Goal: Task Accomplishment & Management: Manage account settings

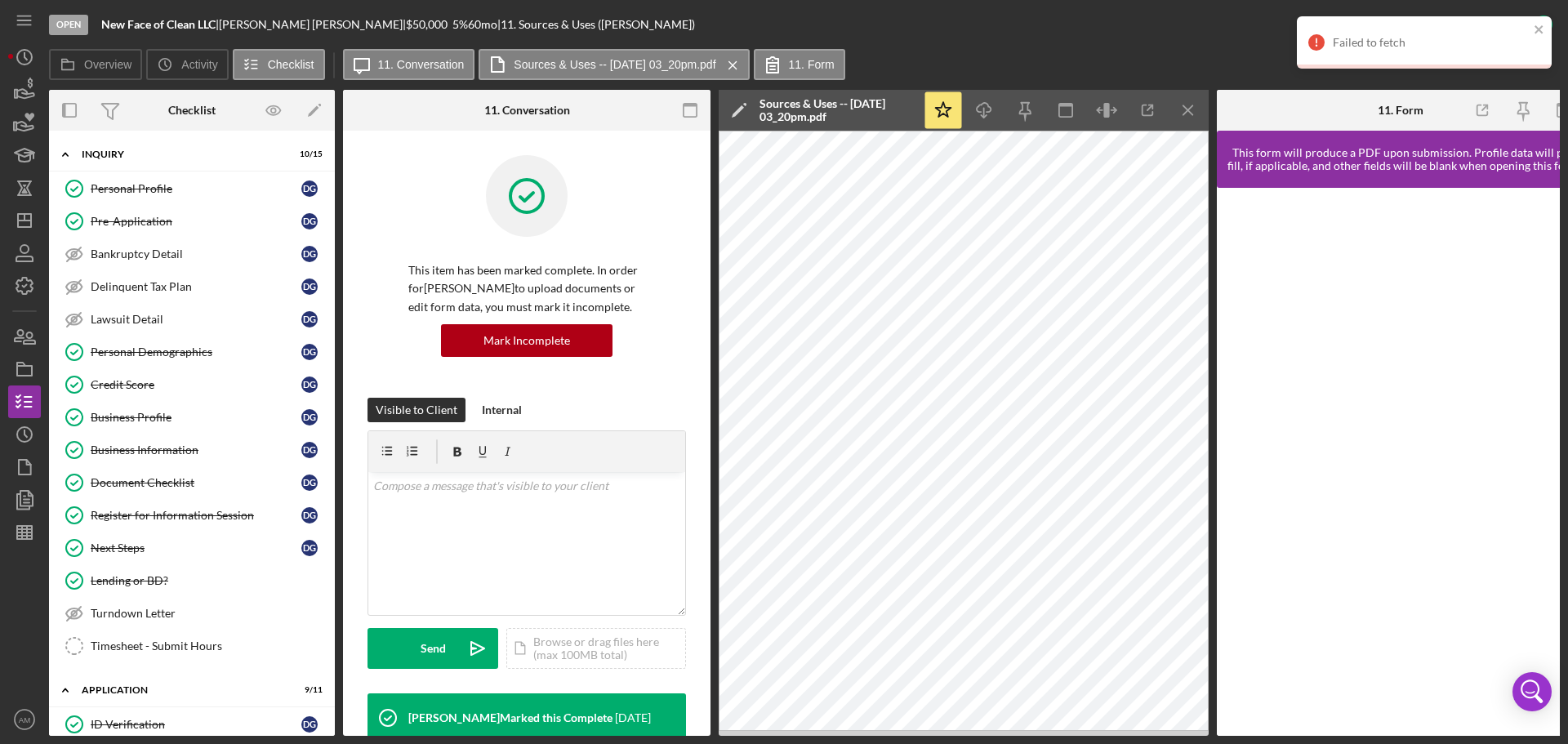
scroll to position [408, 0]
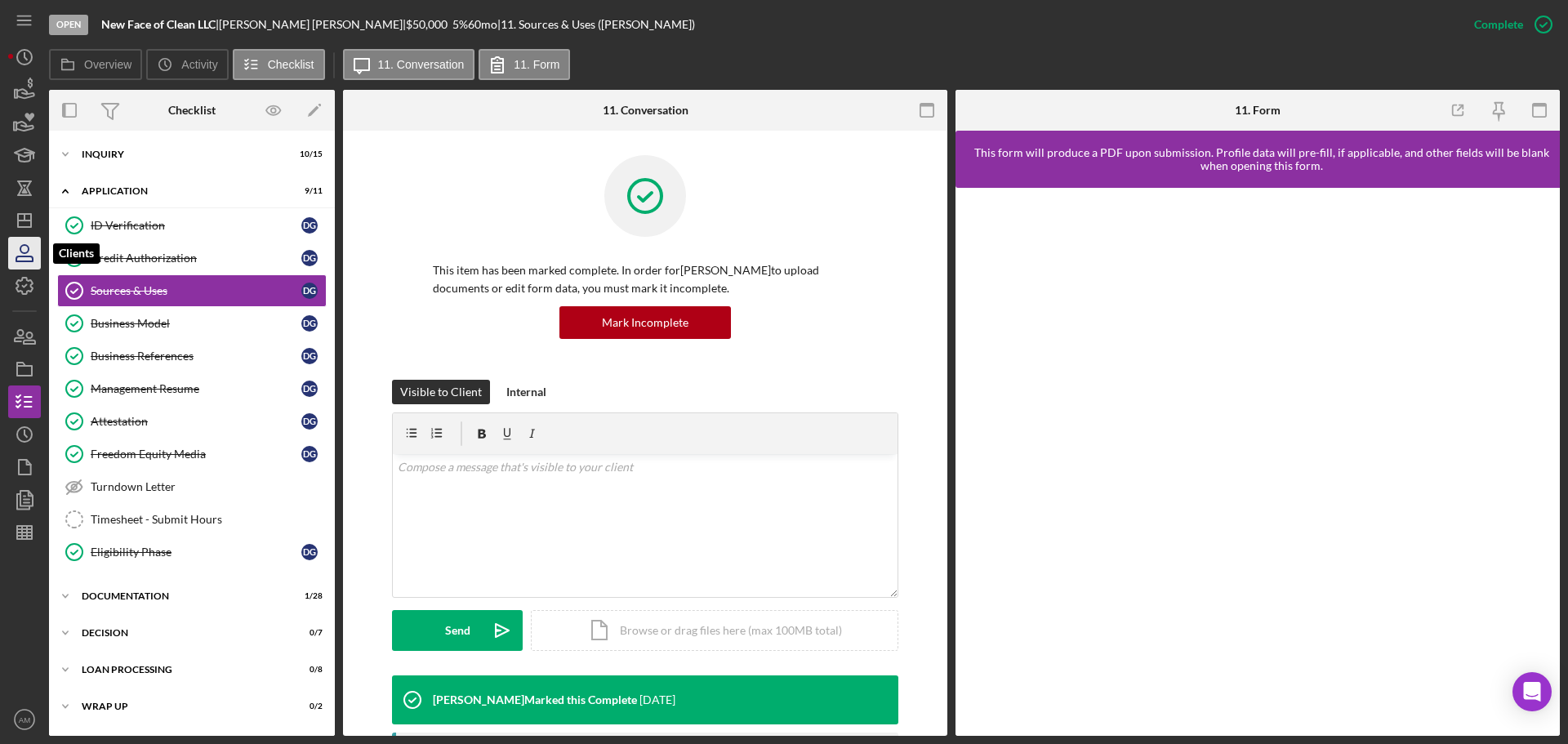
click at [26, 255] on icon "button" at bounding box center [24, 252] width 41 height 41
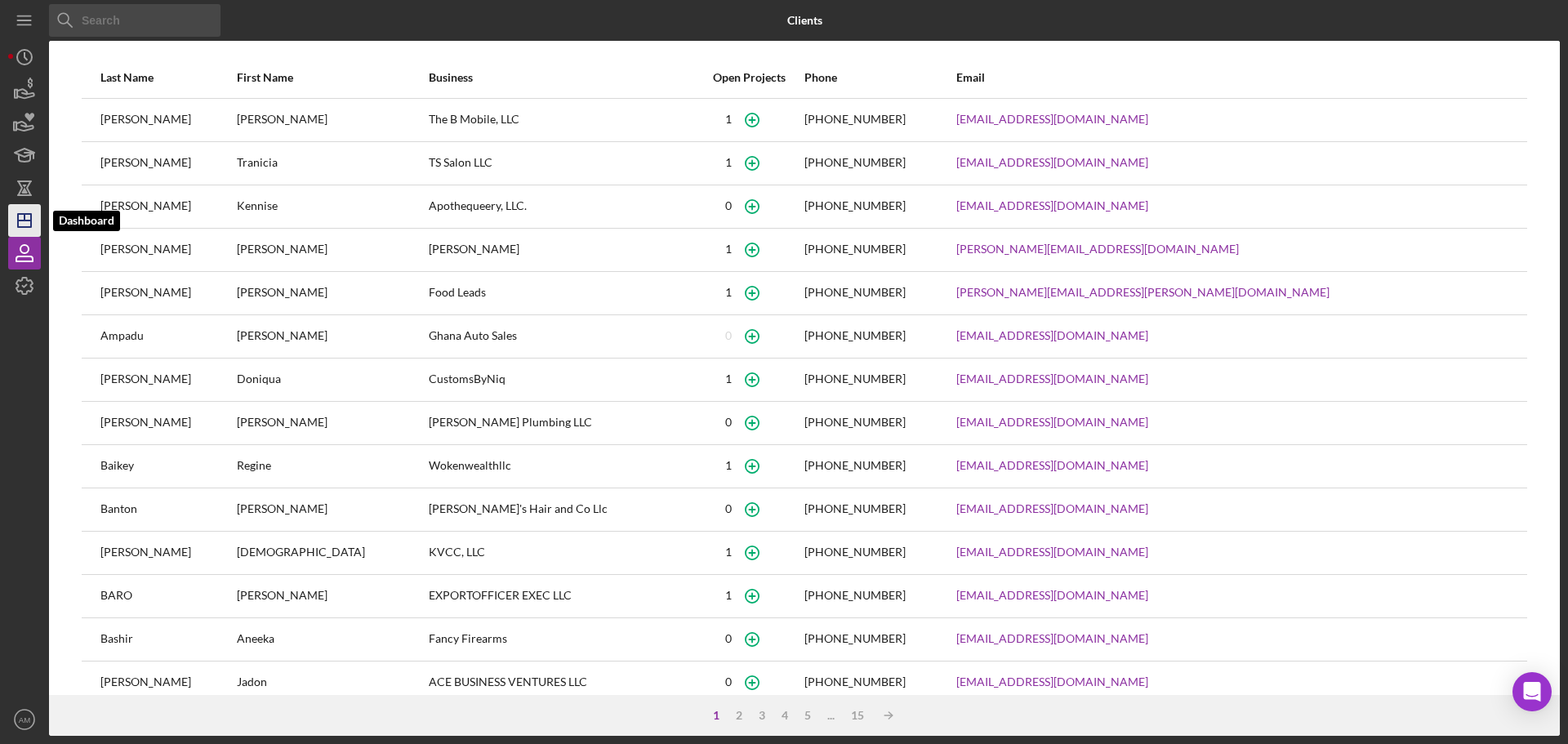
click at [27, 219] on icon "Icon/Dashboard" at bounding box center [24, 221] width 41 height 41
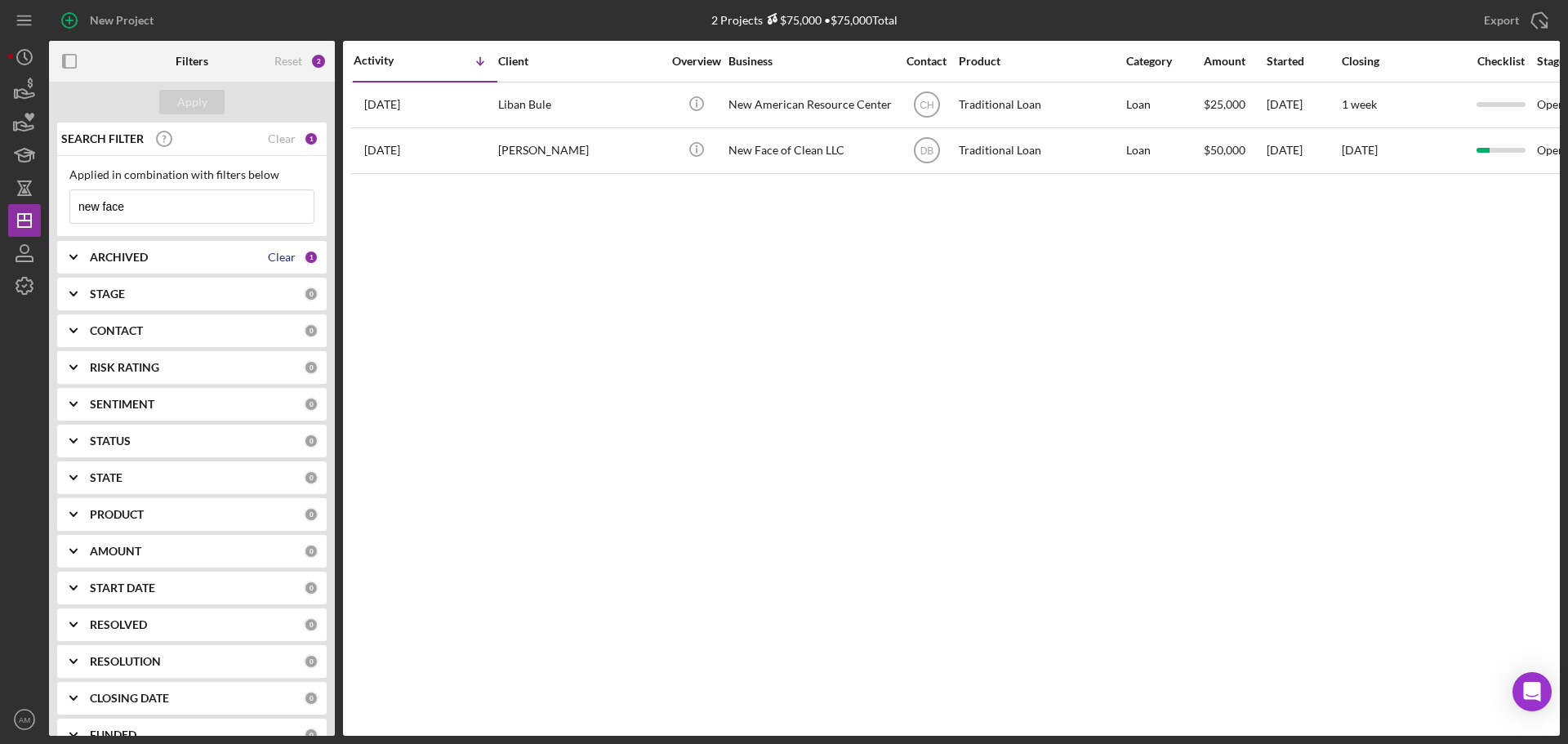
click at [270, 255] on div "Clear" at bounding box center [282, 257] width 28 height 13
click at [279, 136] on div "Clear" at bounding box center [282, 138] width 28 height 13
click at [122, 253] on b "ARCHIVED" at bounding box center [118, 257] width 58 height 13
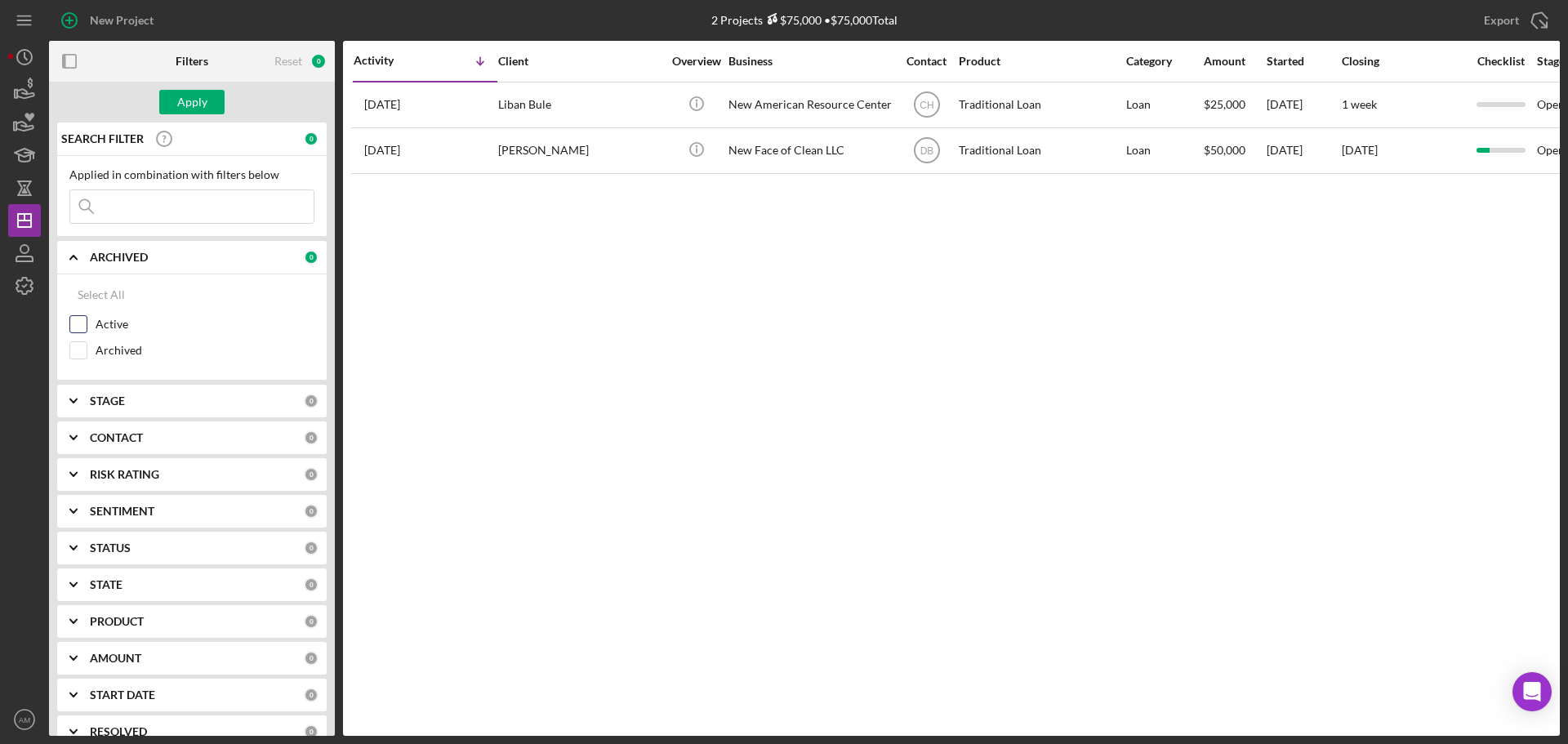
click at [78, 320] on input "Active" at bounding box center [78, 324] width 16 height 16
checkbox input "true"
click at [107, 437] on b "CONTACT" at bounding box center [115, 437] width 53 height 13
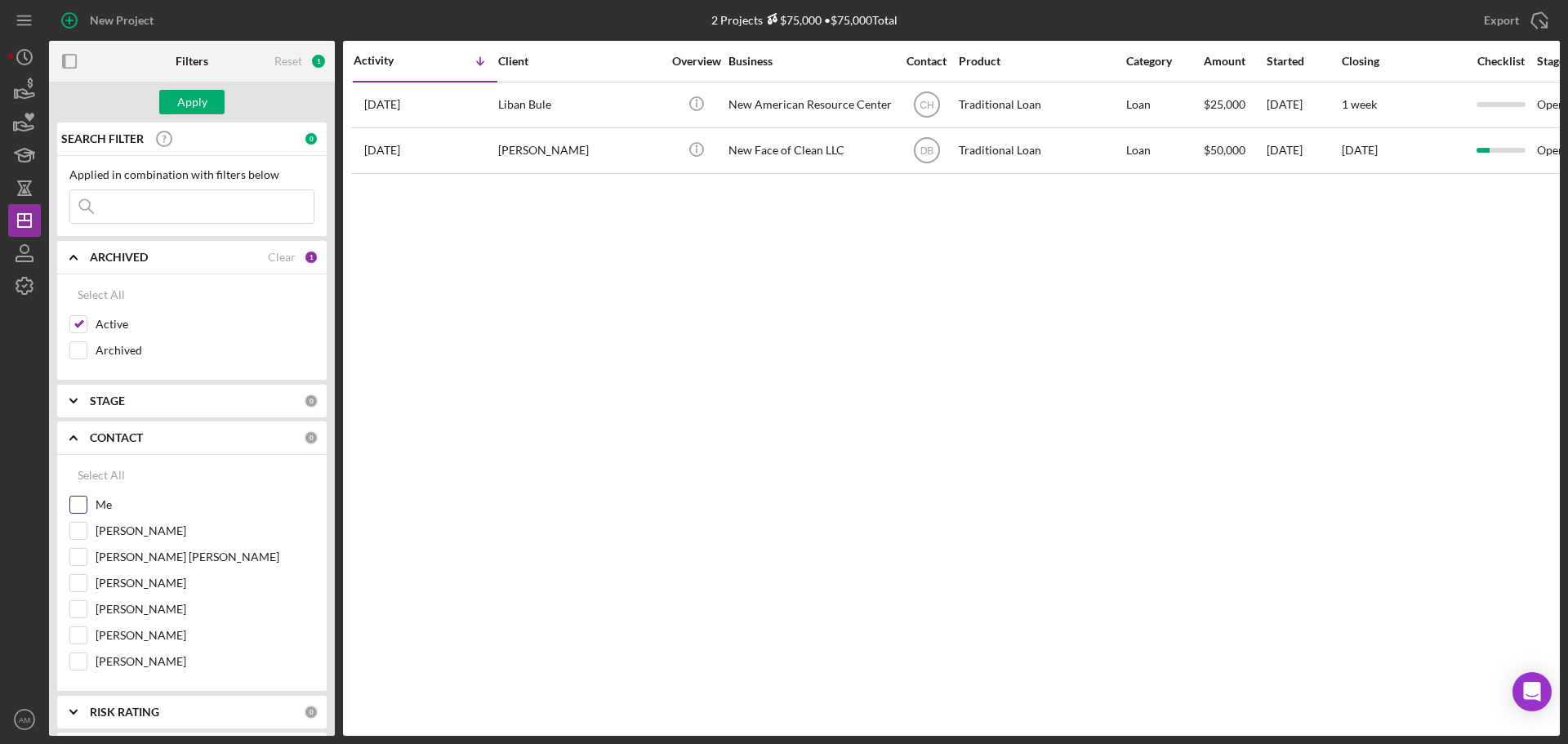
click at [77, 500] on input "Me" at bounding box center [78, 505] width 16 height 16
checkbox input "true"
click at [195, 101] on div "Apply" at bounding box center [193, 101] width 30 height 25
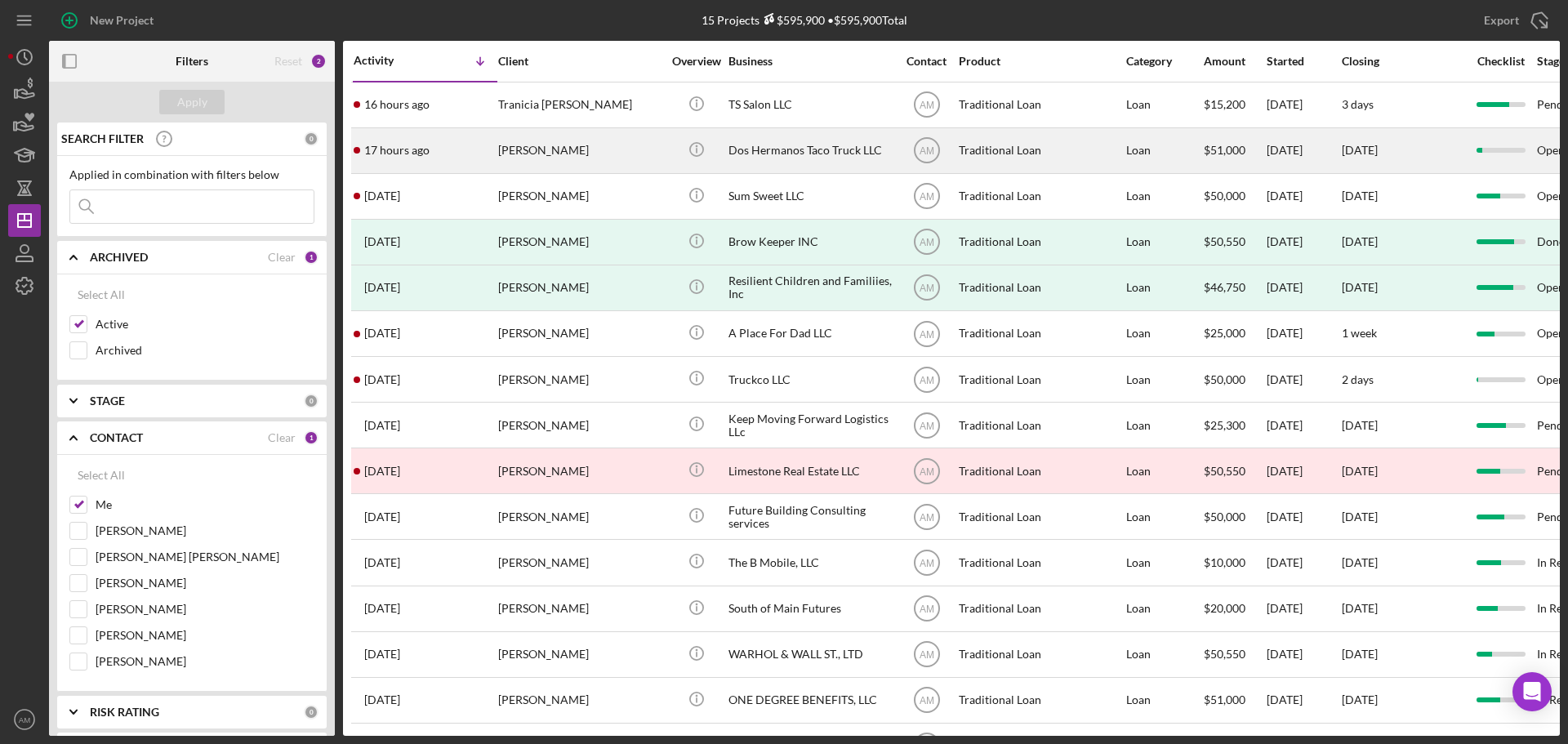
click at [780, 145] on div "Dos Hermanos Taco Truck LLC" at bounding box center [810, 151] width 164 height 44
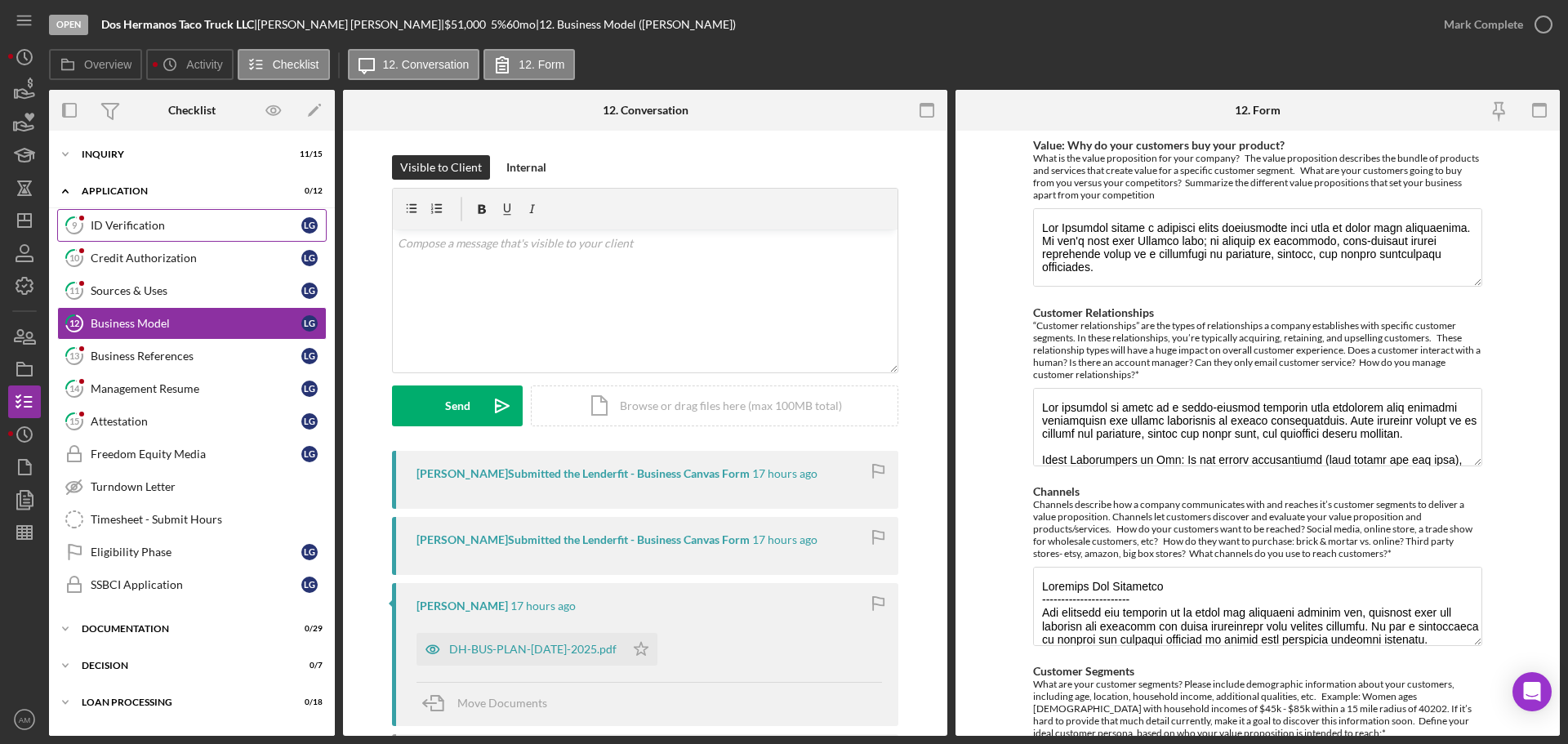
click at [122, 221] on div "ID Verification" at bounding box center [196, 224] width 211 height 13
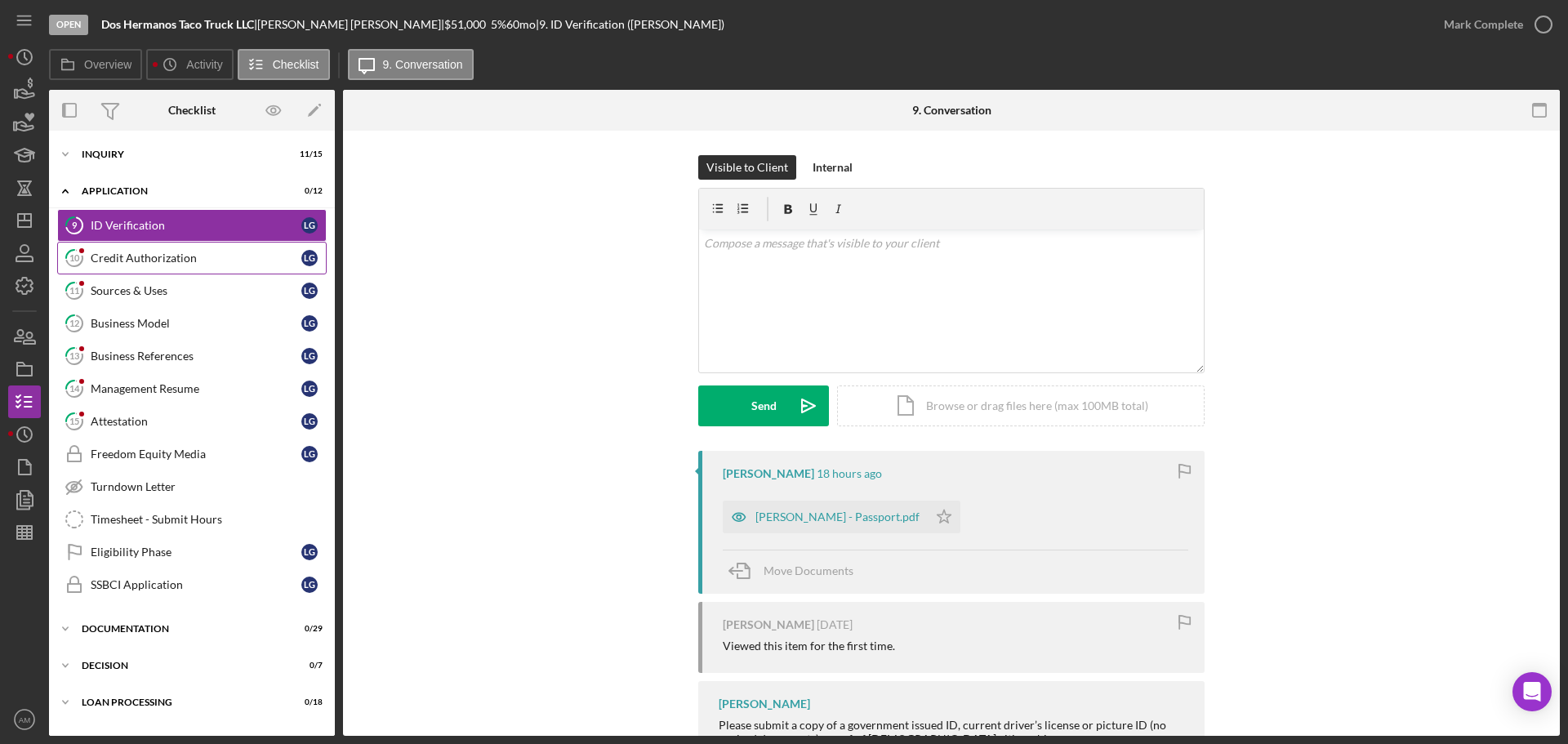
click at [127, 254] on div "Credit Authorization" at bounding box center [196, 257] width 211 height 13
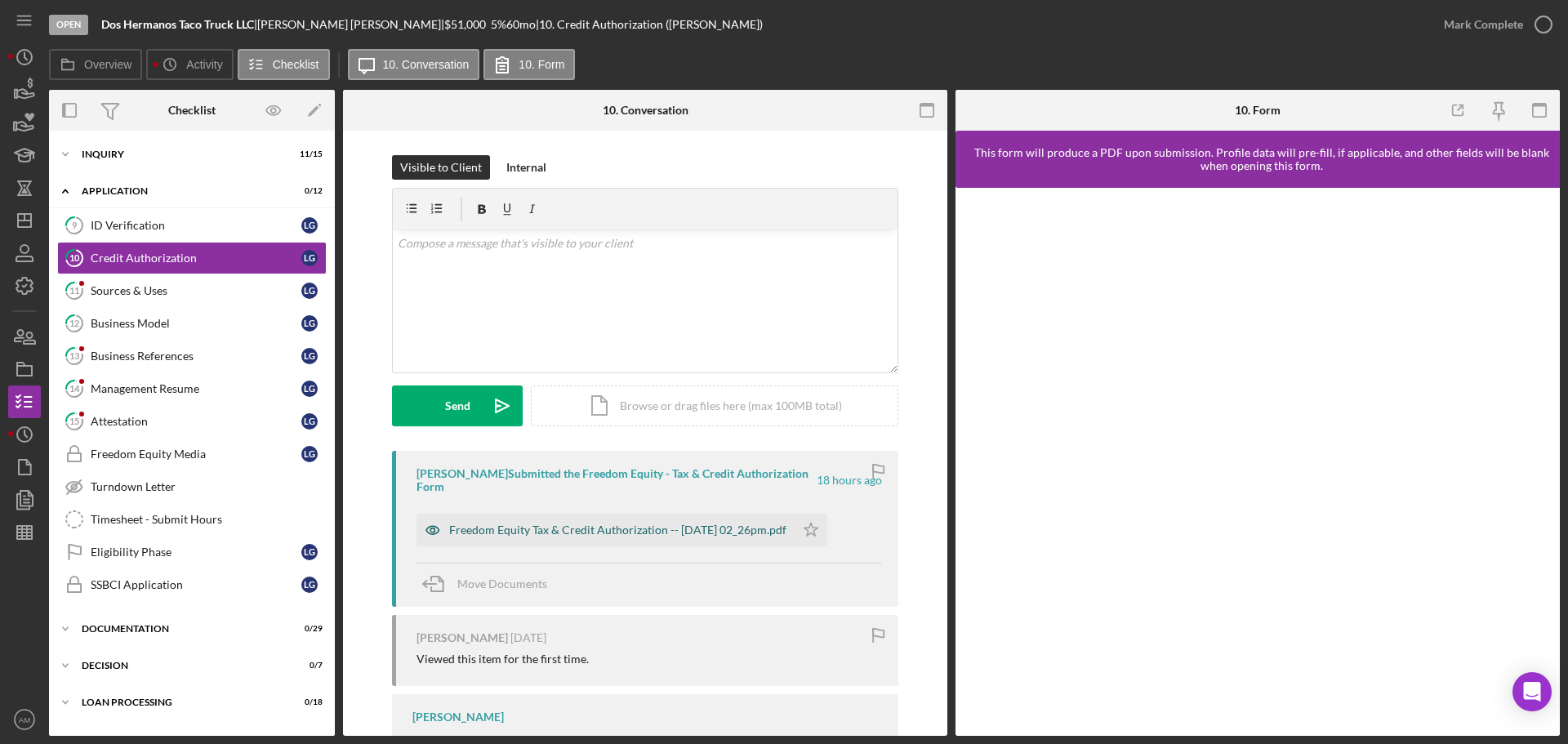
click at [559, 527] on div "Freedom Equity Tax & Credit Authorization -- 2025-09-11 02_26pm.pdf" at bounding box center [618, 529] width 338 height 13
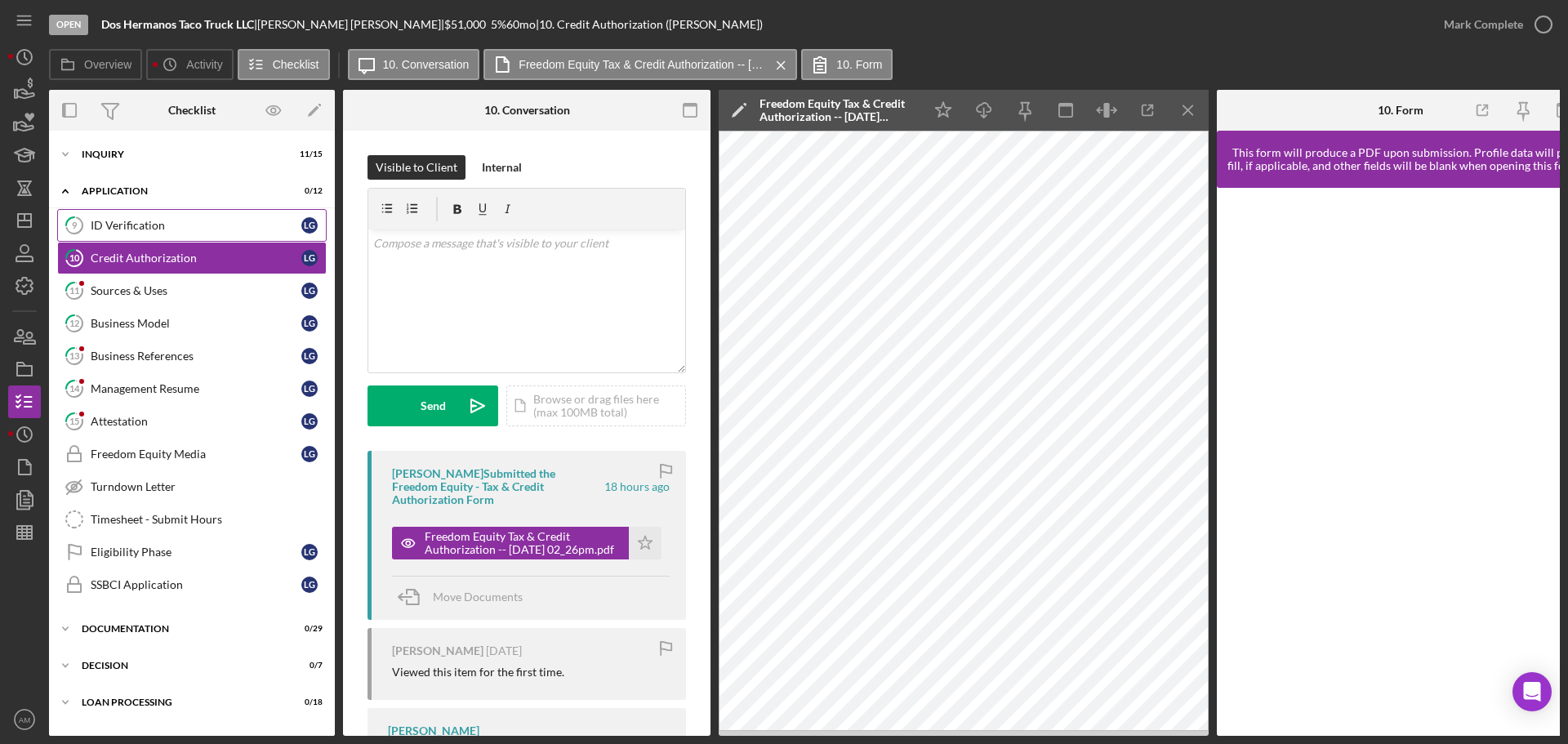
click at [200, 216] on link "9 ID Verification L G" at bounding box center [192, 225] width 269 height 33
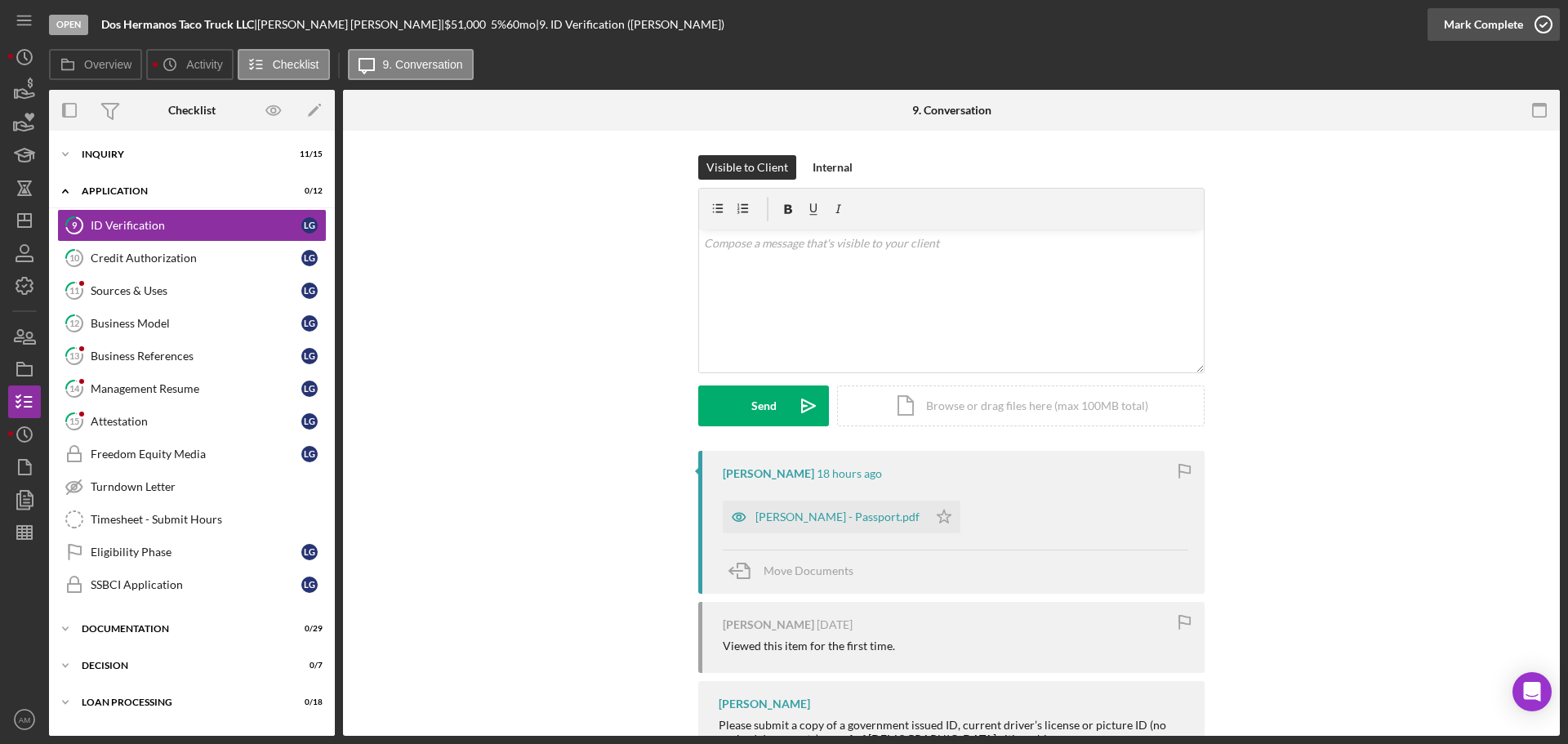
click at [1492, 21] on div "Mark Complete" at bounding box center [1484, 24] width 79 height 33
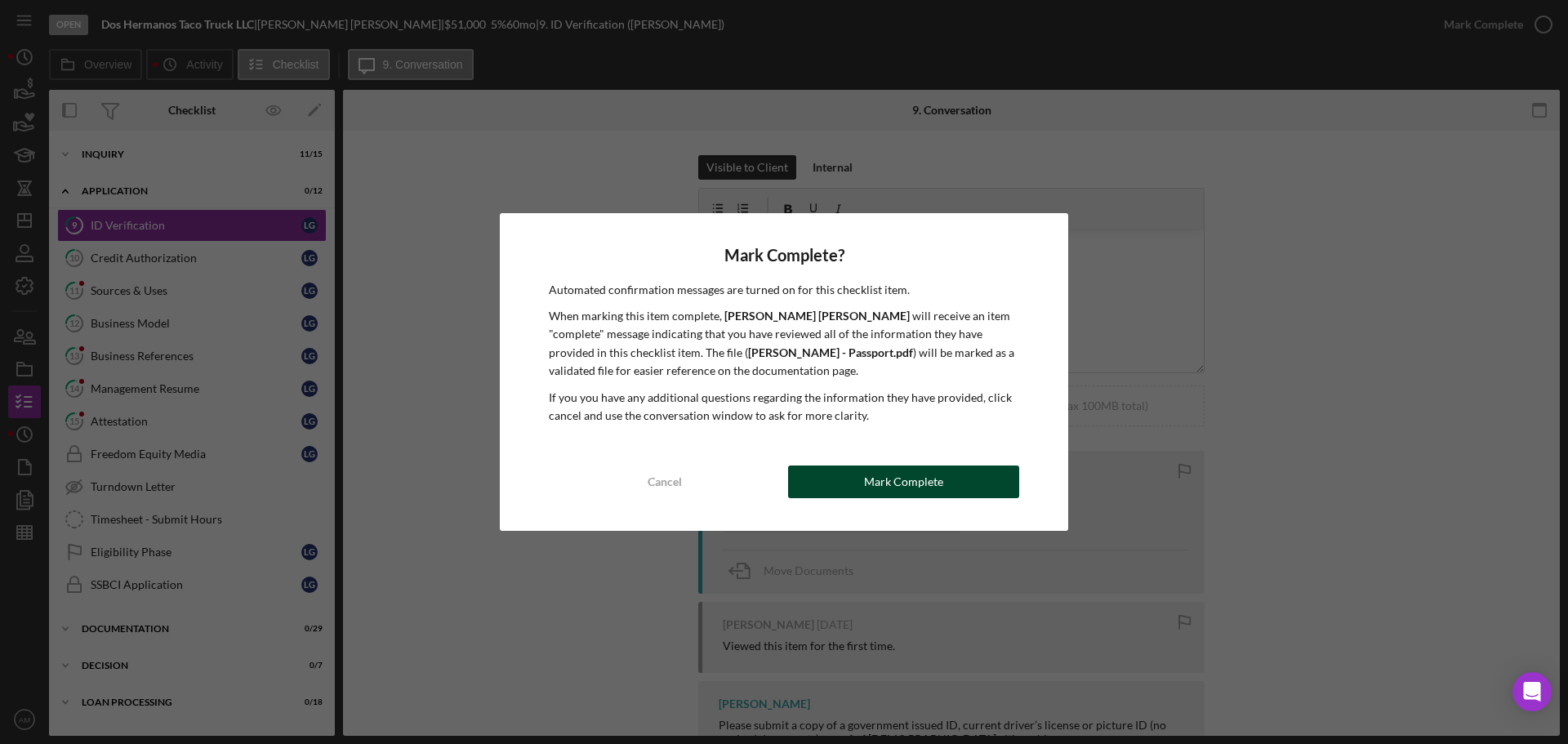
click at [925, 486] on div "Mark Complete" at bounding box center [904, 482] width 79 height 33
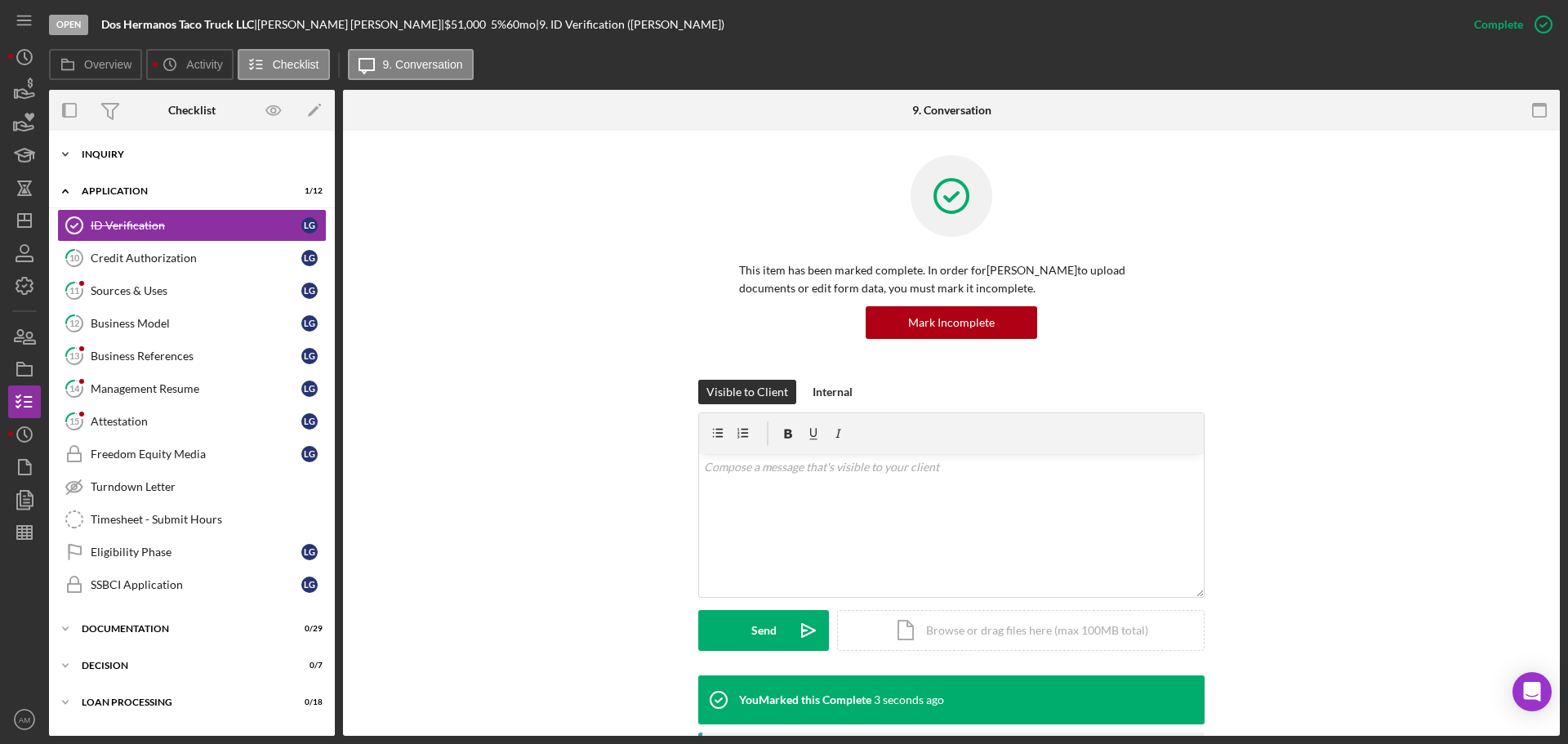
click at [113, 149] on div "Icon/Expander Inquiry 11 / 15" at bounding box center [192, 154] width 286 height 33
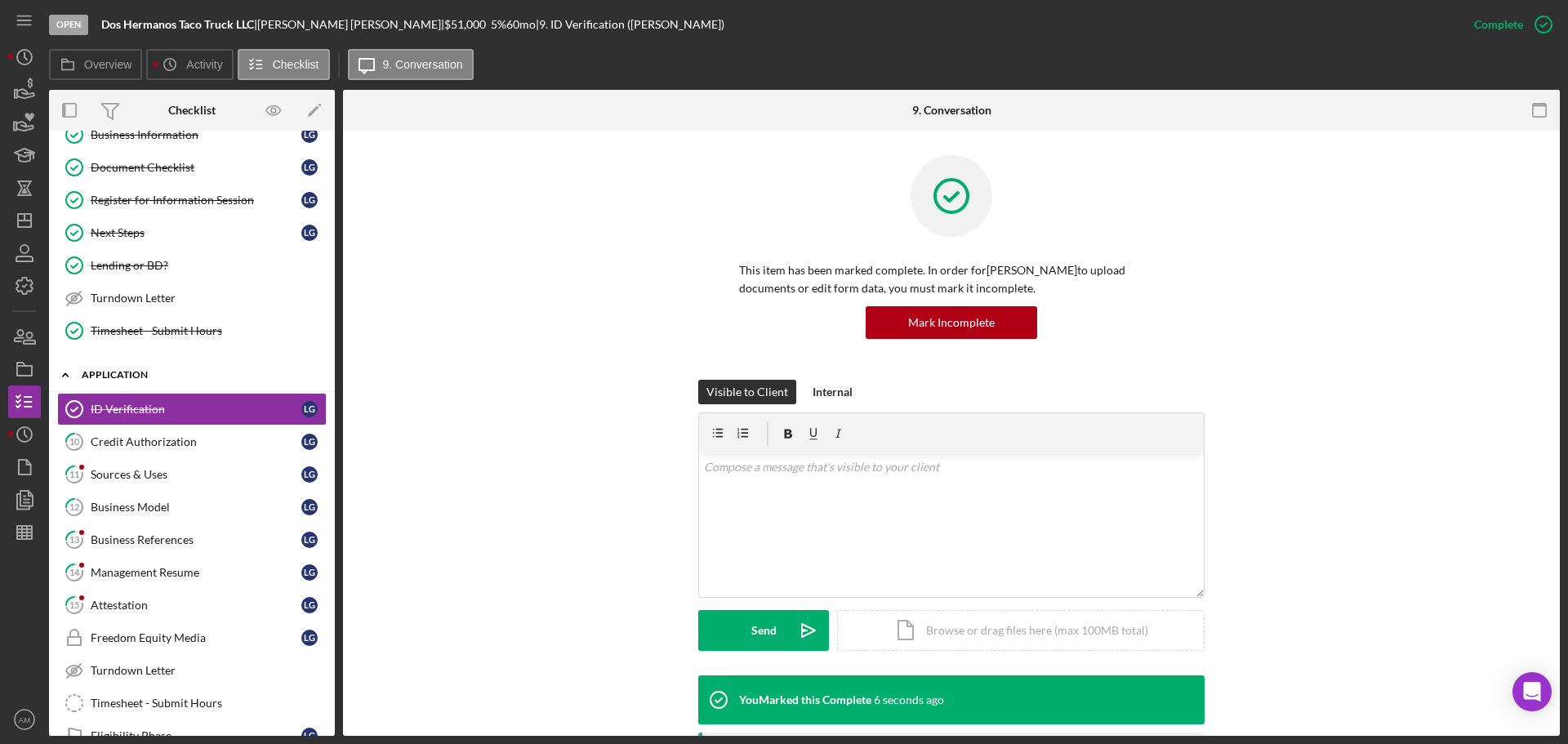
scroll to position [327, 0]
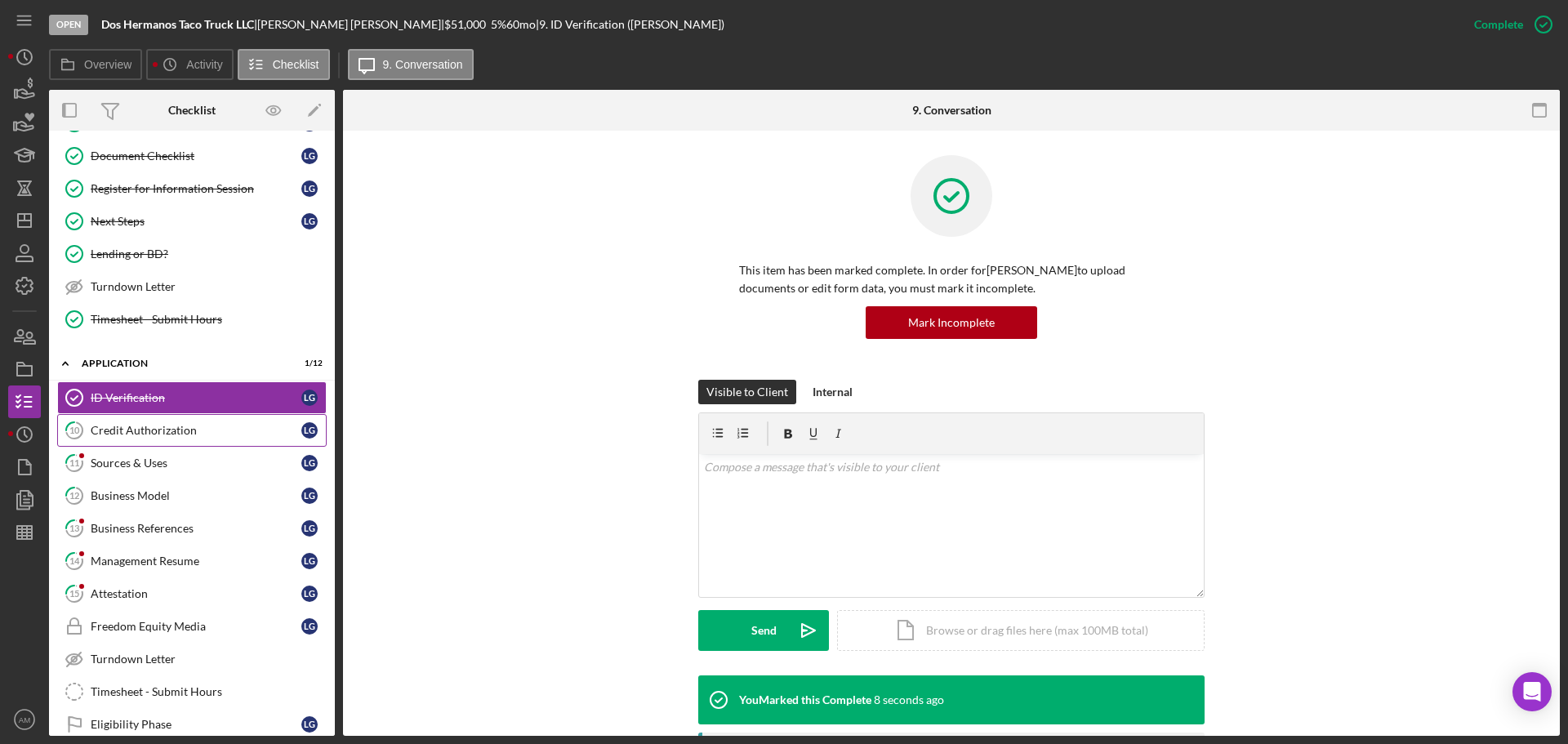
click at [154, 428] on div "Credit Authorization" at bounding box center [196, 430] width 211 height 13
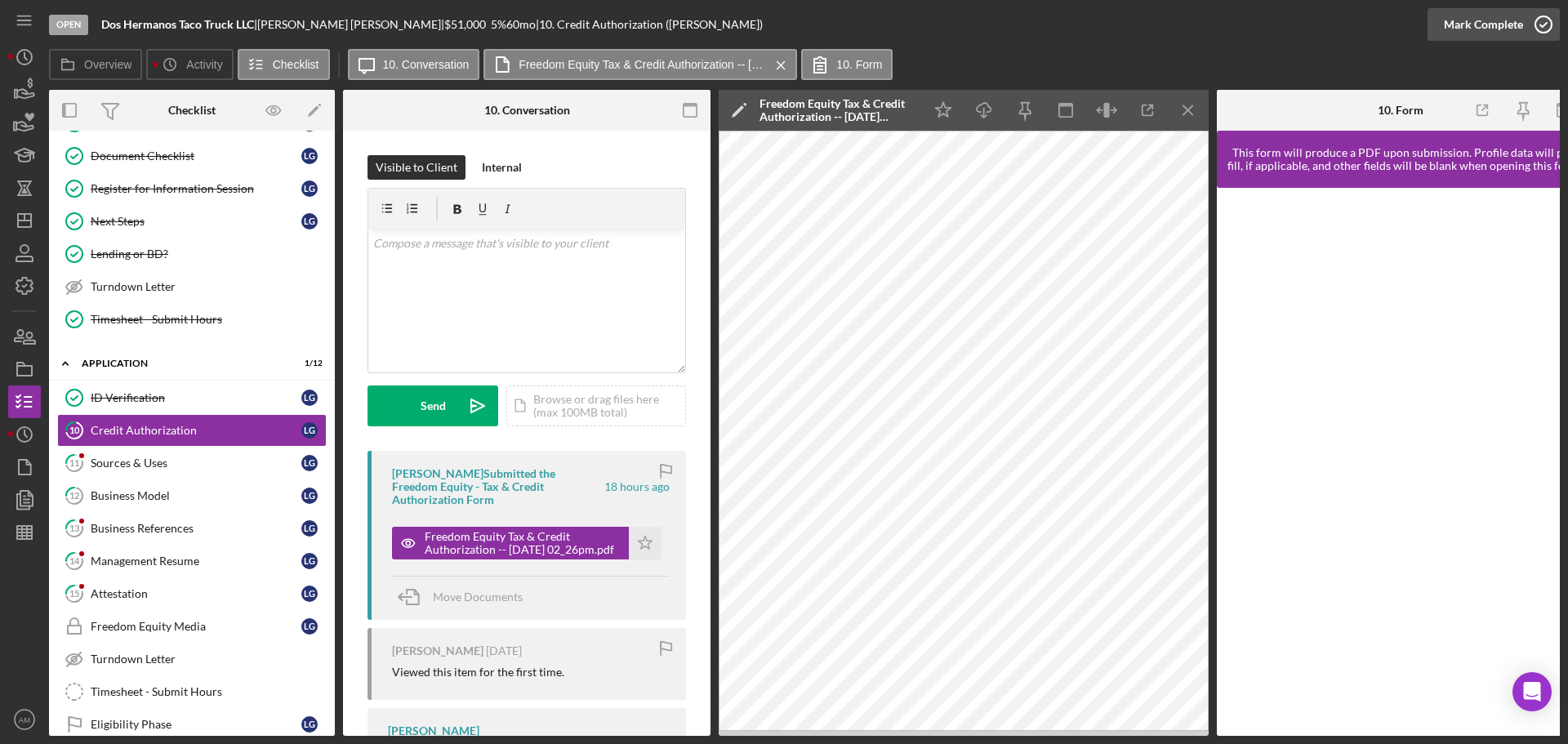
click at [1481, 21] on div "Mark Complete" at bounding box center [1484, 24] width 79 height 33
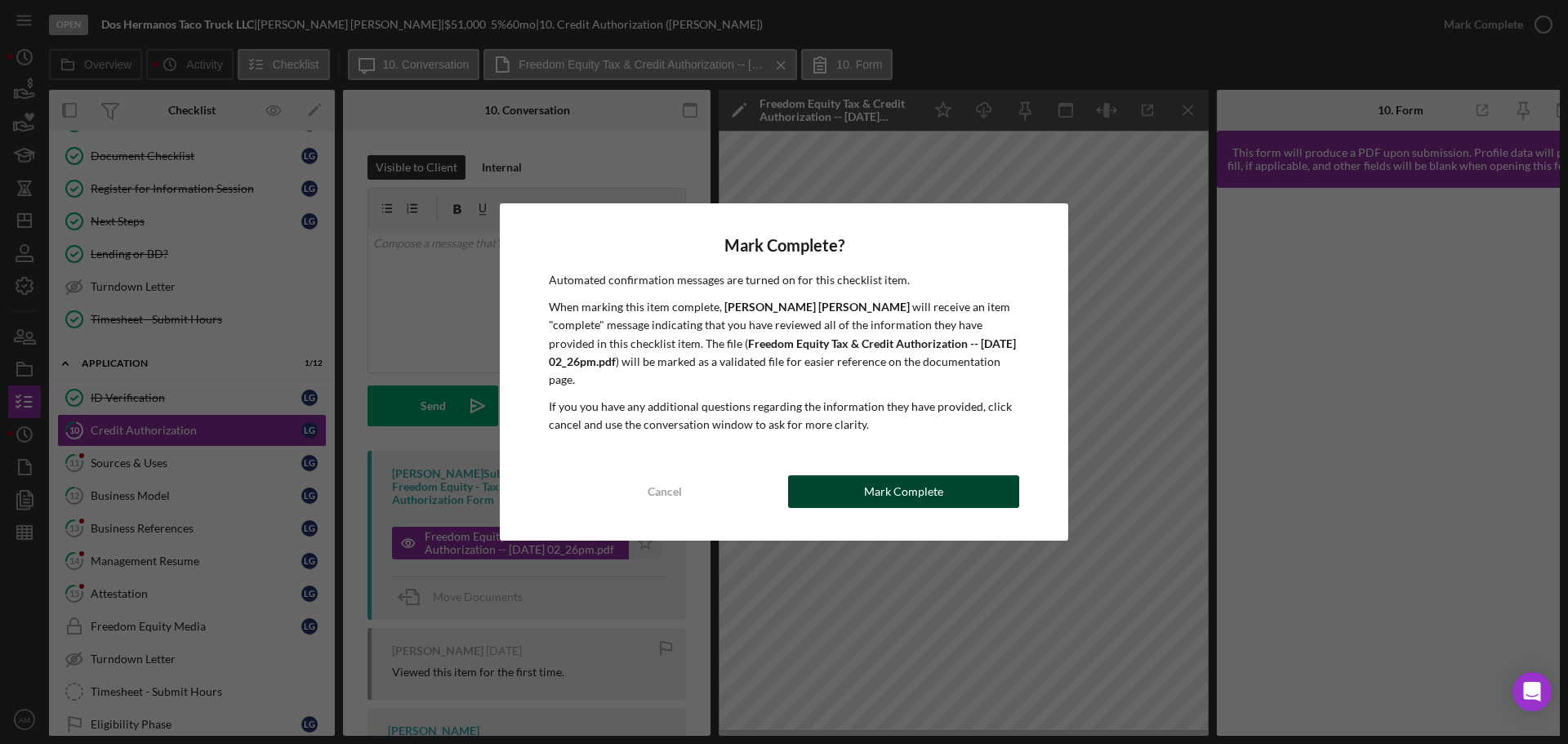
click at [867, 482] on div "Mark Complete" at bounding box center [904, 492] width 79 height 33
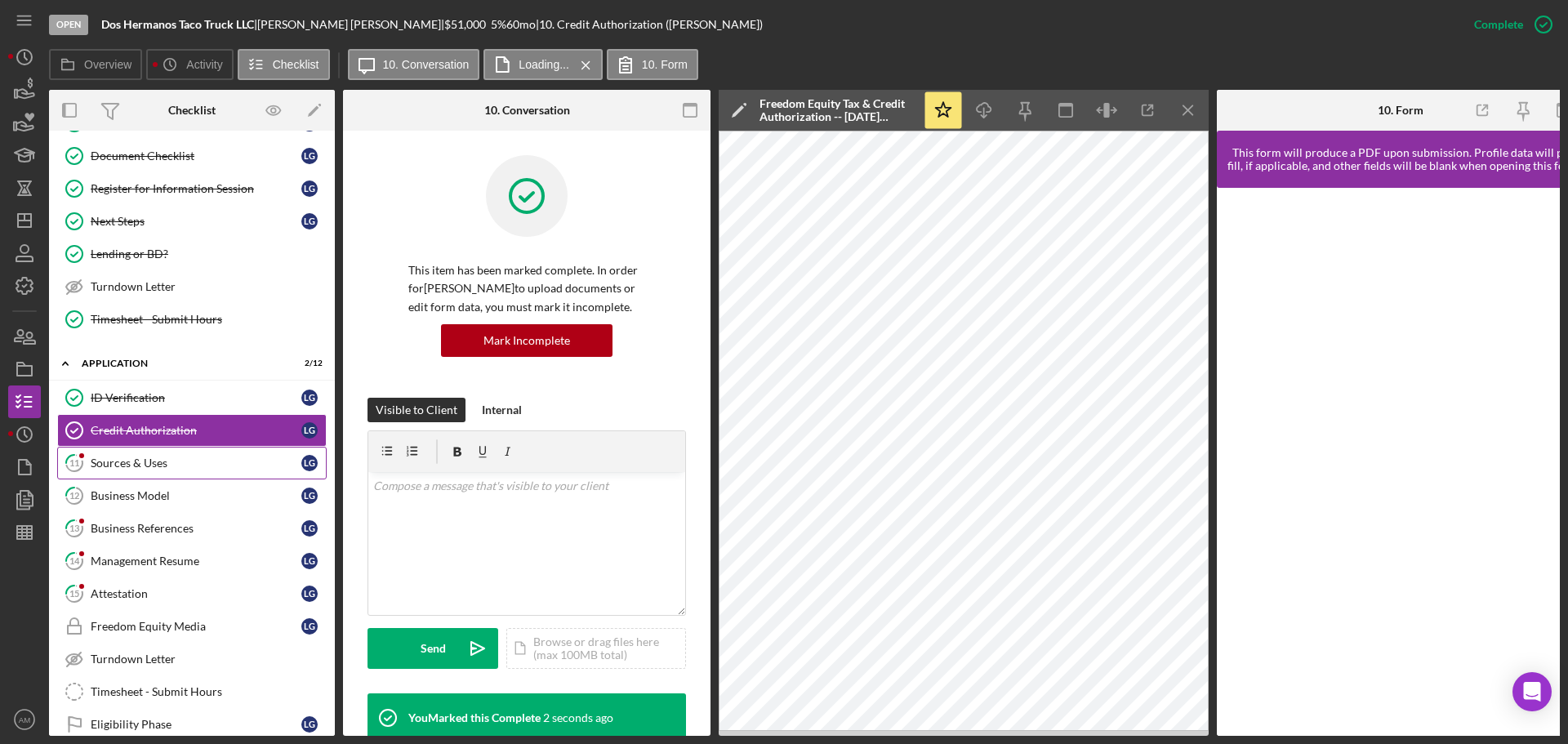
click at [99, 461] on div "Sources & Uses" at bounding box center [196, 463] width 211 height 13
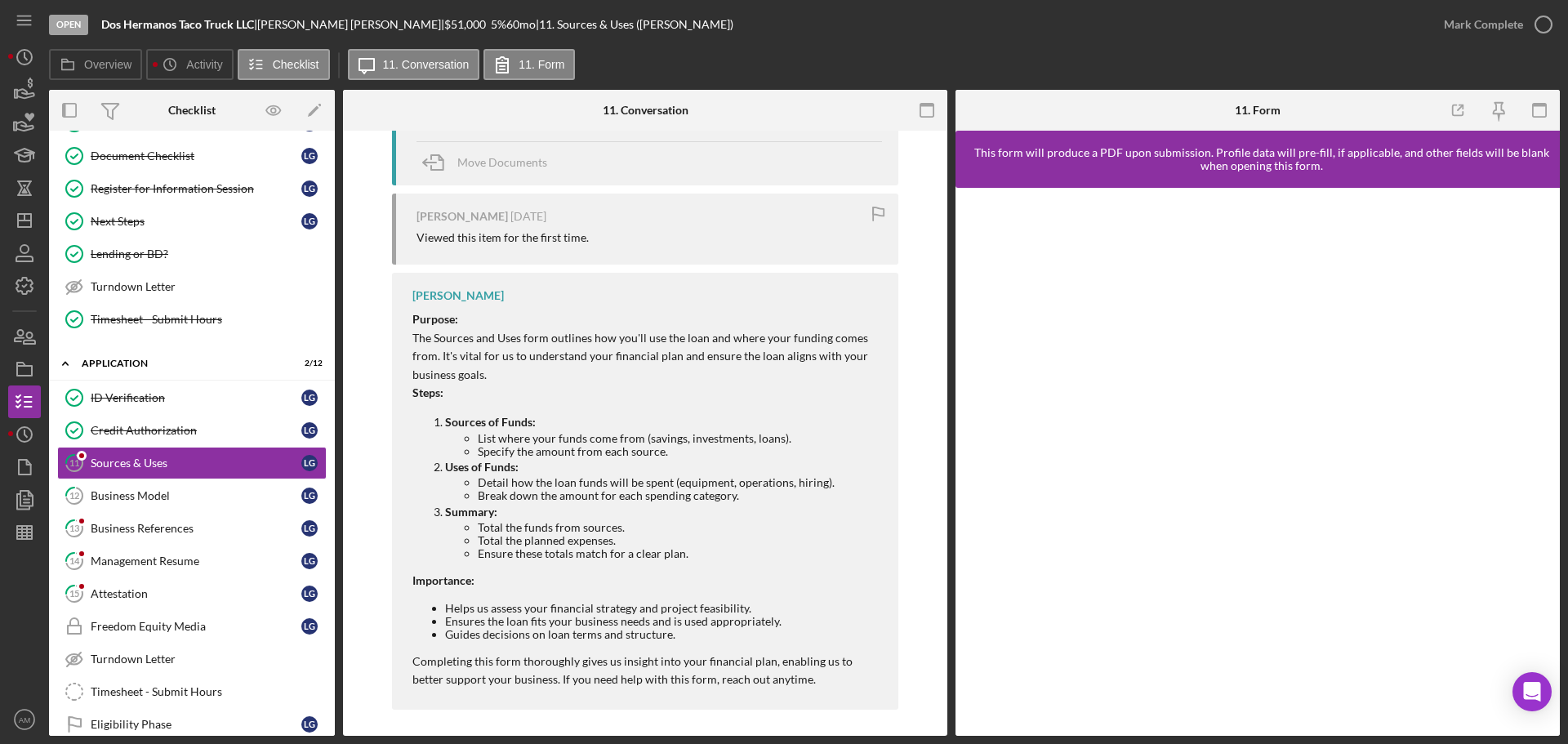
scroll to position [81, 0]
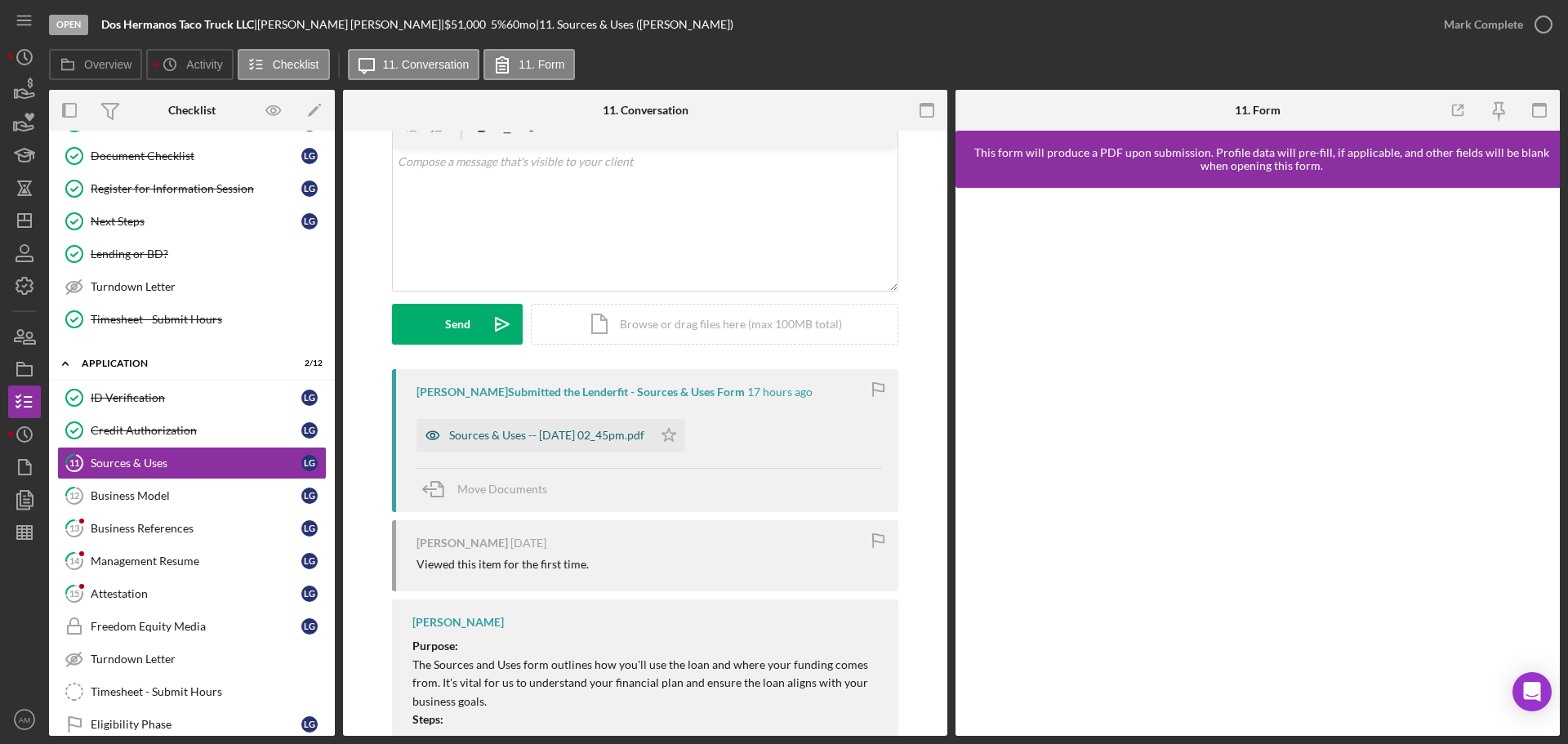
click at [562, 431] on div "Sources & Uses -- 2025-09-11 02_45pm.pdf" at bounding box center [546, 435] width 196 height 13
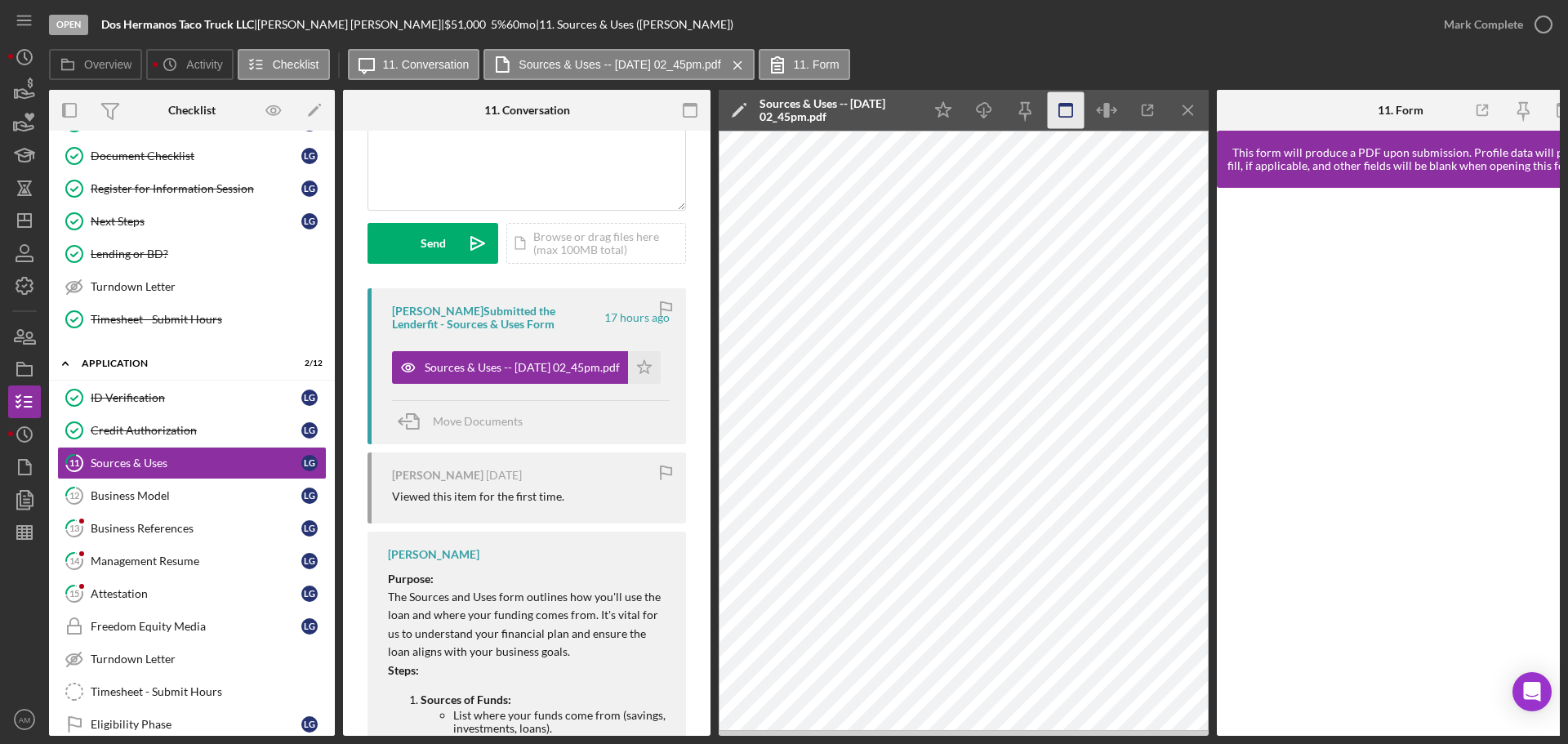
scroll to position [164, 0]
click at [1144, 109] on icon "button" at bounding box center [1148, 110] width 37 height 37
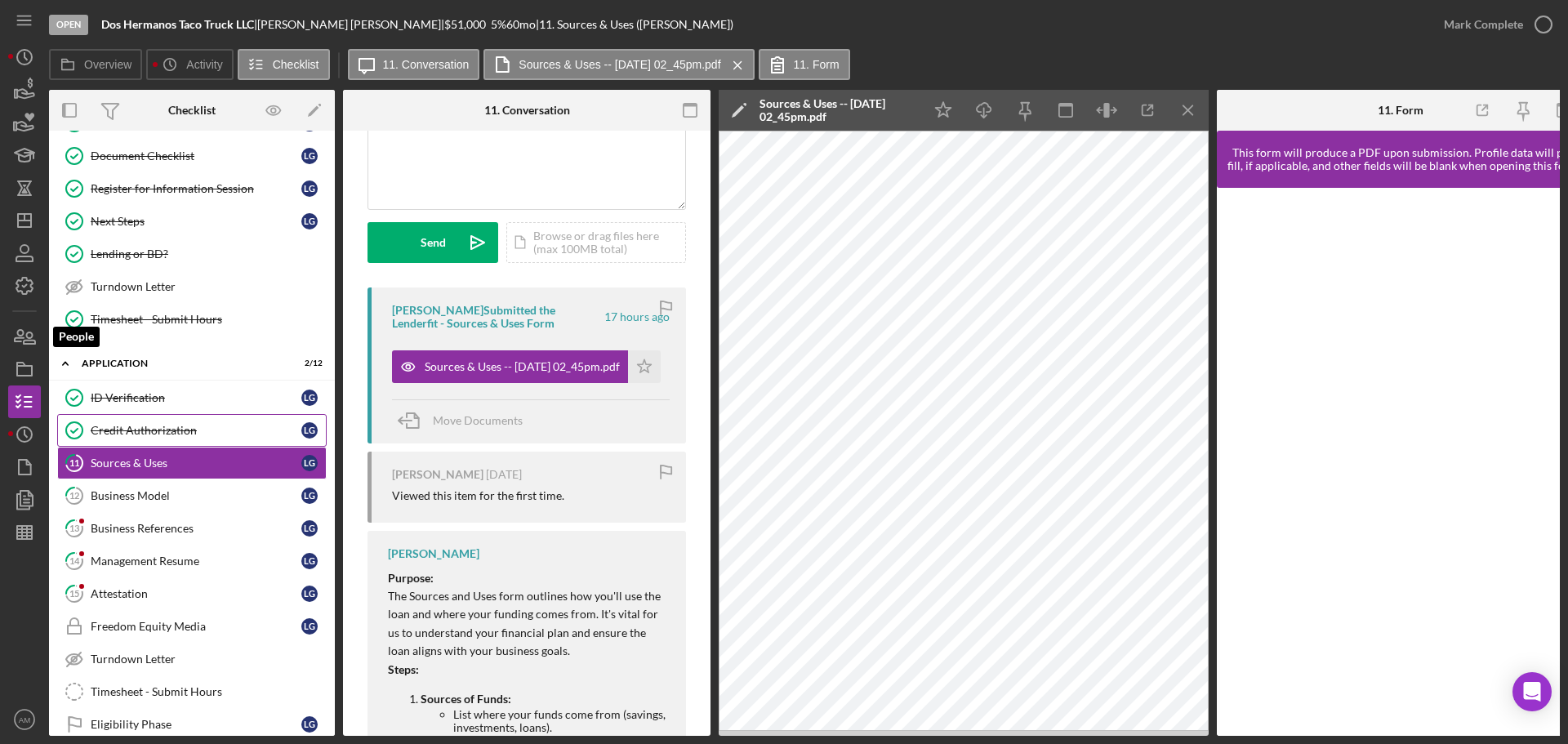
scroll to position [245, 0]
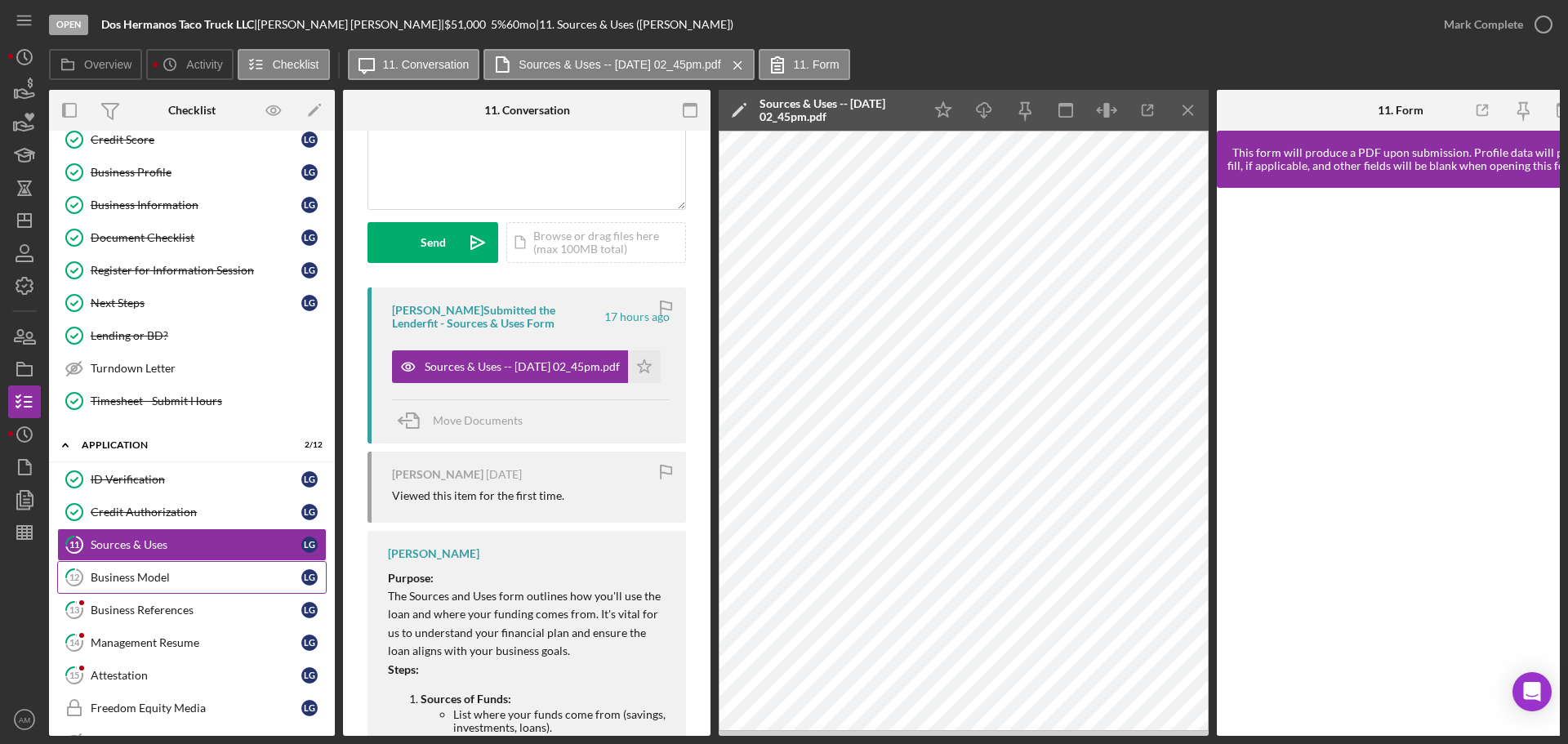
click at [148, 575] on div "Business Model" at bounding box center [196, 577] width 211 height 13
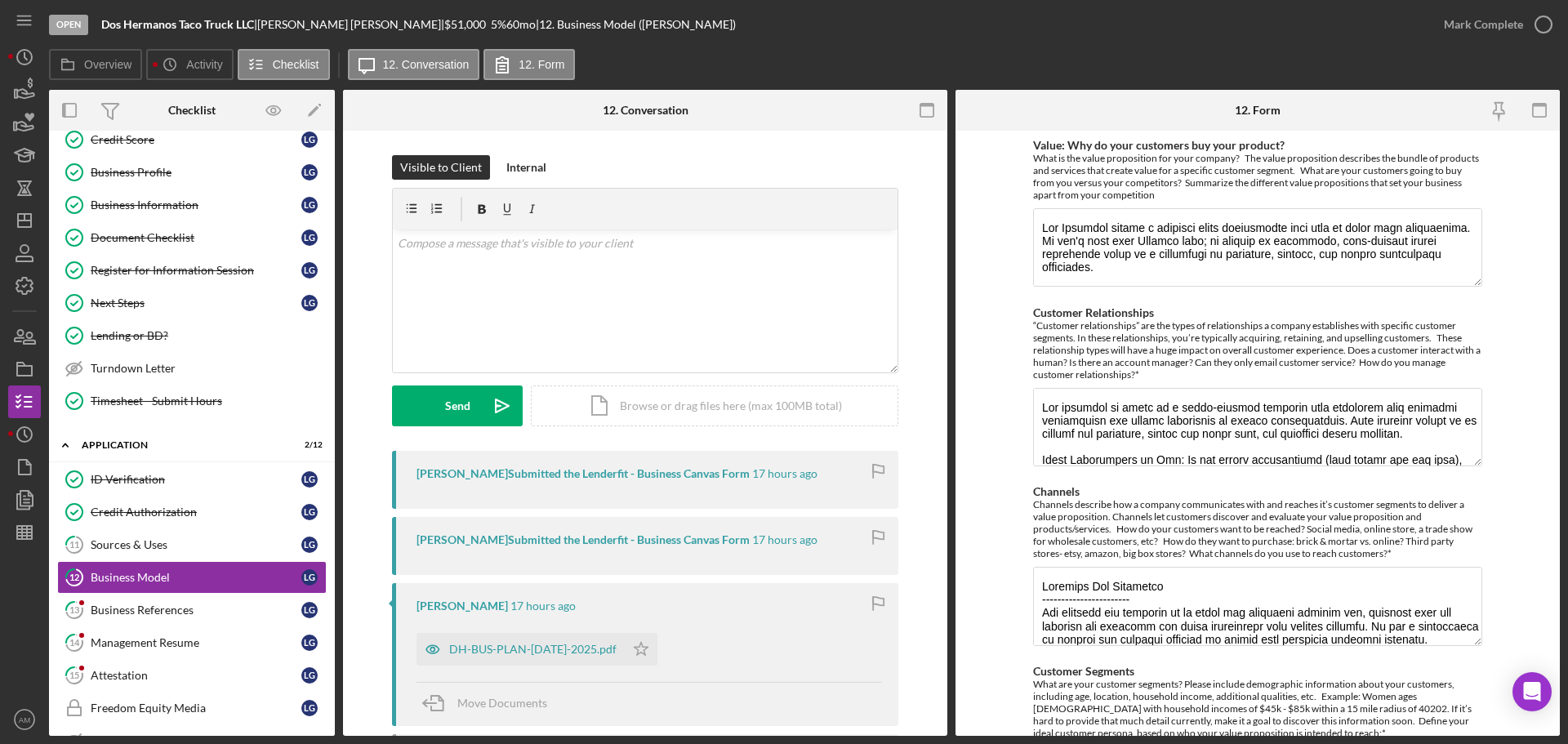
scroll to position [81, 0]
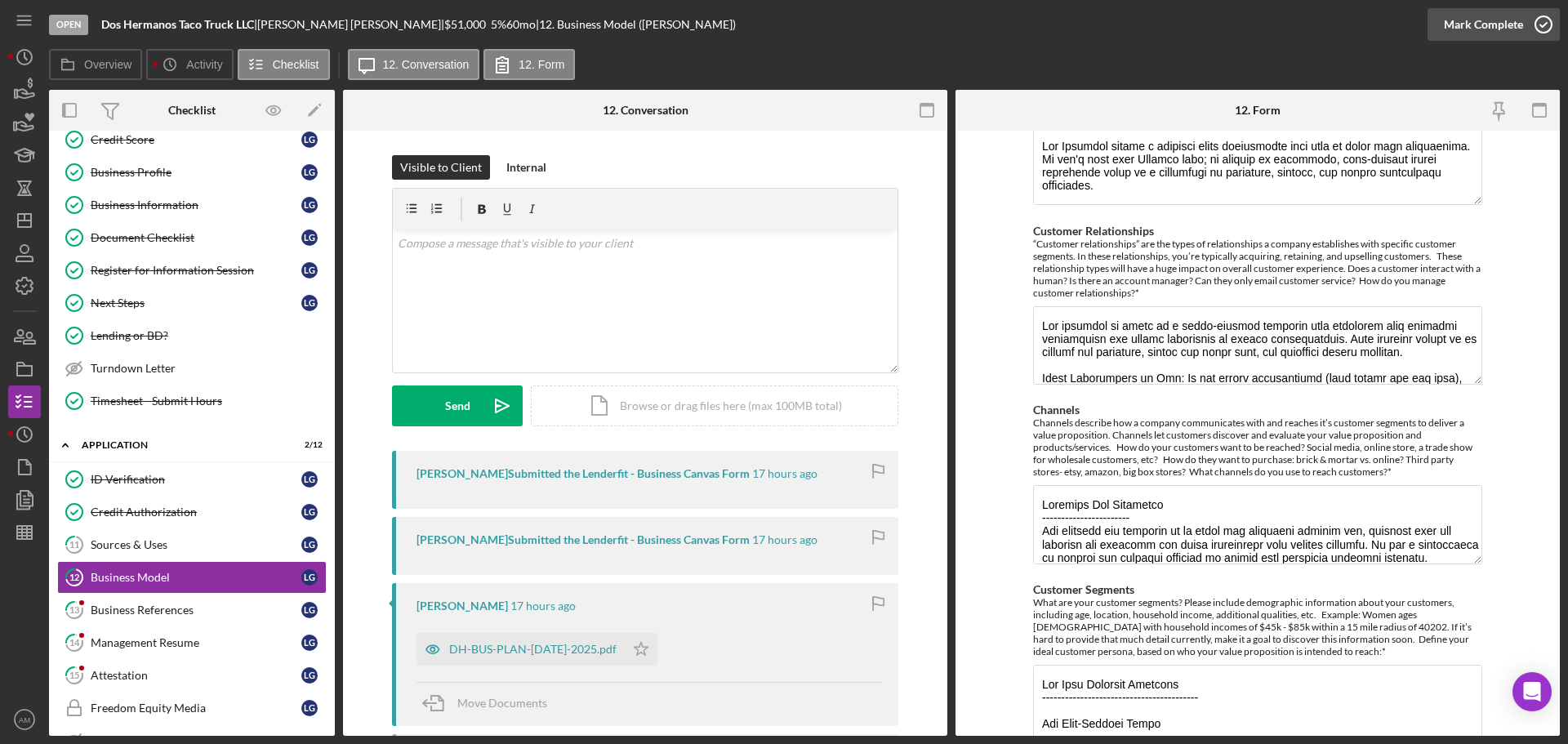
click at [1465, 18] on div "Mark Complete" at bounding box center [1484, 24] width 79 height 33
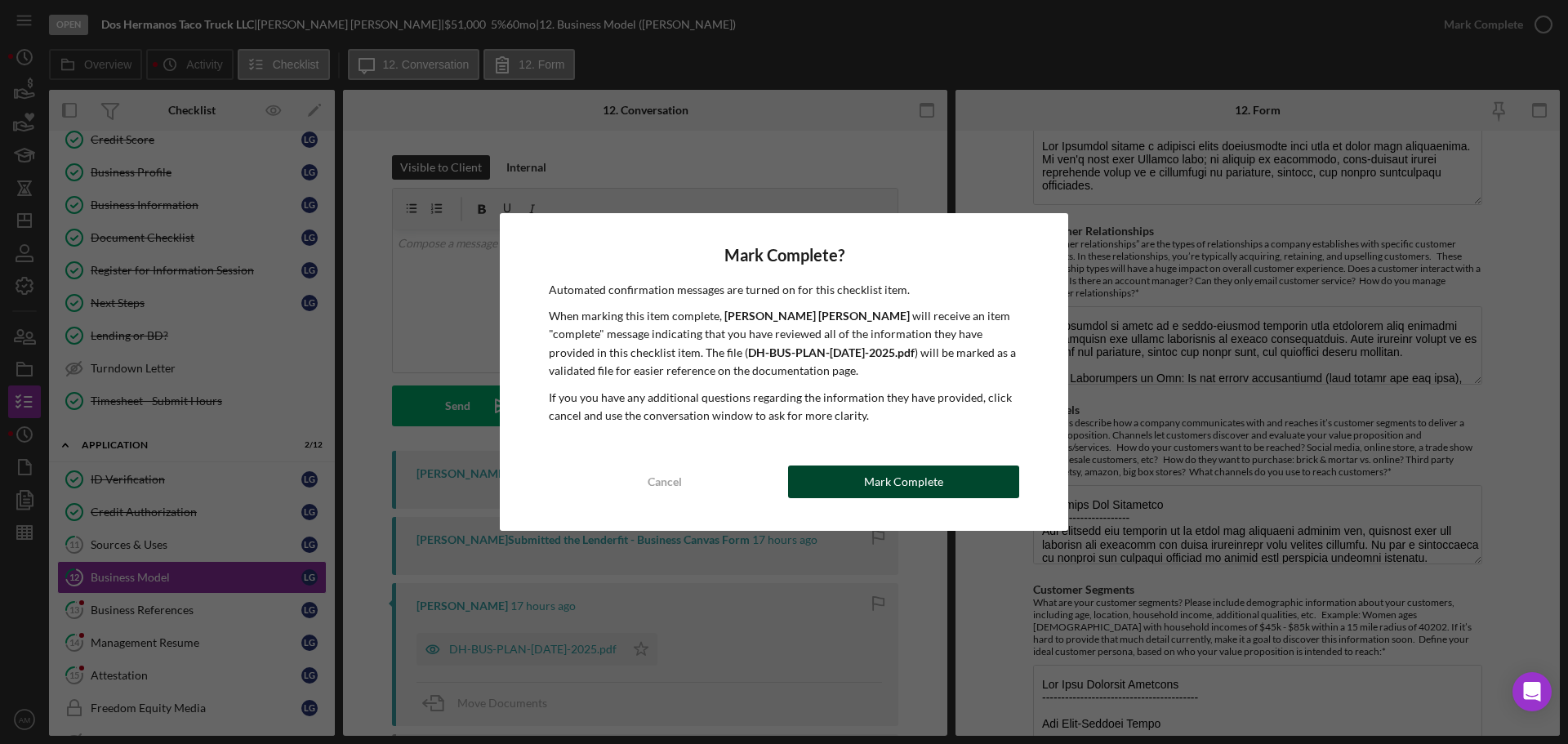
click at [913, 482] on div "Mark Complete" at bounding box center [904, 482] width 79 height 33
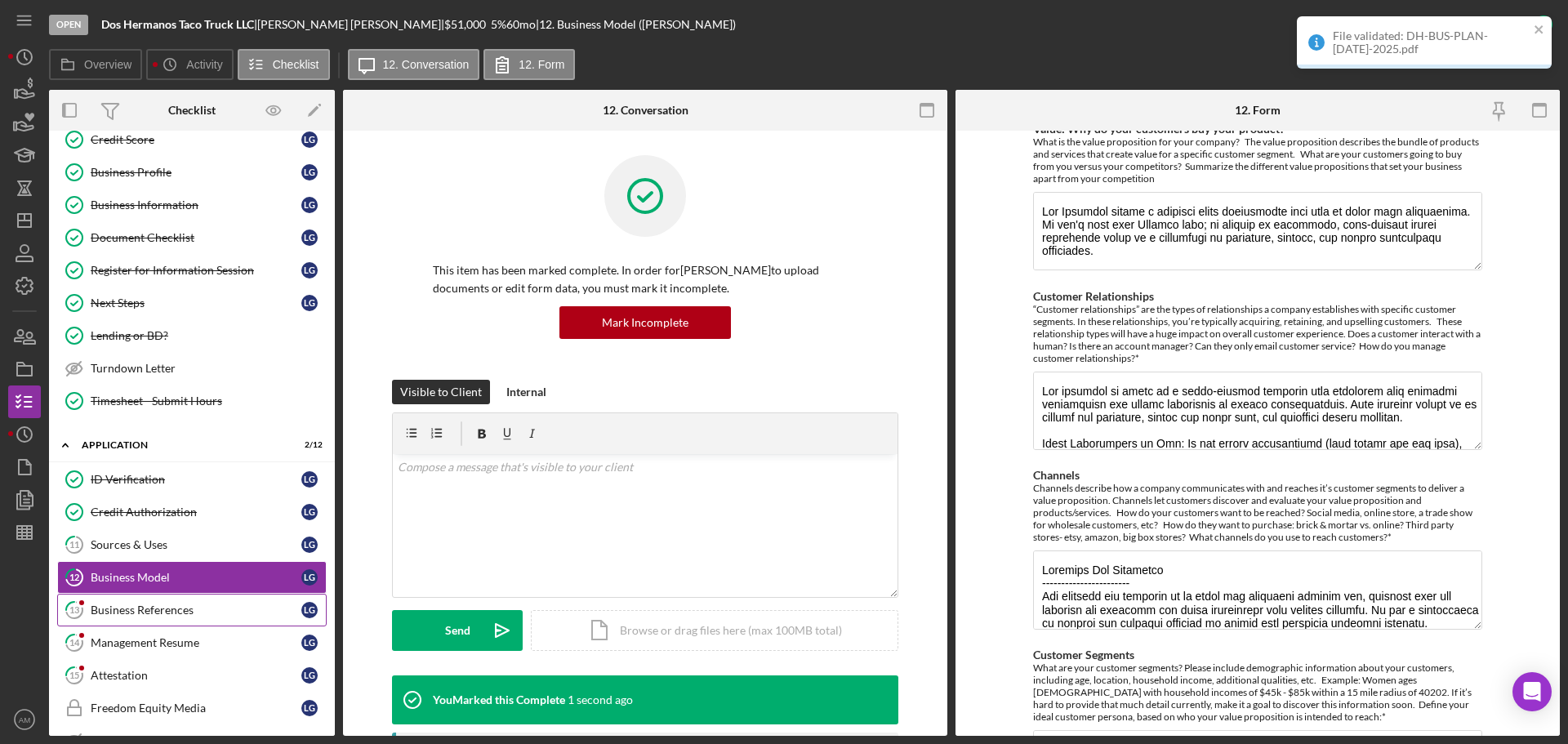
scroll to position [147, 0]
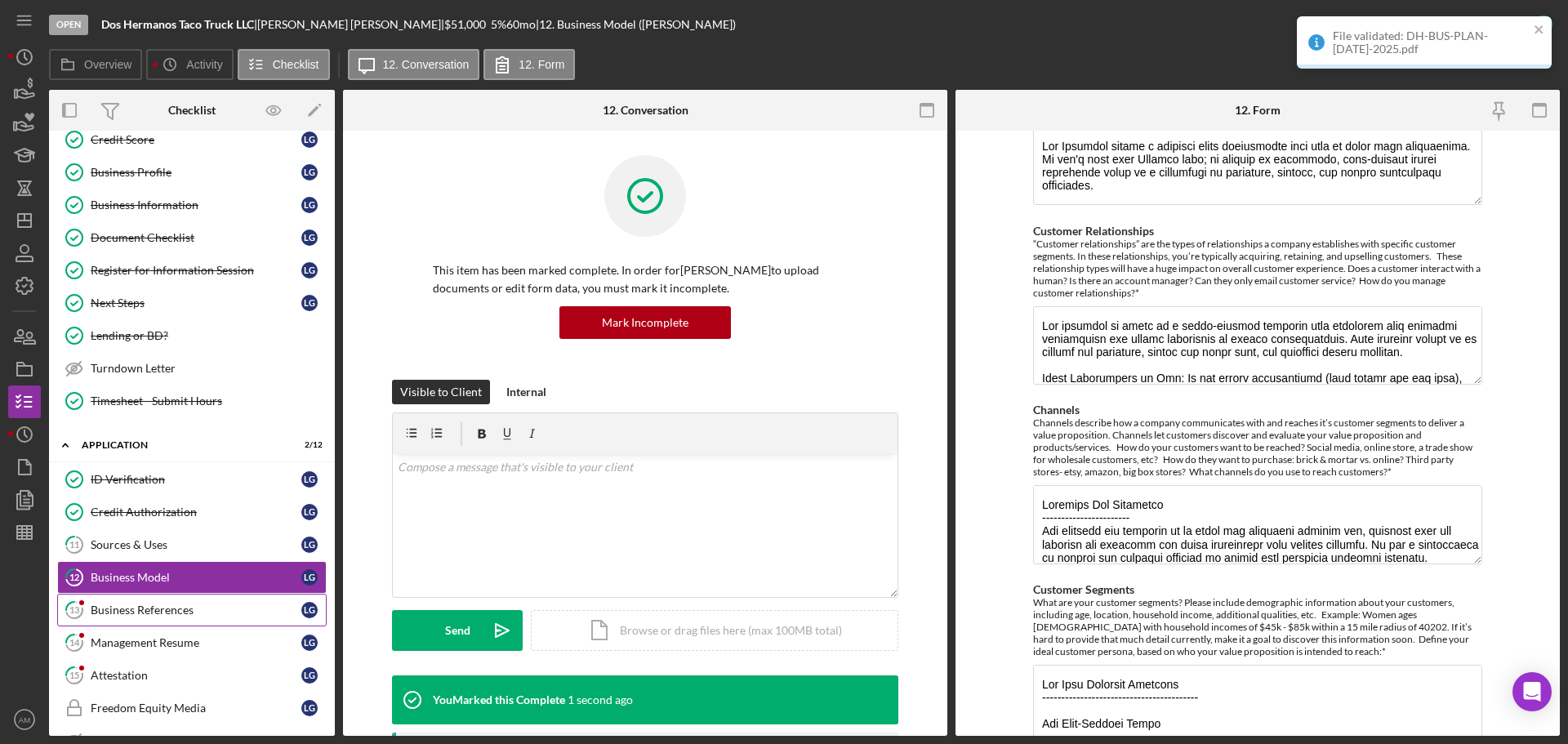
click at [116, 613] on div "Business References" at bounding box center [196, 610] width 211 height 13
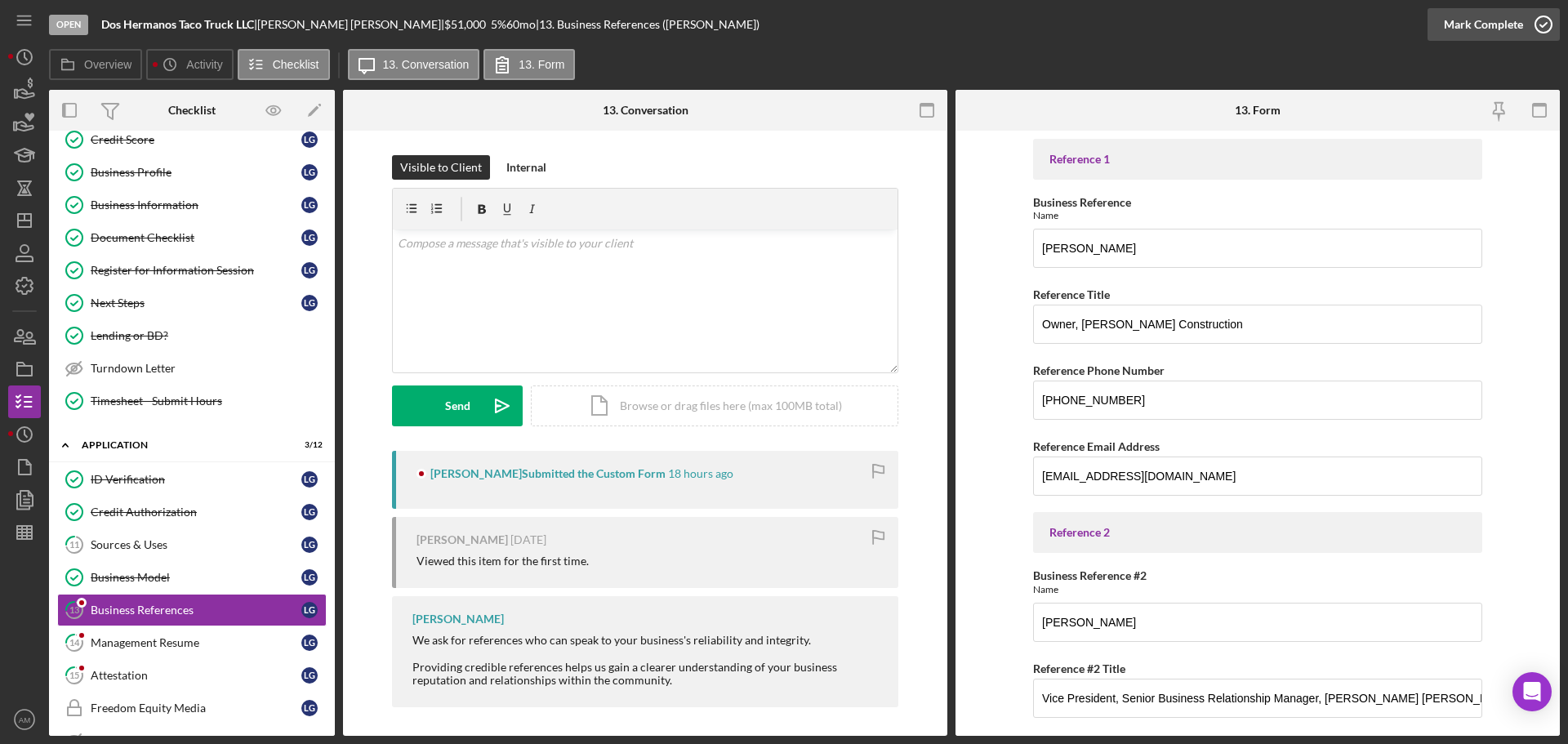
click at [1483, 21] on div "Mark Complete" at bounding box center [1484, 24] width 79 height 33
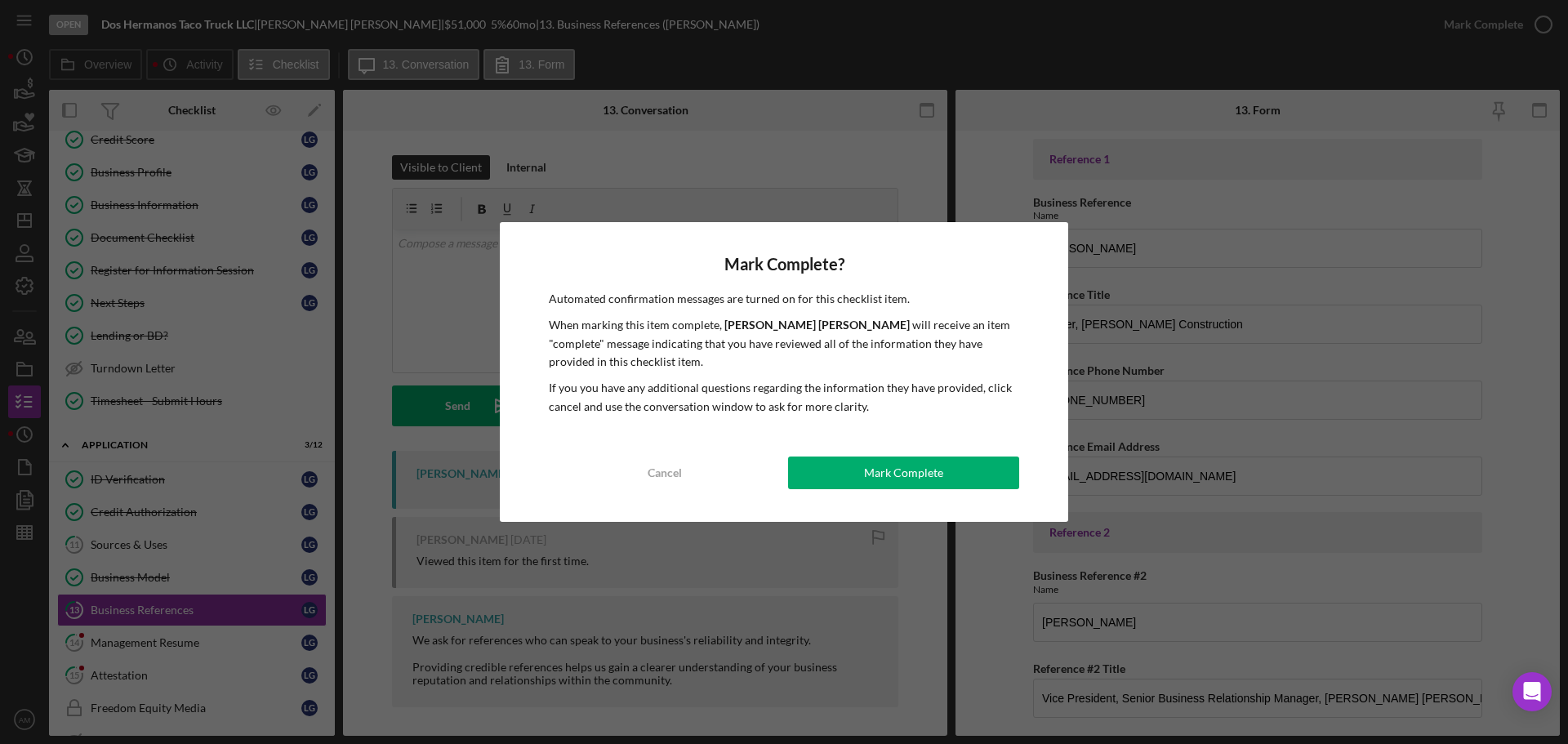
click at [907, 464] on div "Mark Complete" at bounding box center [904, 473] width 79 height 33
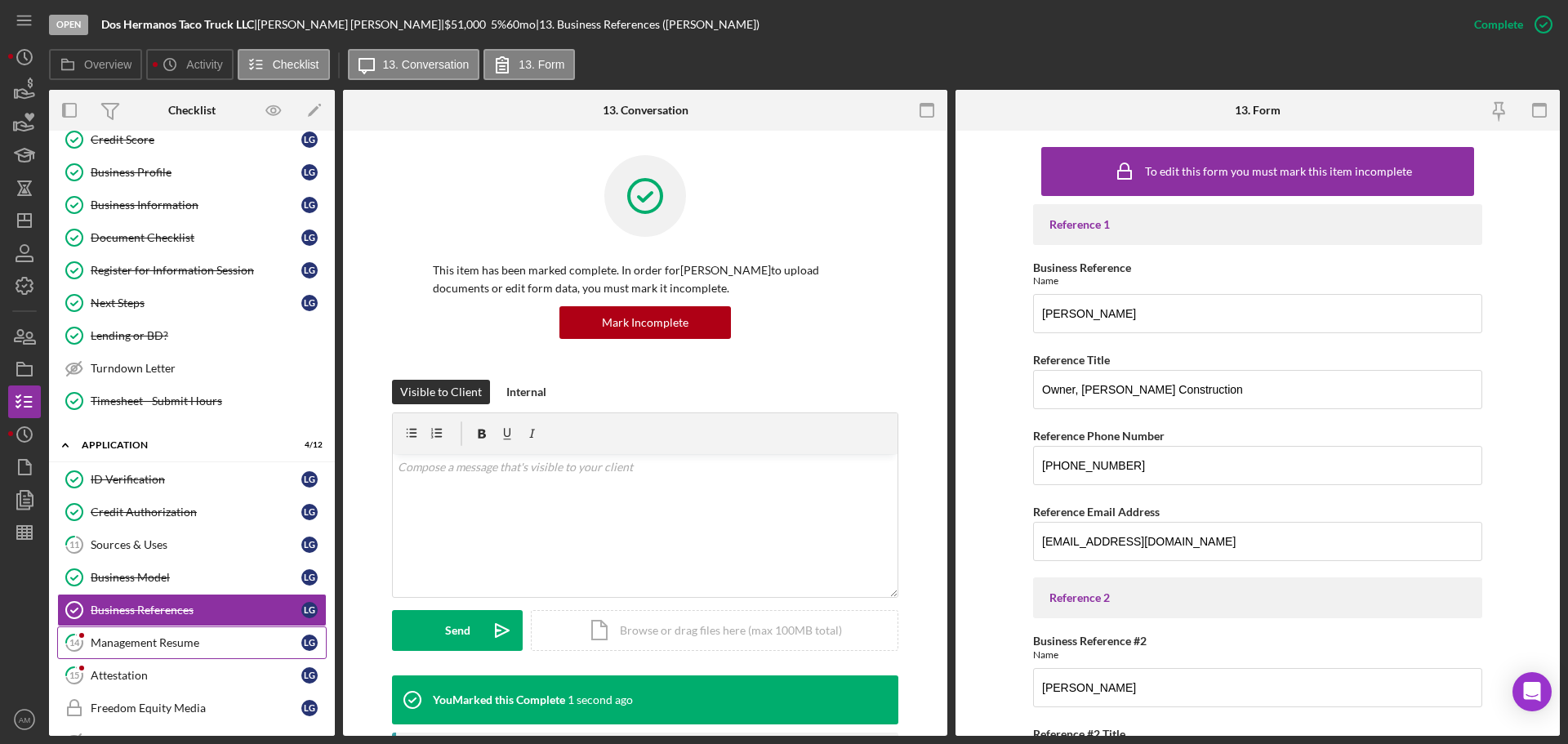
click at [123, 642] on div "Management Resume" at bounding box center [196, 643] width 211 height 13
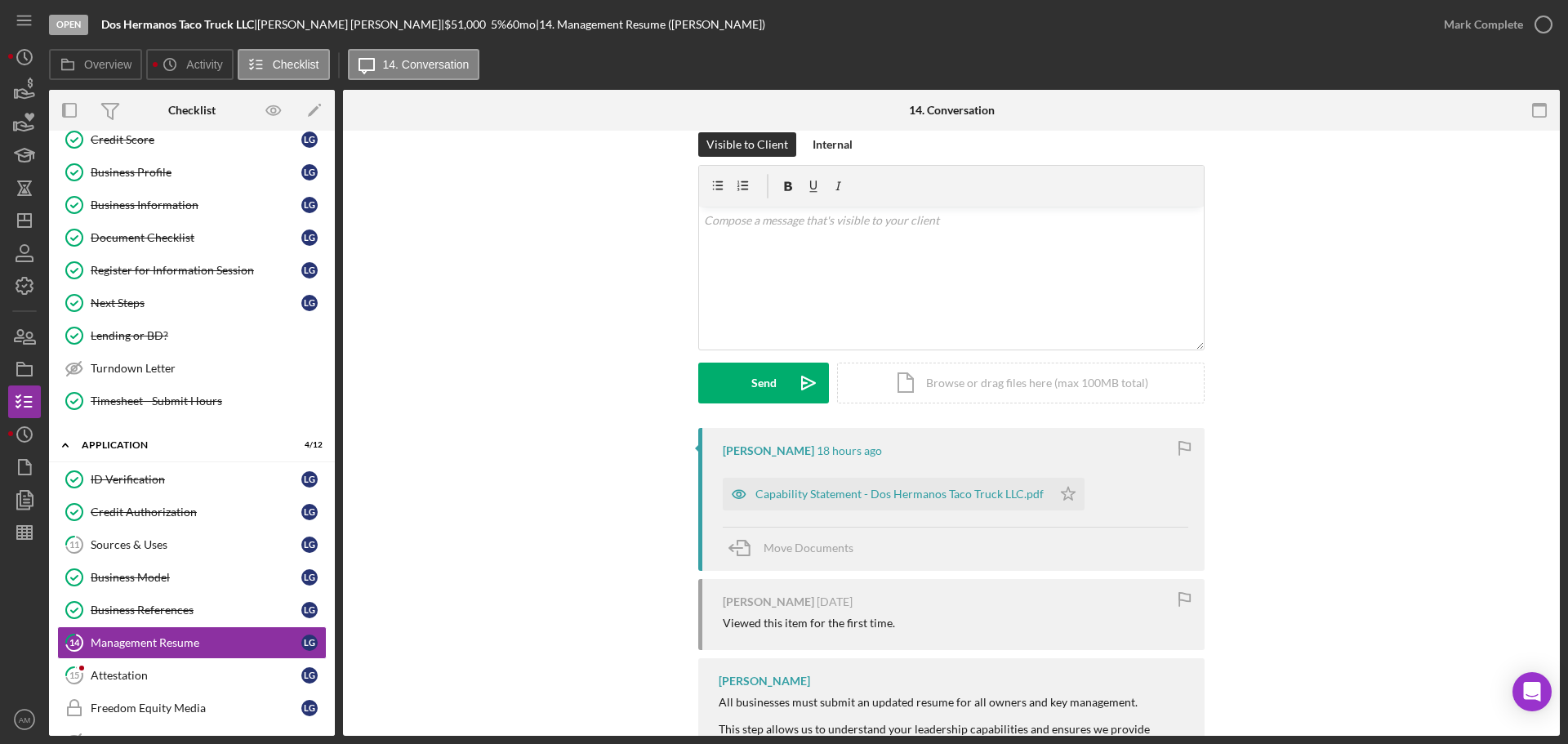
scroll to position [7, 0]
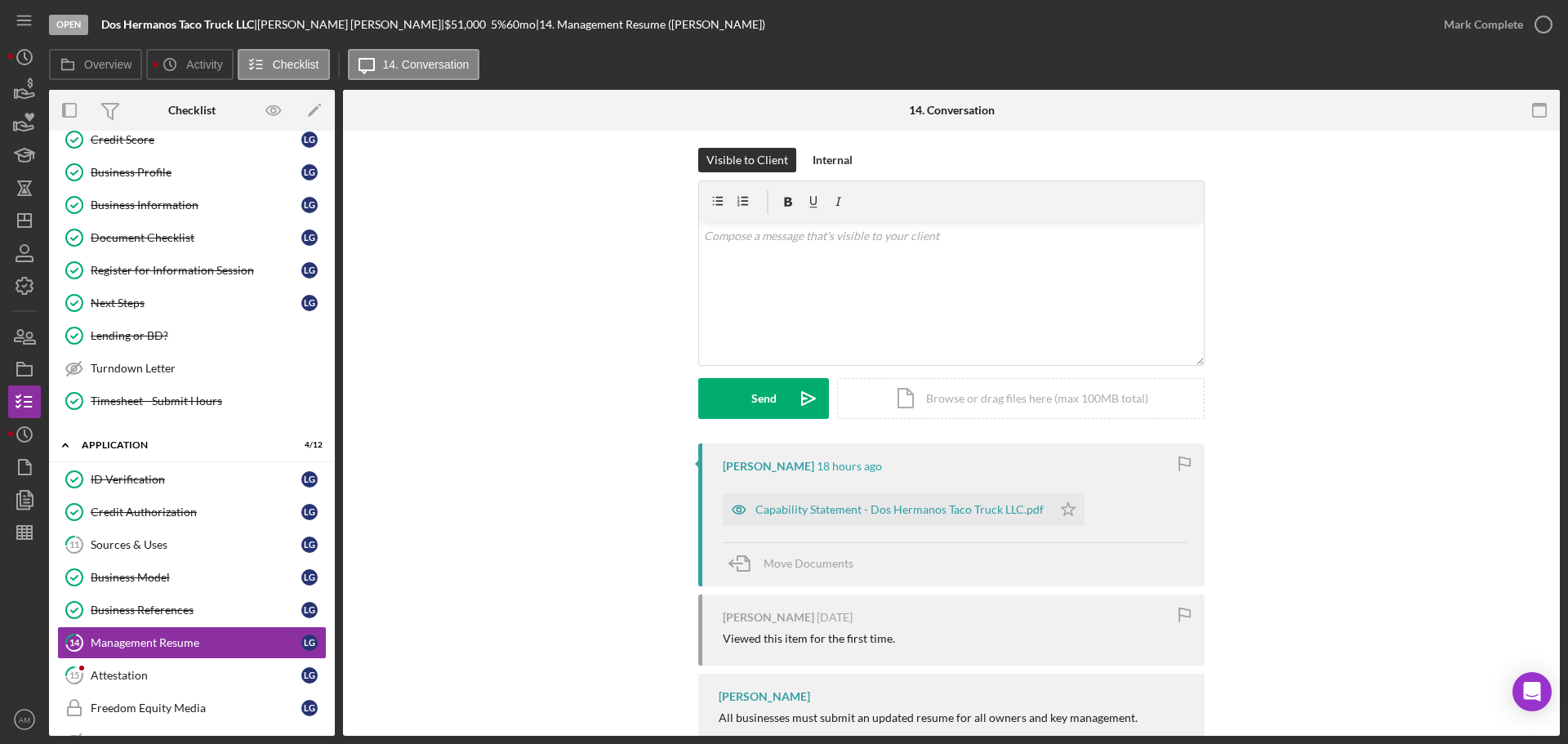
click at [917, 432] on div "Visible to Client Internal v Color teal Color pink Remove color Add row above A…" at bounding box center [951, 296] width 506 height 296
click at [917, 512] on div "Capability Statement - Dos Hermanos Taco Truck LLC.pdf" at bounding box center [900, 510] width 288 height 13
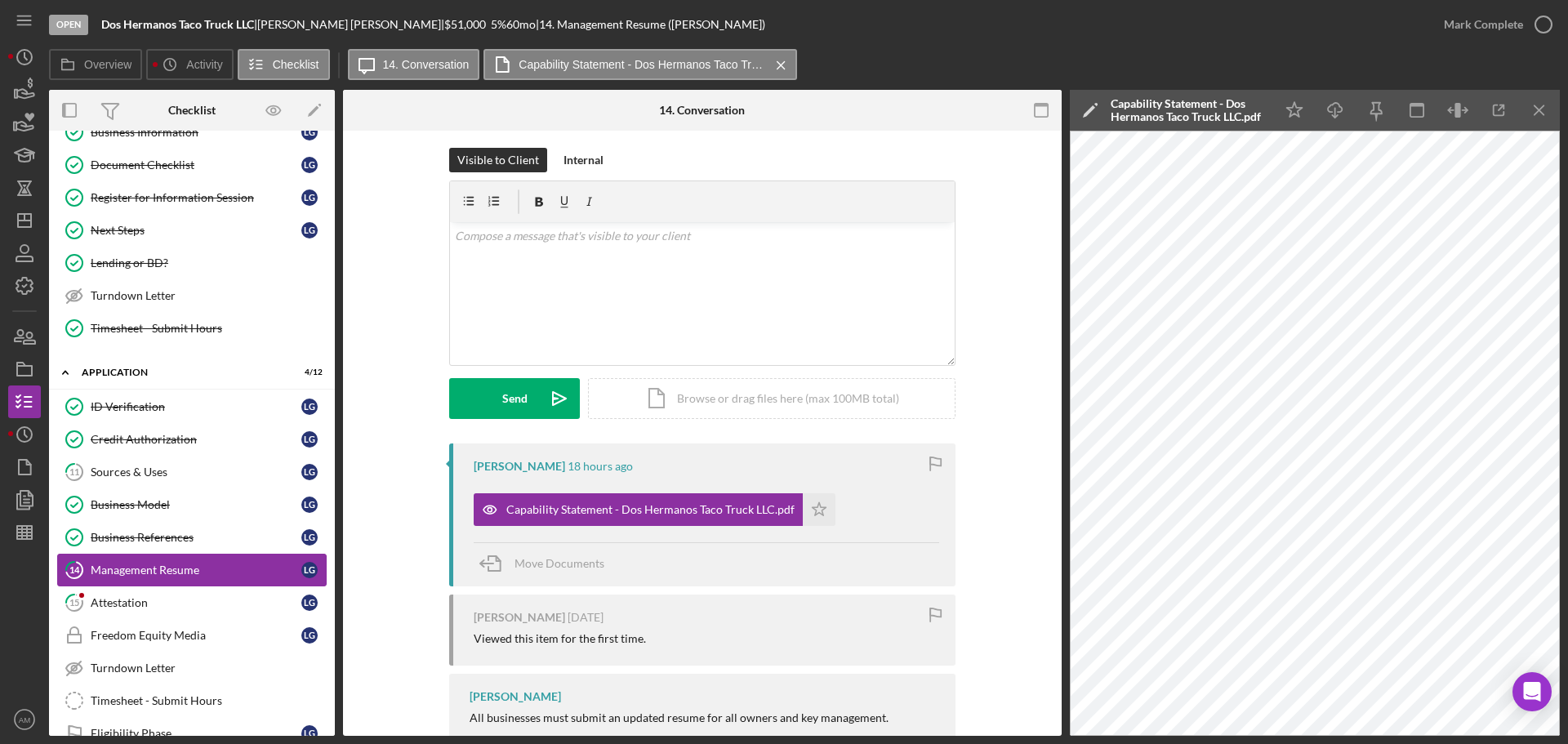
scroll to position [327, 0]
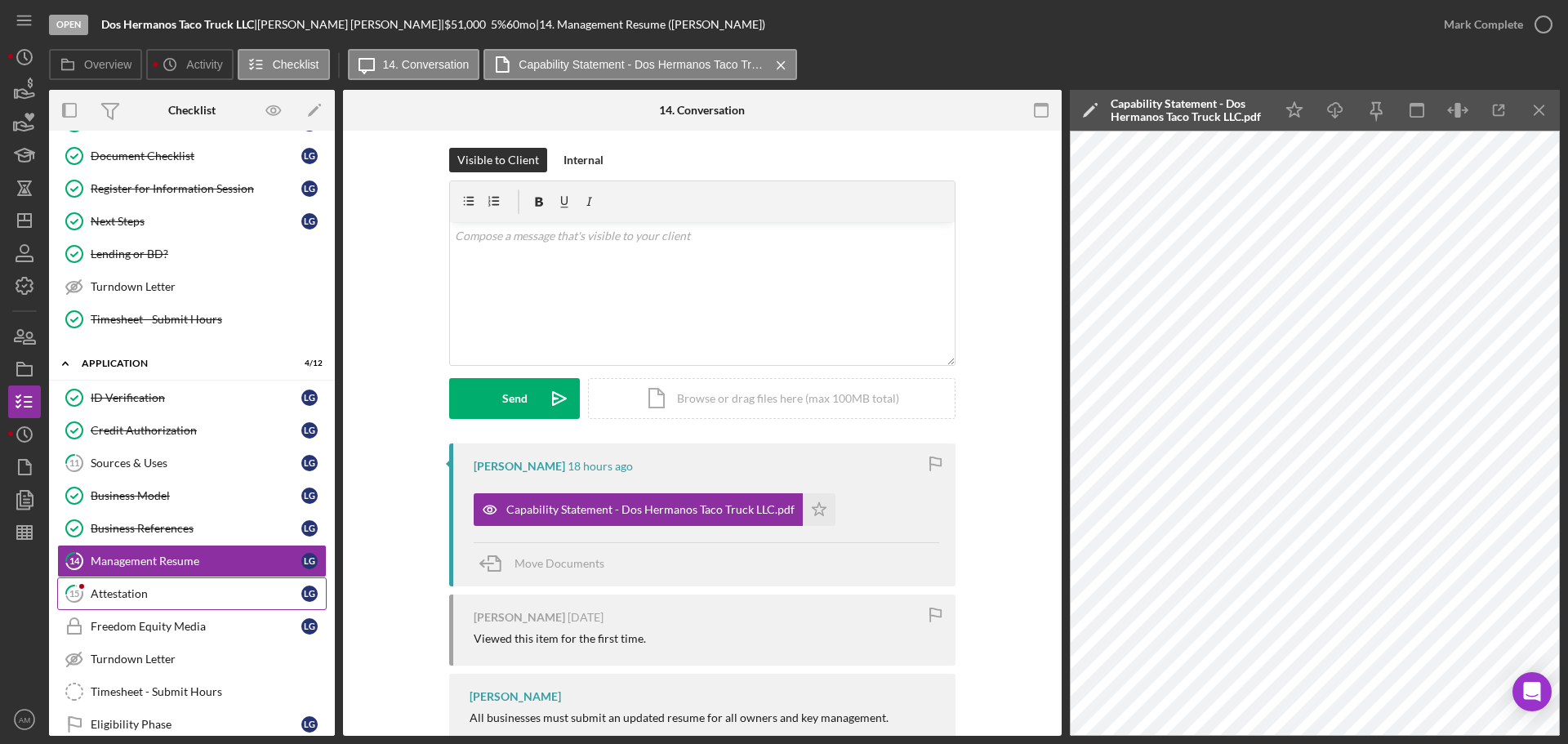
drag, startPoint x: 117, startPoint y: 592, endPoint x: 165, endPoint y: 592, distance: 48.0
click at [117, 592] on div "Attestation" at bounding box center [196, 593] width 211 height 13
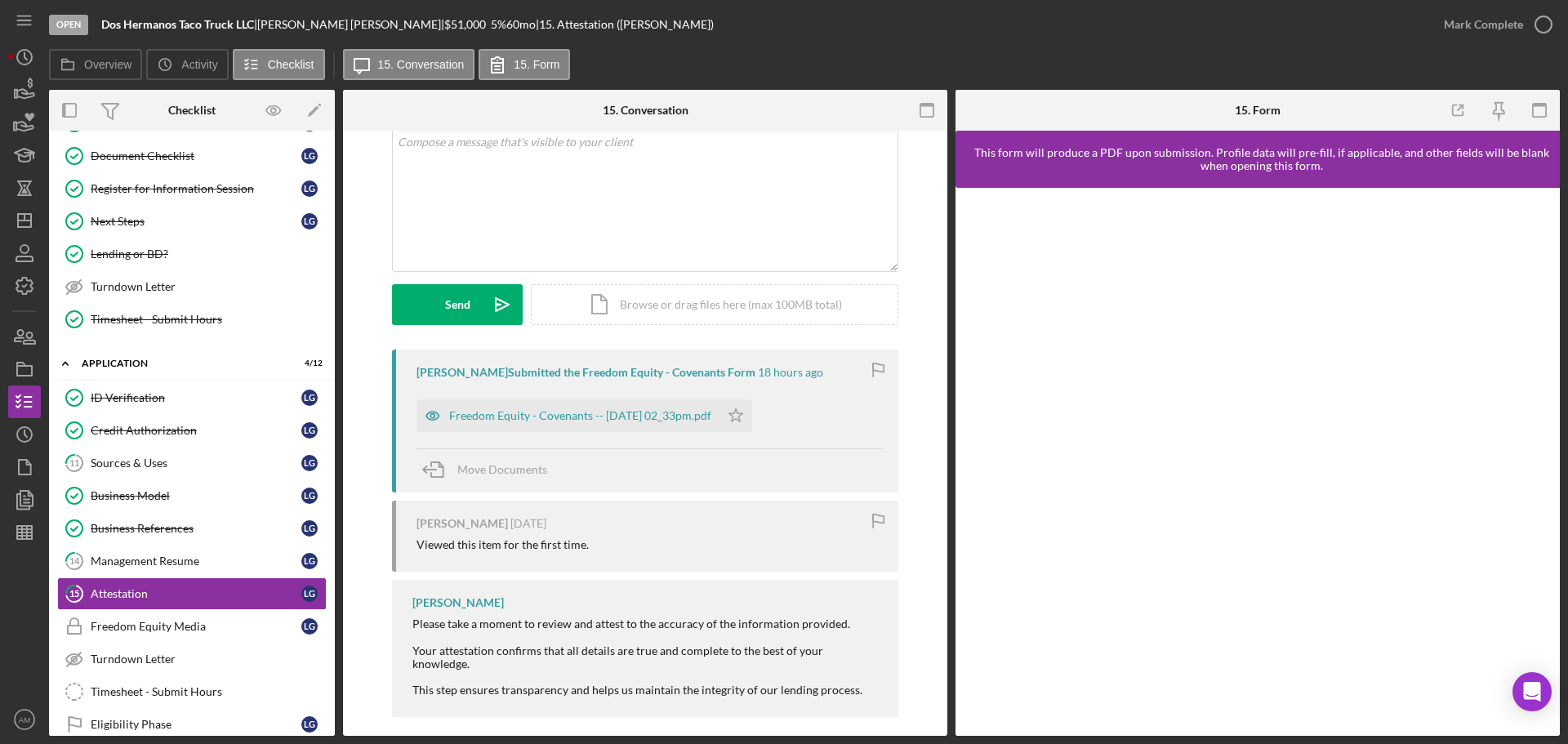
scroll to position [102, 0]
click at [1494, 21] on div "Mark Complete" at bounding box center [1484, 24] width 79 height 33
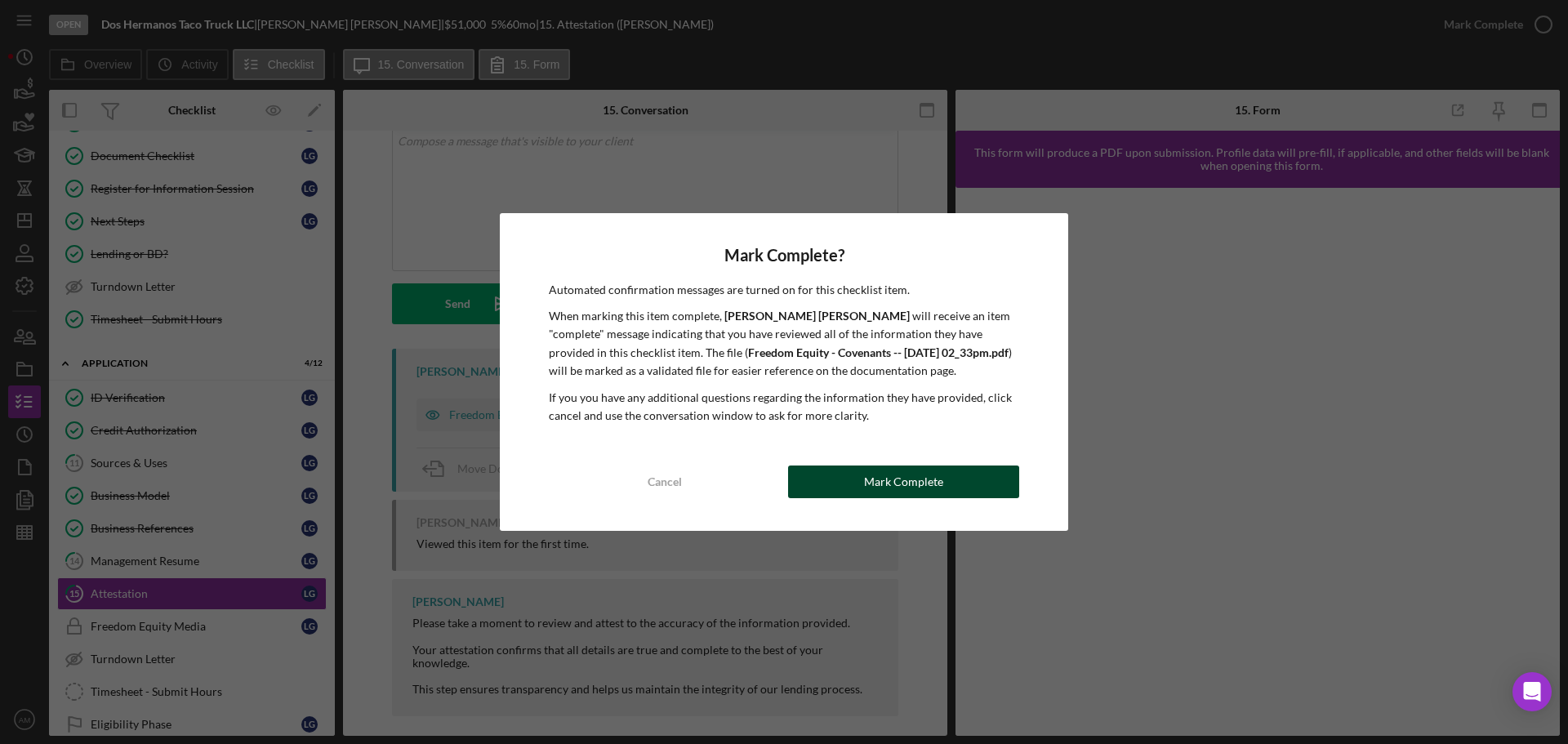
click at [905, 488] on div "Mark Complete" at bounding box center [904, 482] width 79 height 33
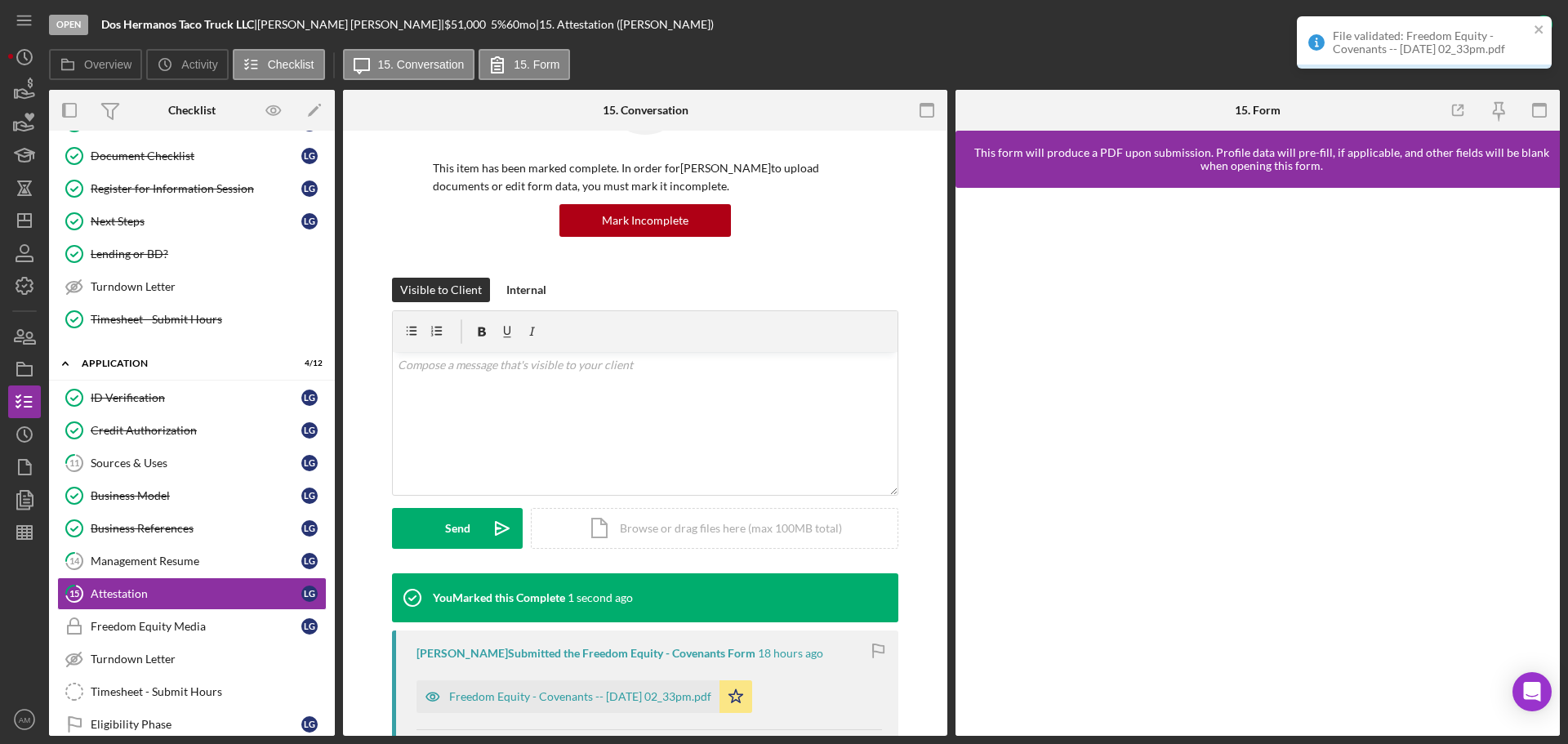
scroll to position [326, 0]
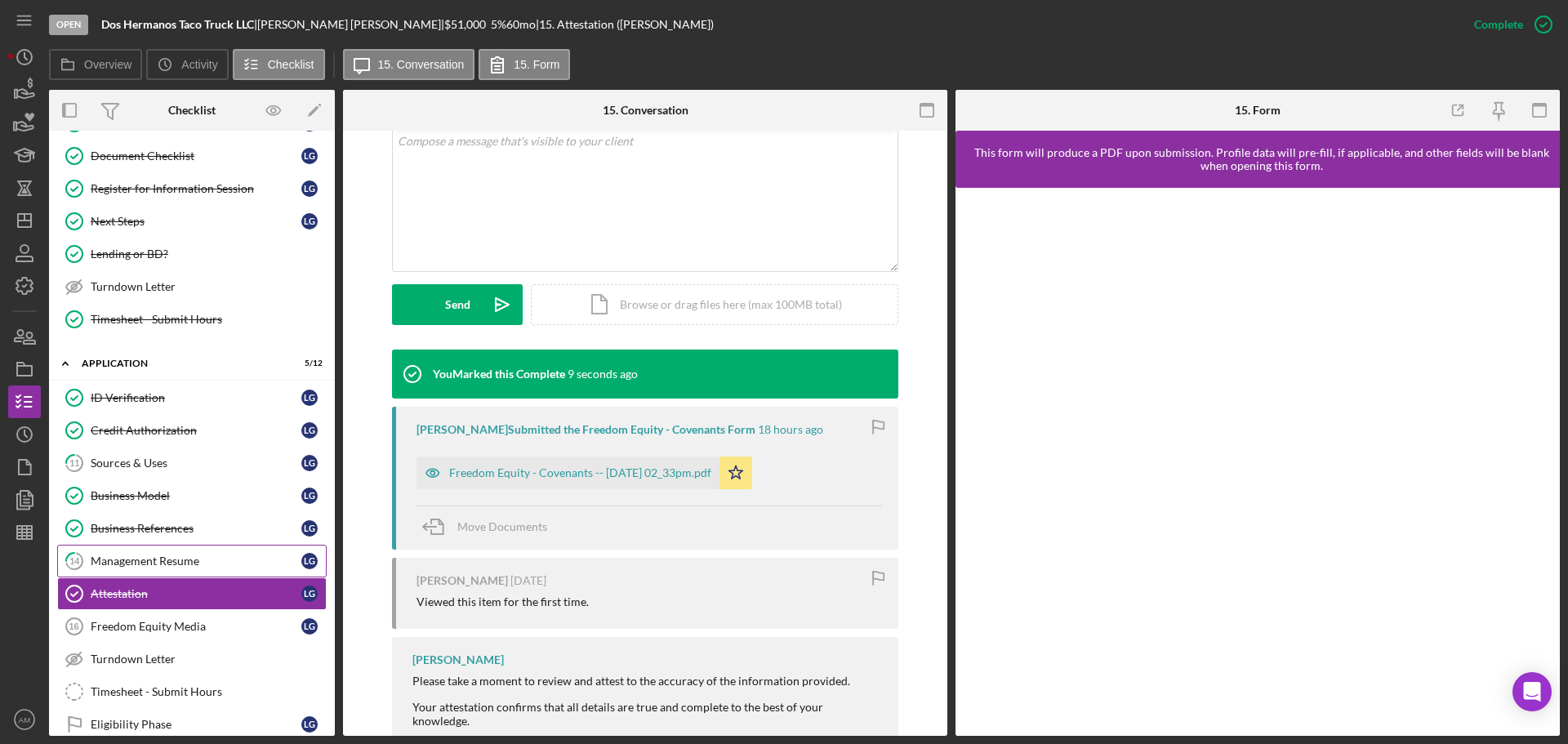
click at [160, 559] on div "Management Resume" at bounding box center [196, 561] width 211 height 13
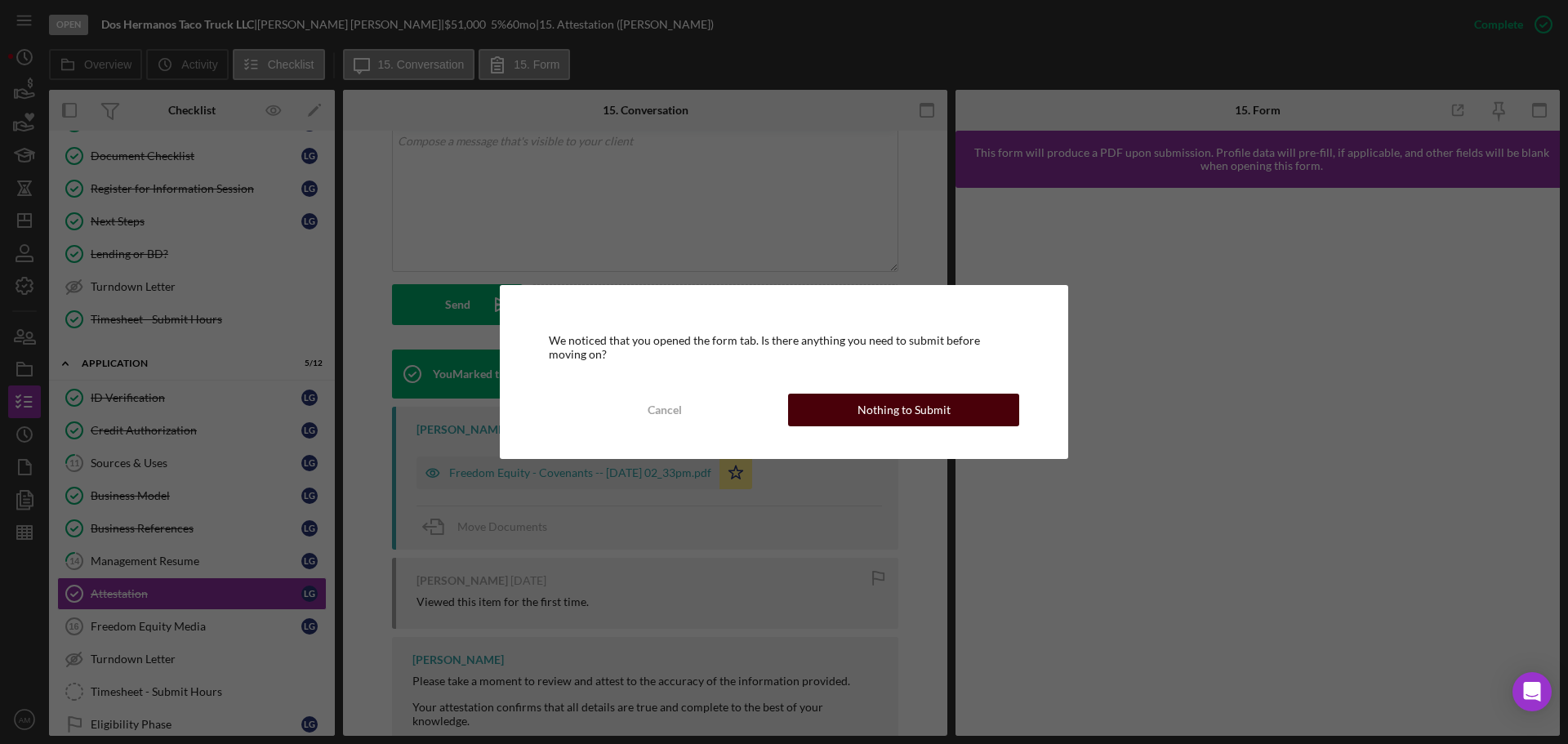
click at [921, 415] on div "Nothing to Submit" at bounding box center [905, 409] width 93 height 33
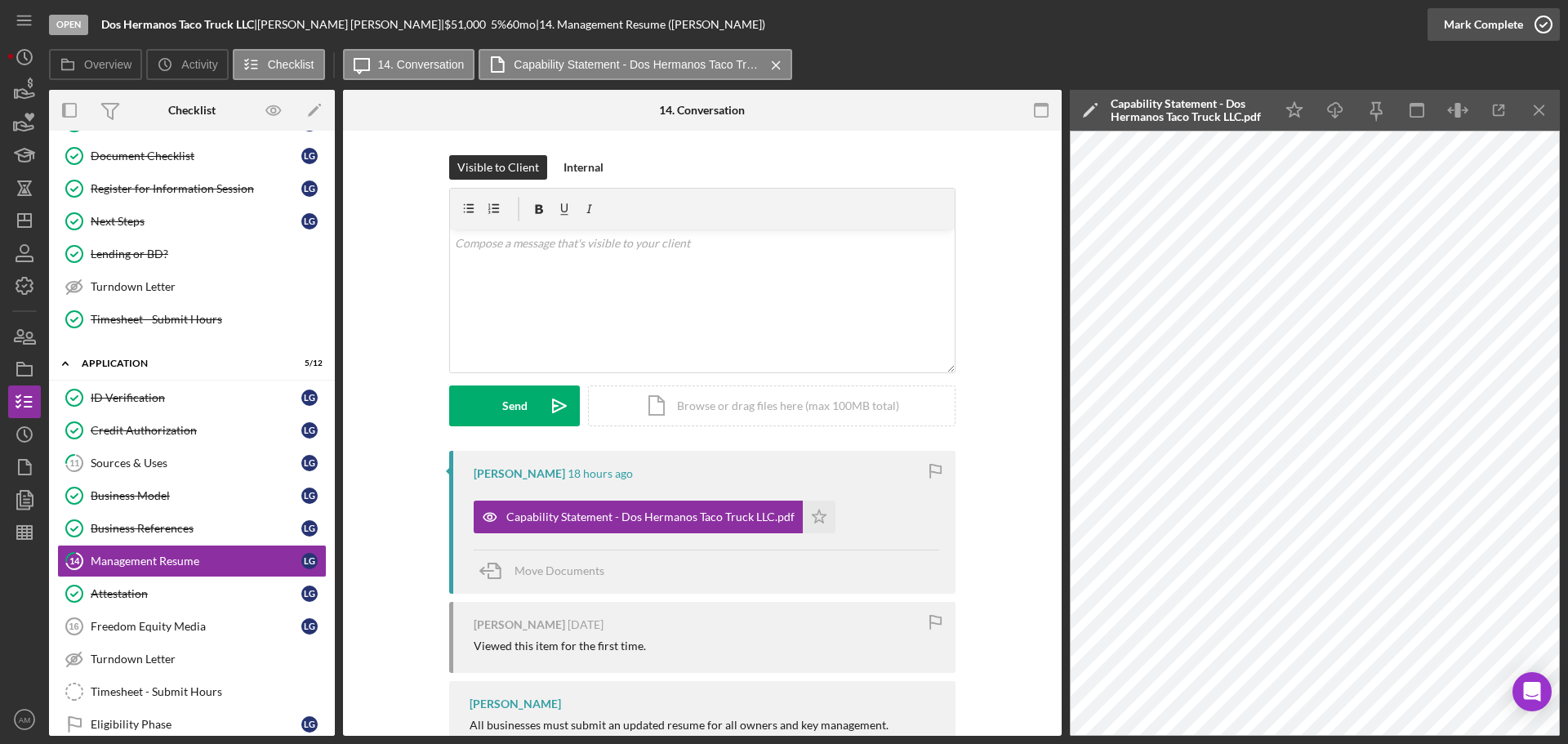
click at [1461, 21] on div "Mark Complete" at bounding box center [1484, 24] width 79 height 33
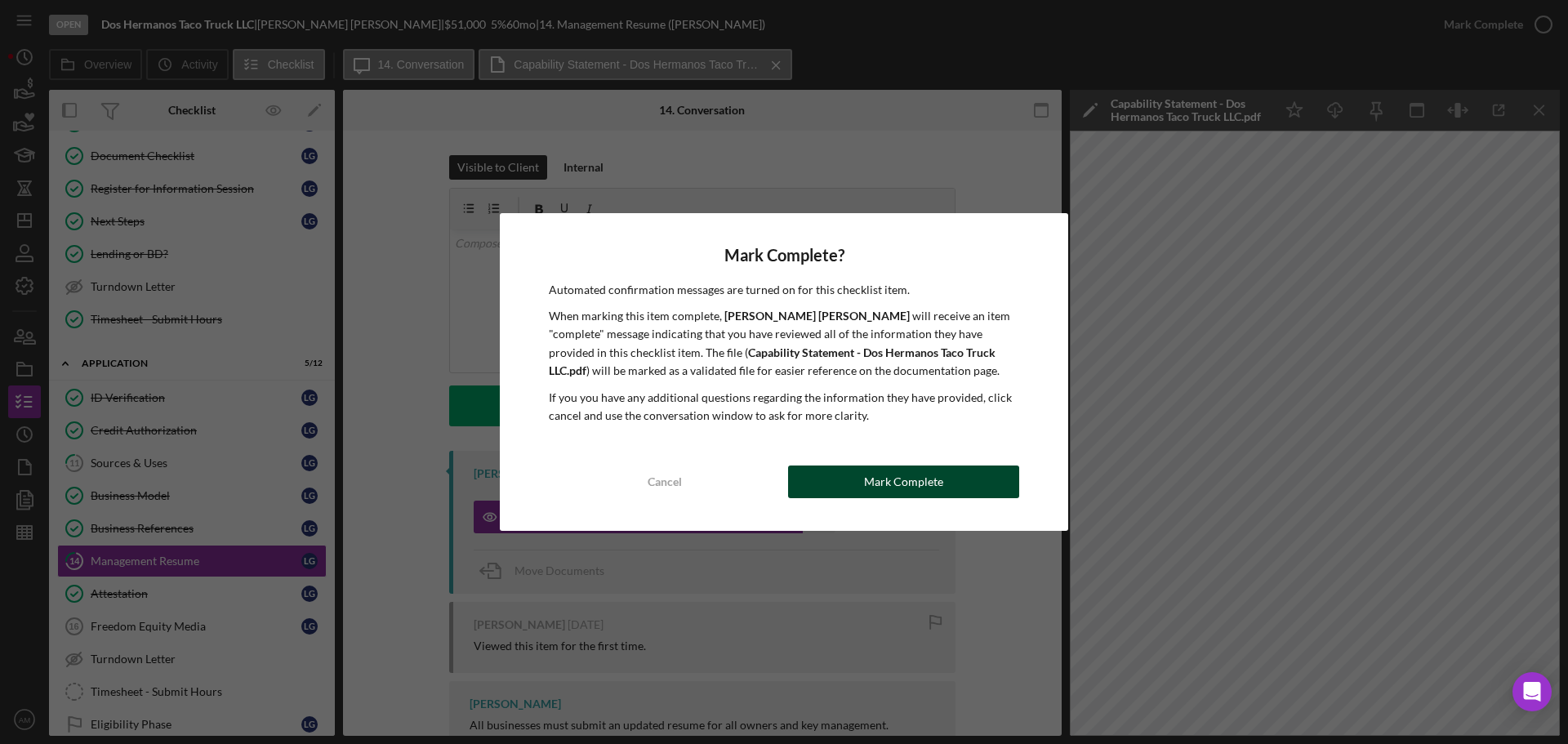
click at [877, 477] on div "Mark Complete" at bounding box center [904, 482] width 79 height 33
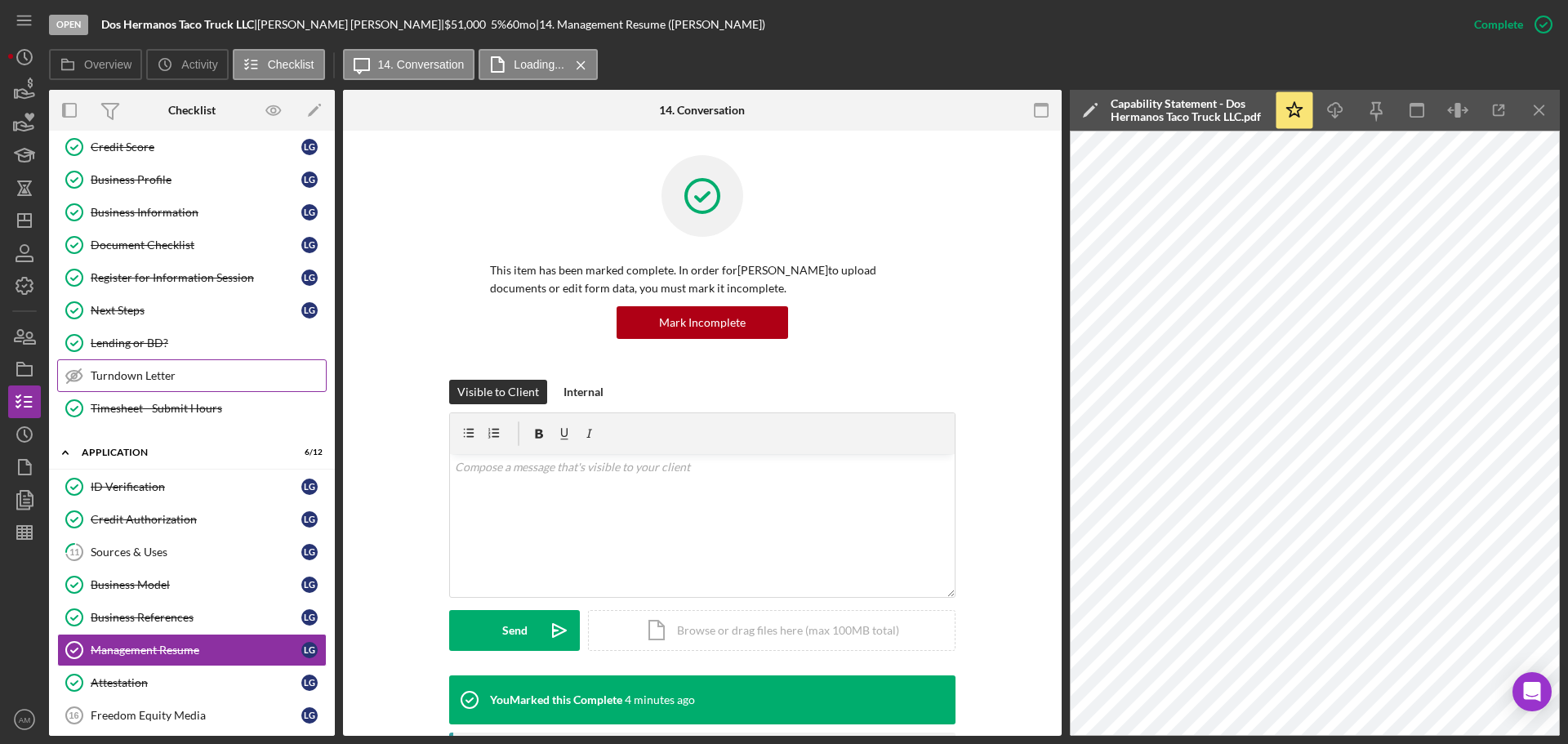
scroll to position [483, 0]
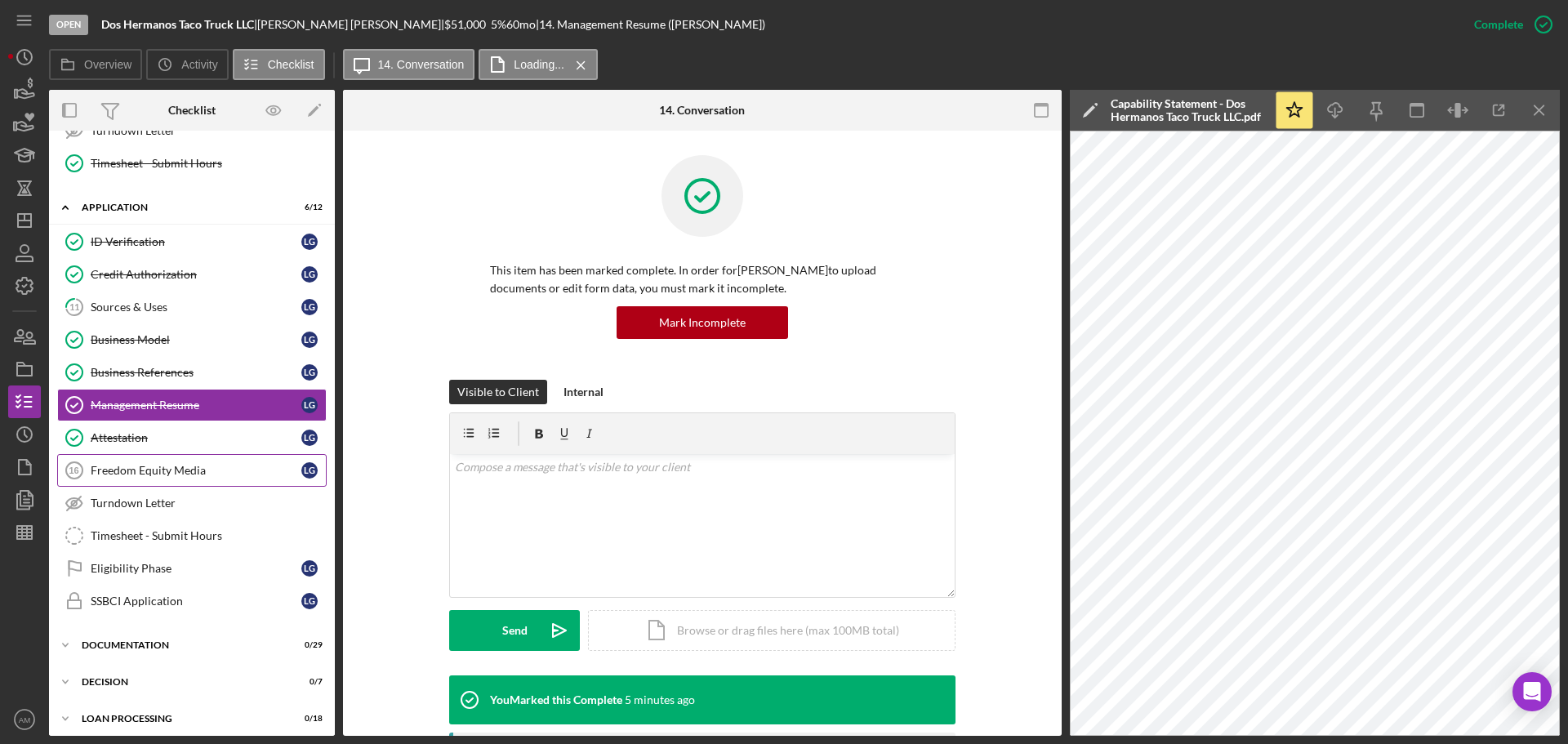
click at [166, 466] on div "Freedom Equity Media" at bounding box center [196, 470] width 211 height 13
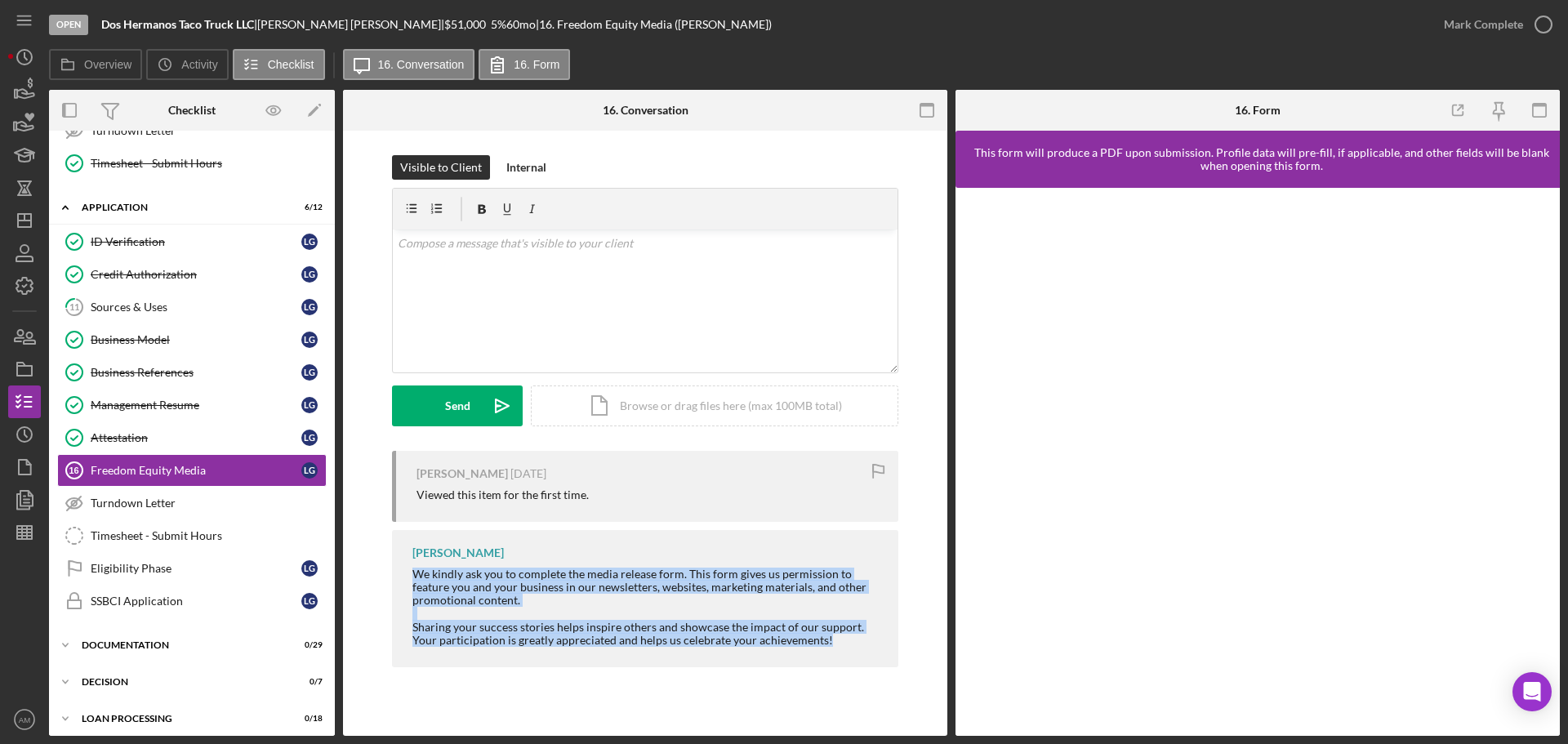
drag, startPoint x: 412, startPoint y: 569, endPoint x: 911, endPoint y: 650, distance: 505.5
click at [911, 650] on div "Lisa Gutierrez 3 months ago Viewed this item for the first time. Allen McConnel…" at bounding box center [644, 563] width 555 height 224
copy div "We kindly ask you to complete the media release form. This form gives us permis…"
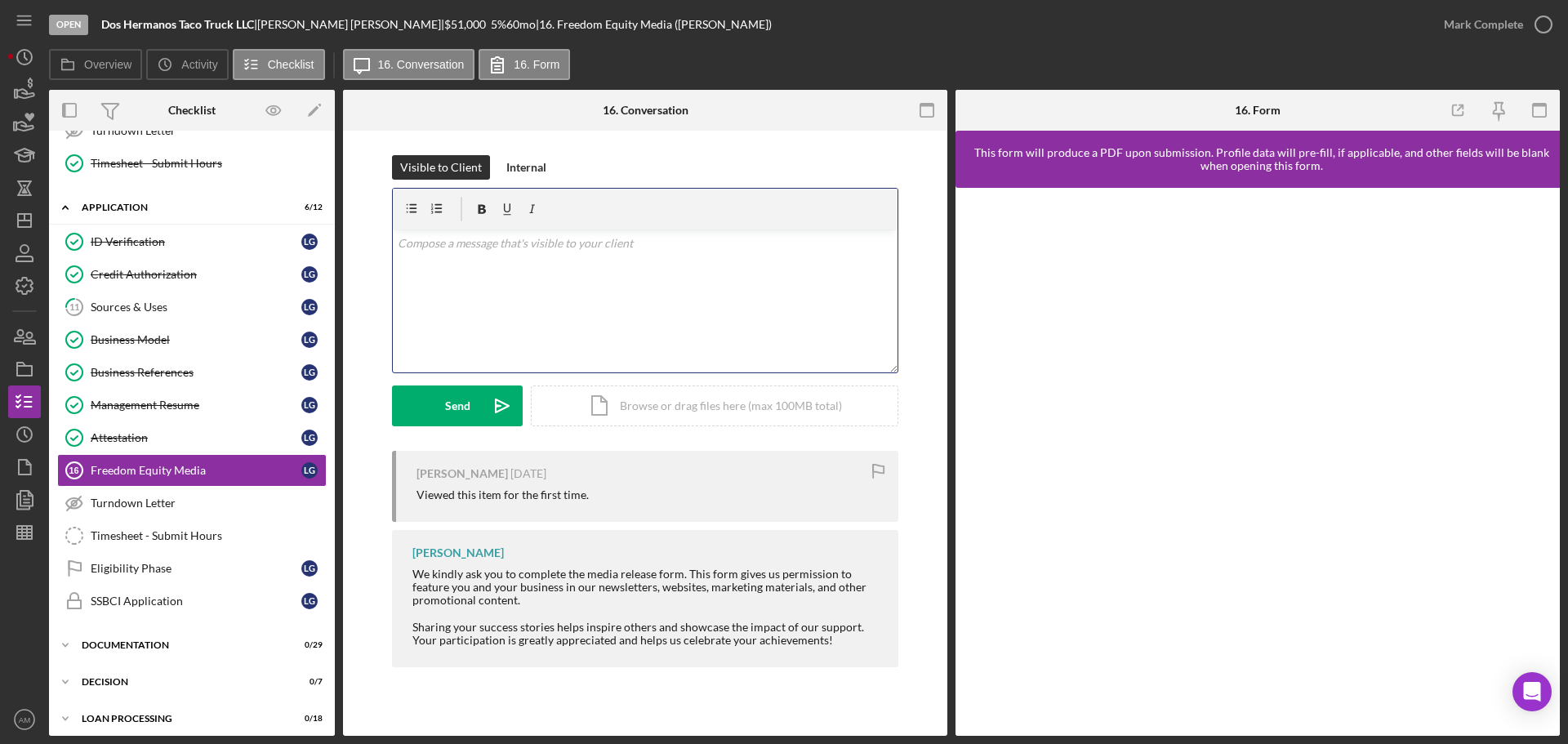
click at [425, 247] on p at bounding box center [645, 243] width 496 height 18
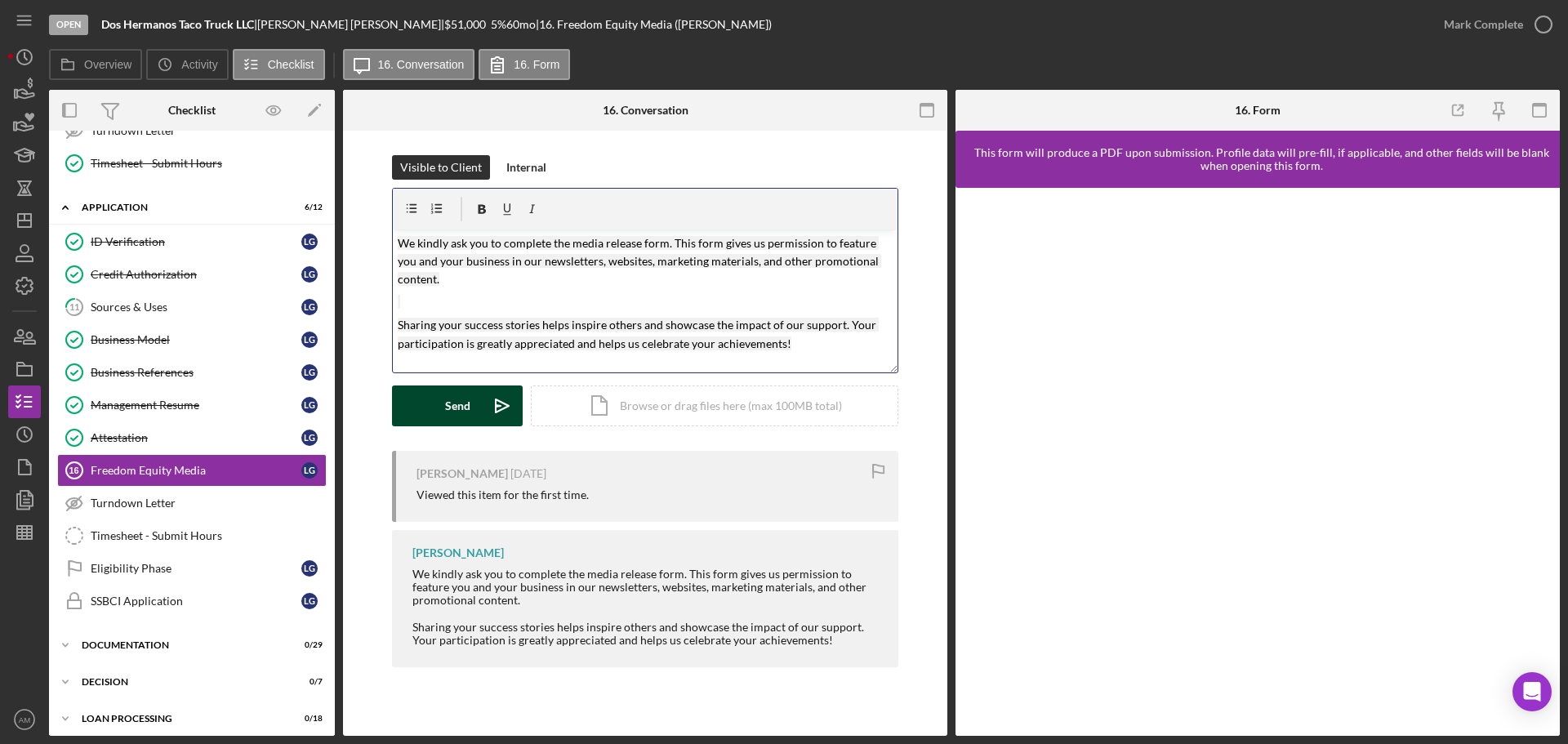
click at [448, 406] on div "Send" at bounding box center [458, 405] width 26 height 41
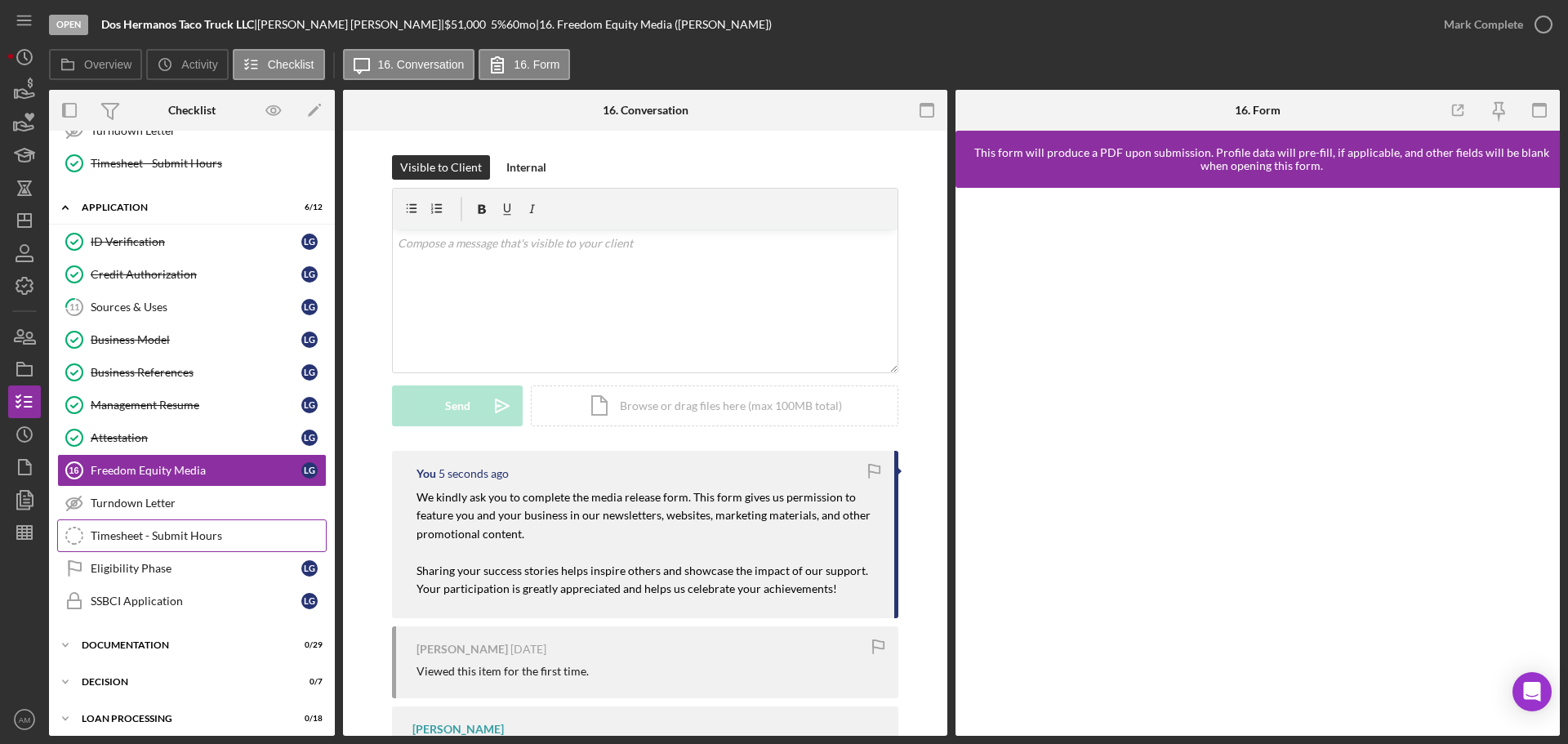
click at [175, 530] on div "Timesheet - Submit Hours" at bounding box center [208, 535] width 235 height 13
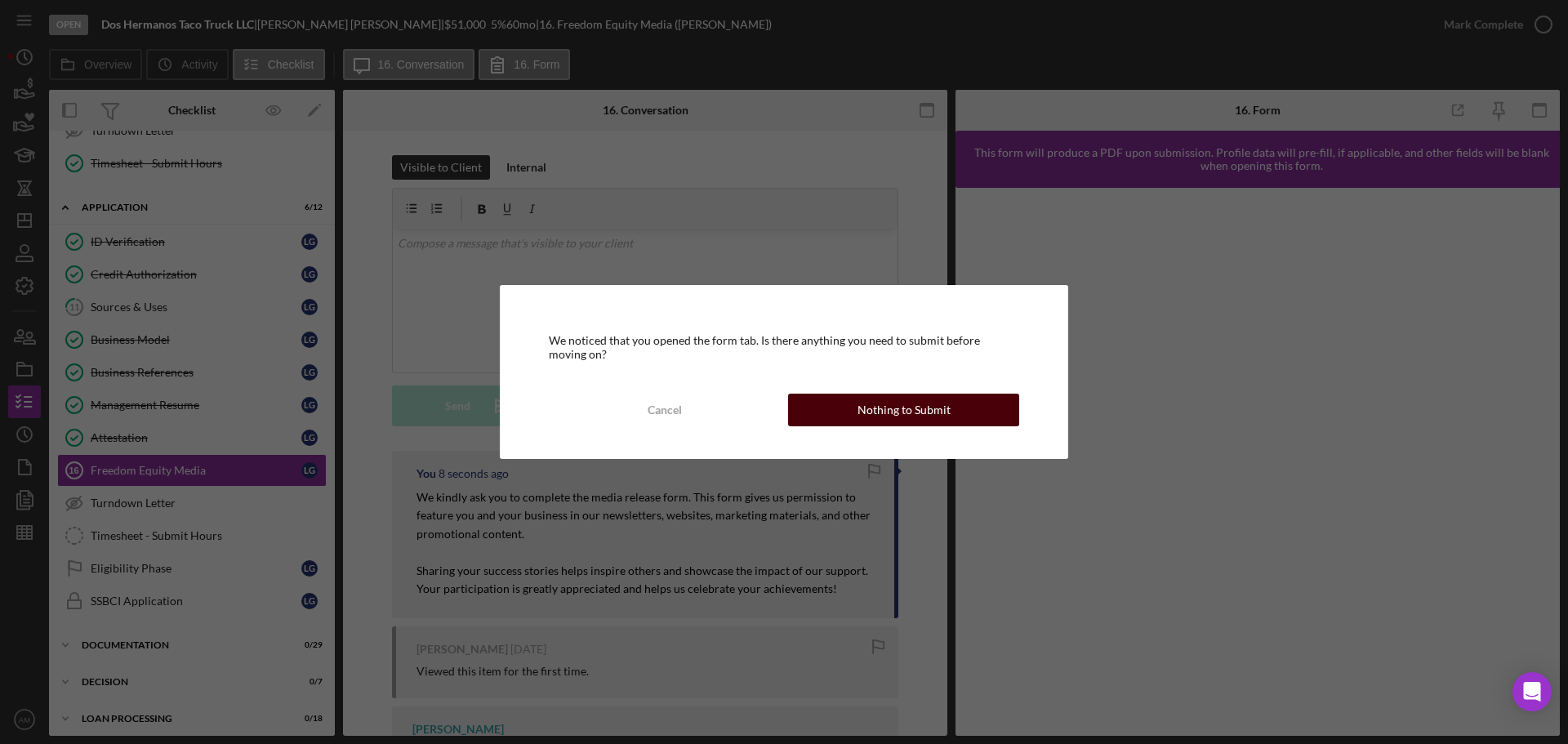
click at [884, 412] on div "Nothing to Submit" at bounding box center [905, 409] width 93 height 33
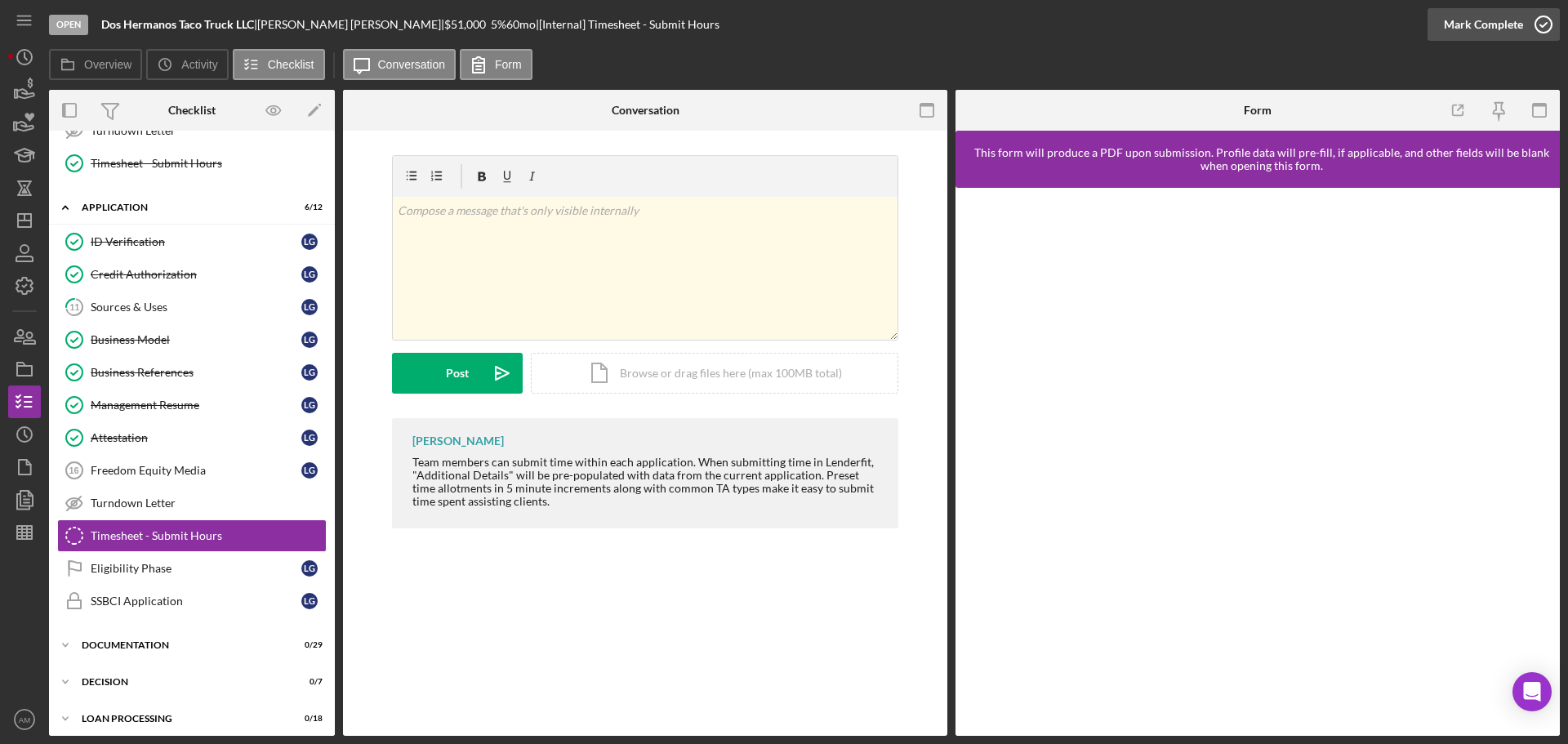
click at [1475, 16] on div "Mark Complete" at bounding box center [1484, 24] width 79 height 33
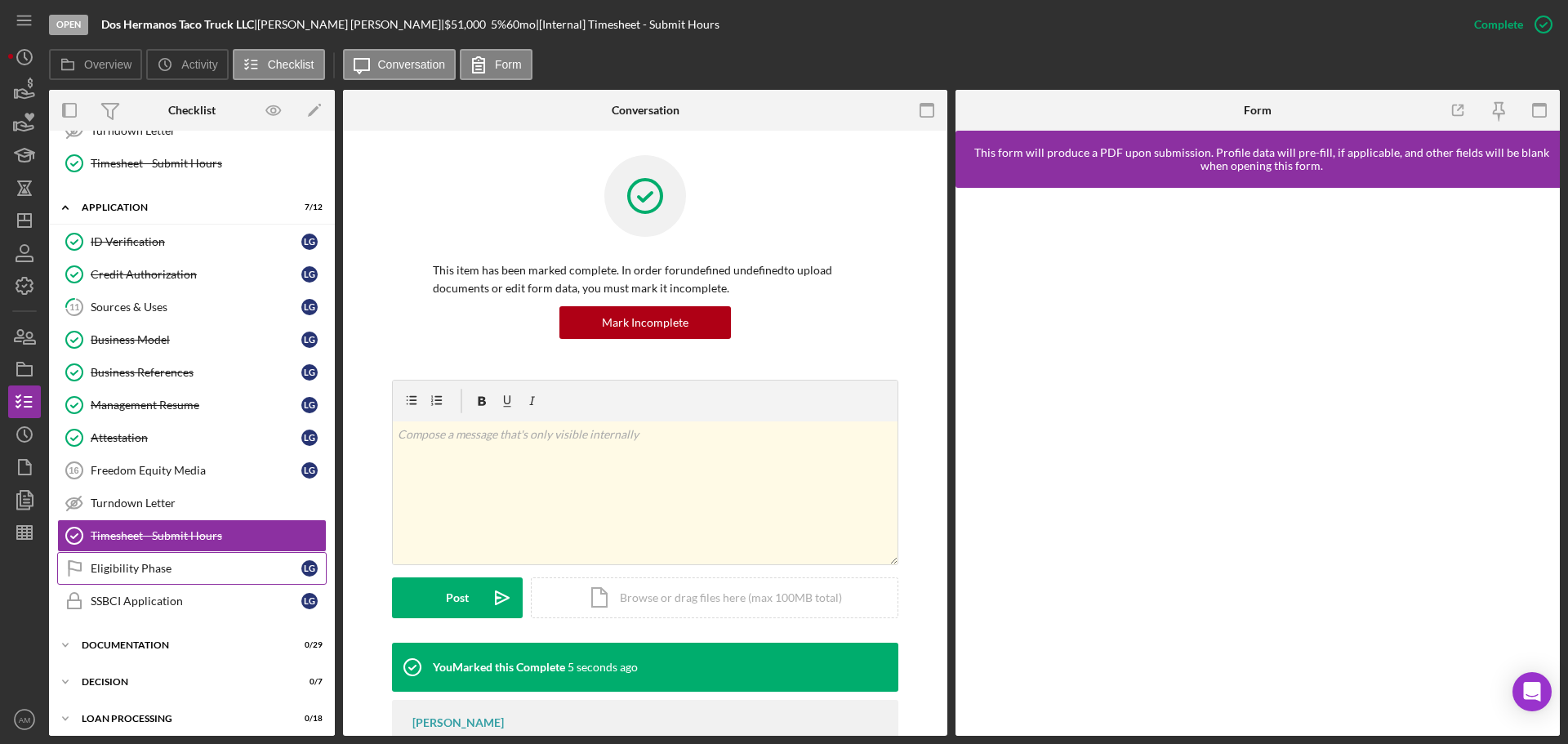
click at [126, 566] on div "Eligibility Phase" at bounding box center [196, 568] width 211 height 13
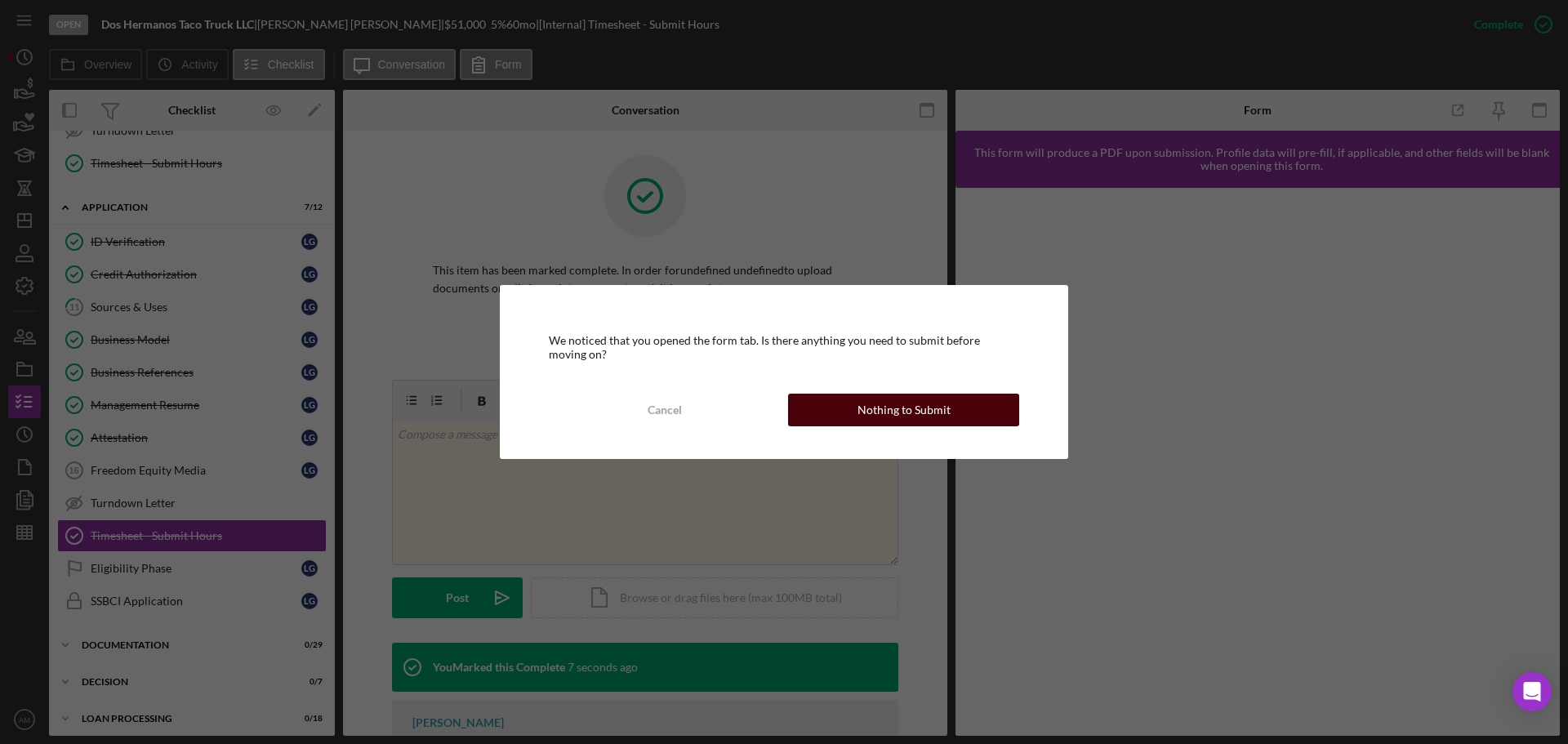
click at [921, 407] on div "Nothing to Submit" at bounding box center [905, 409] width 93 height 33
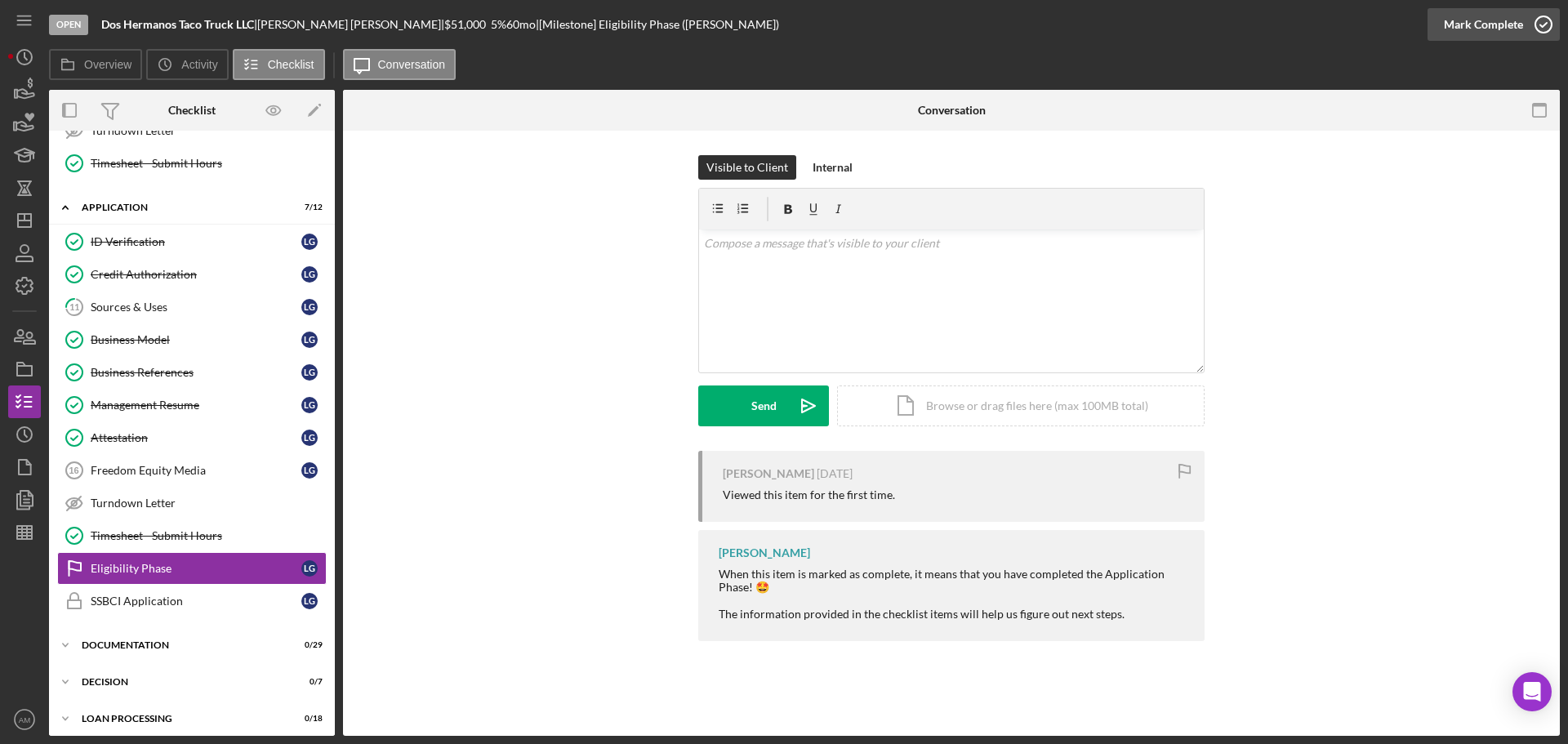
click at [1473, 17] on div "Mark Complete" at bounding box center [1484, 24] width 79 height 33
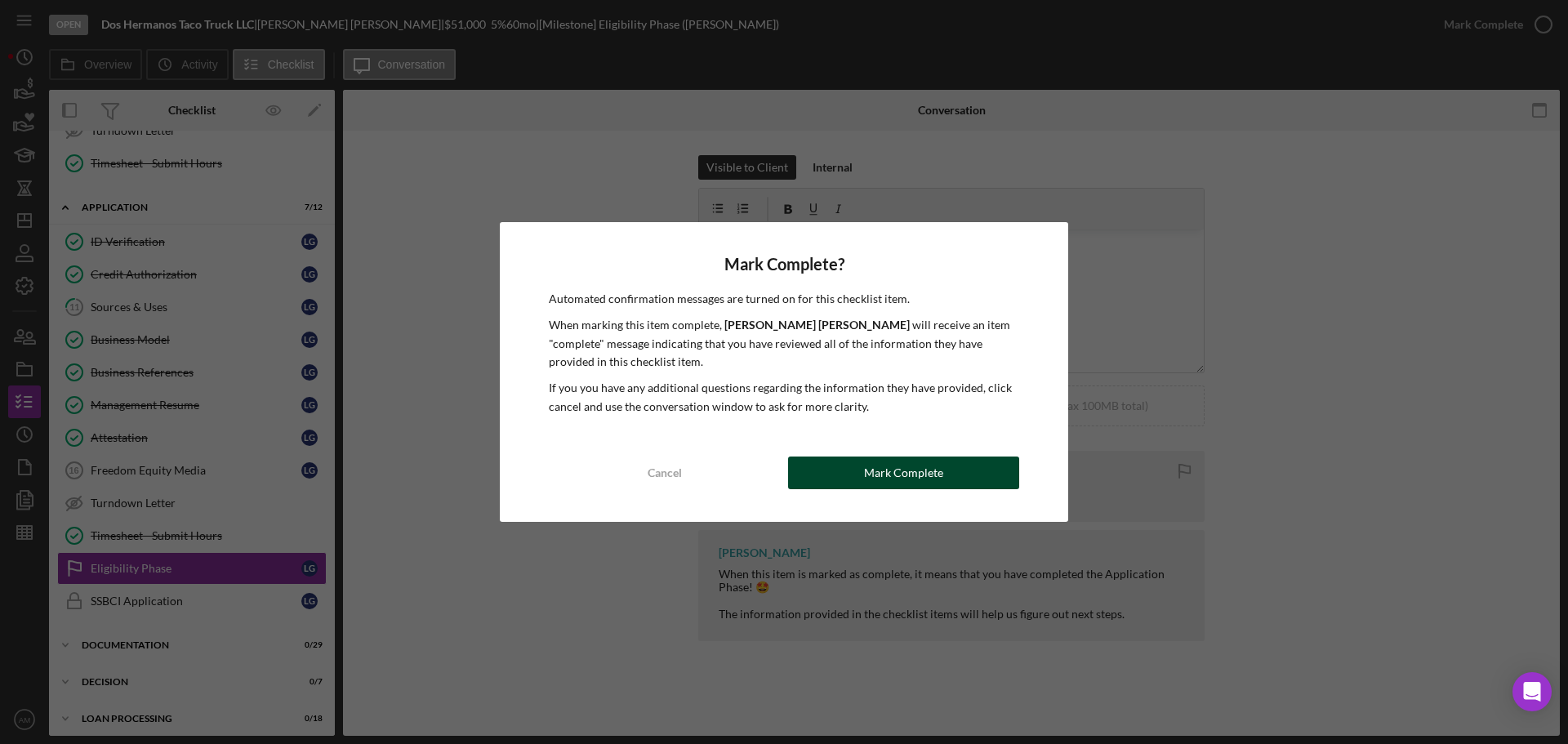
click at [882, 472] on div "Mark Complete" at bounding box center [904, 473] width 79 height 33
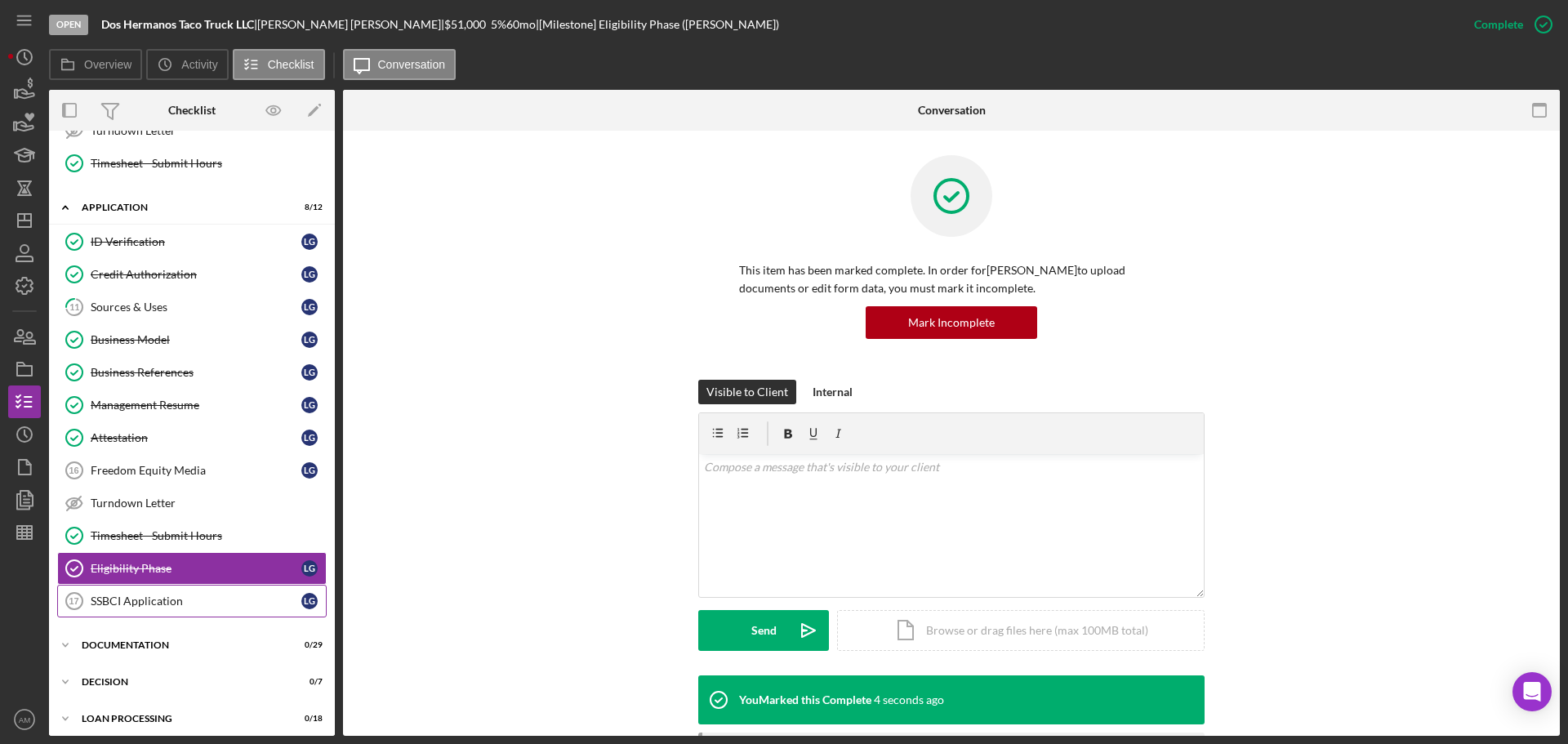
click at [164, 604] on div "SSBCI Application" at bounding box center [196, 601] width 211 height 13
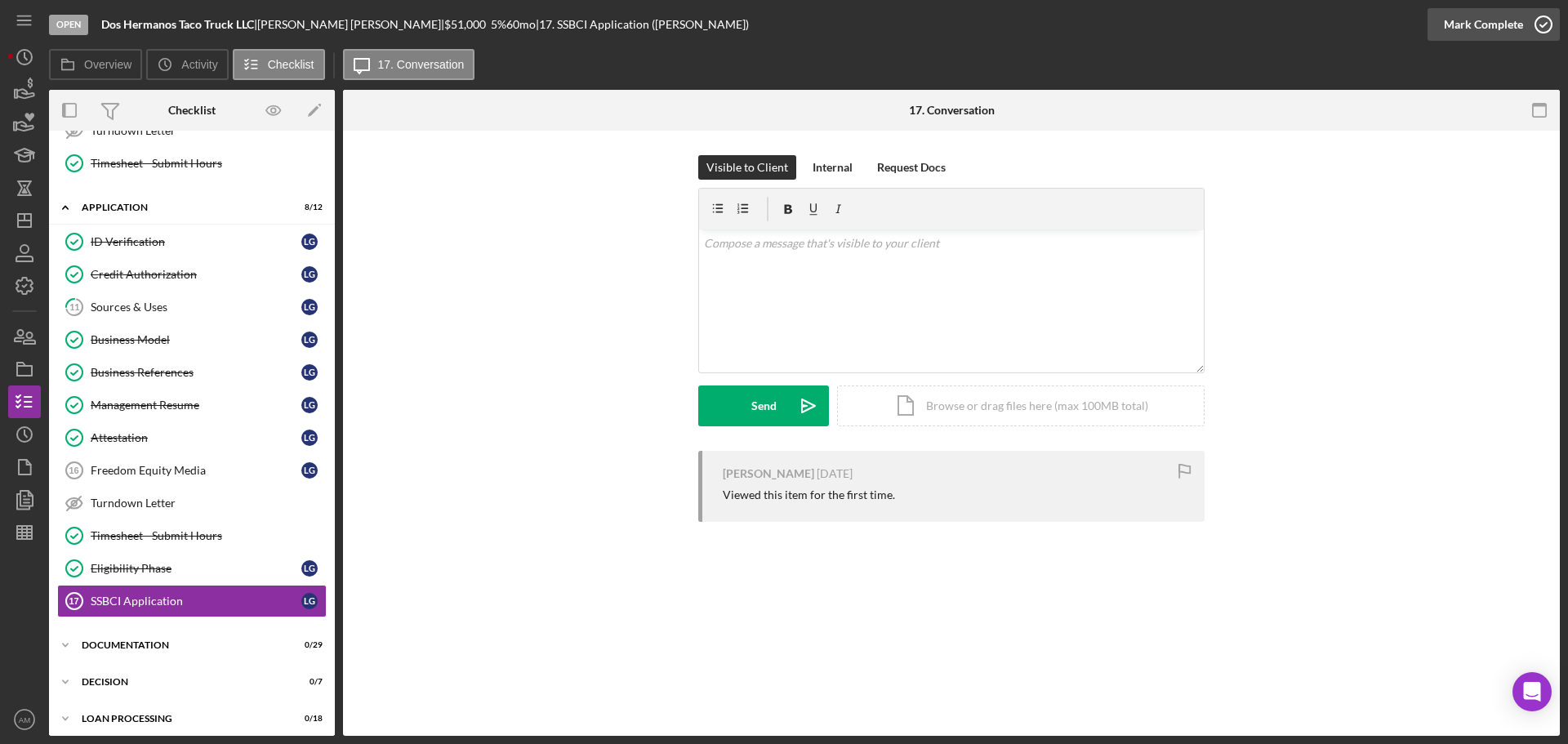
click at [1472, 18] on div "Mark Complete" at bounding box center [1484, 24] width 79 height 33
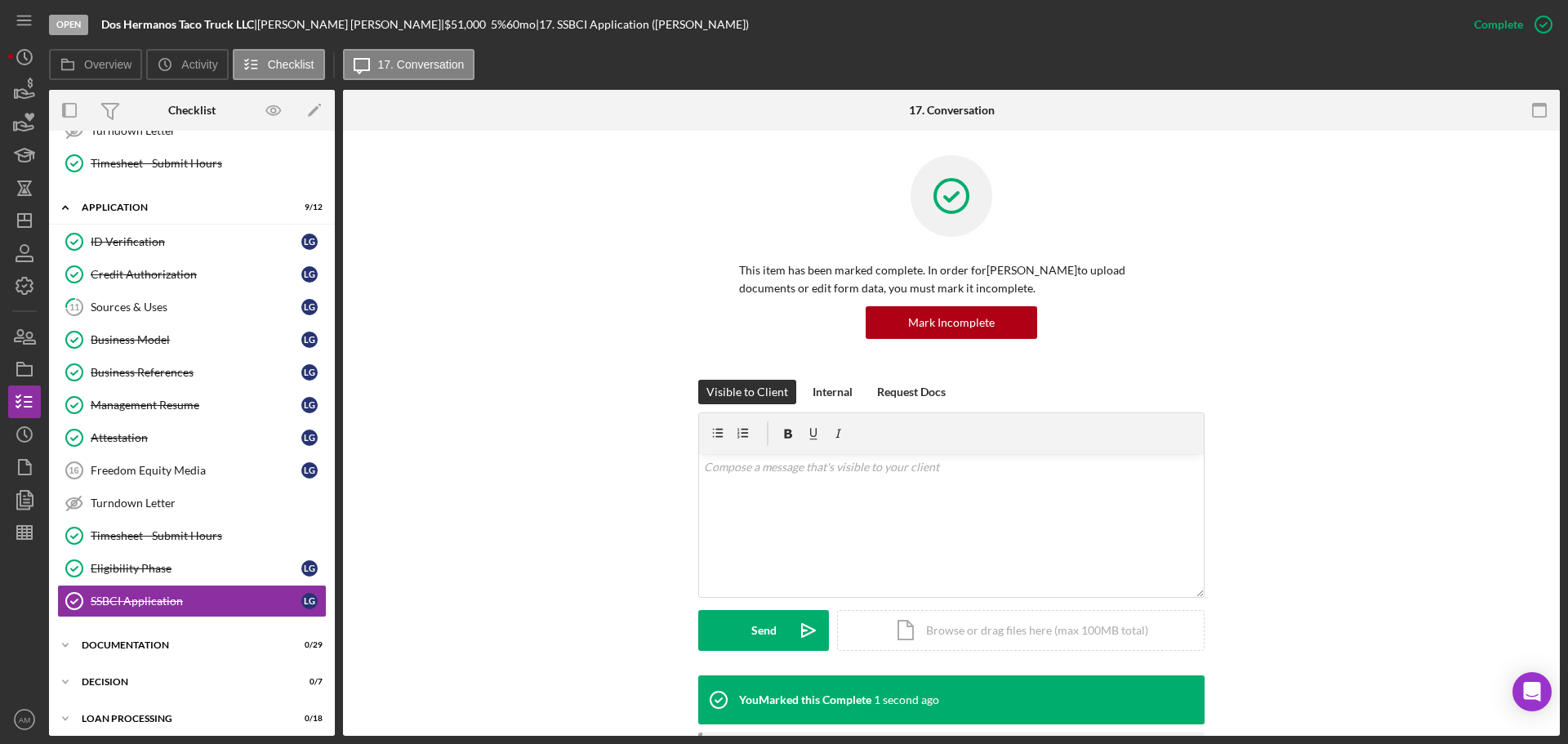
scroll to position [564, 0]
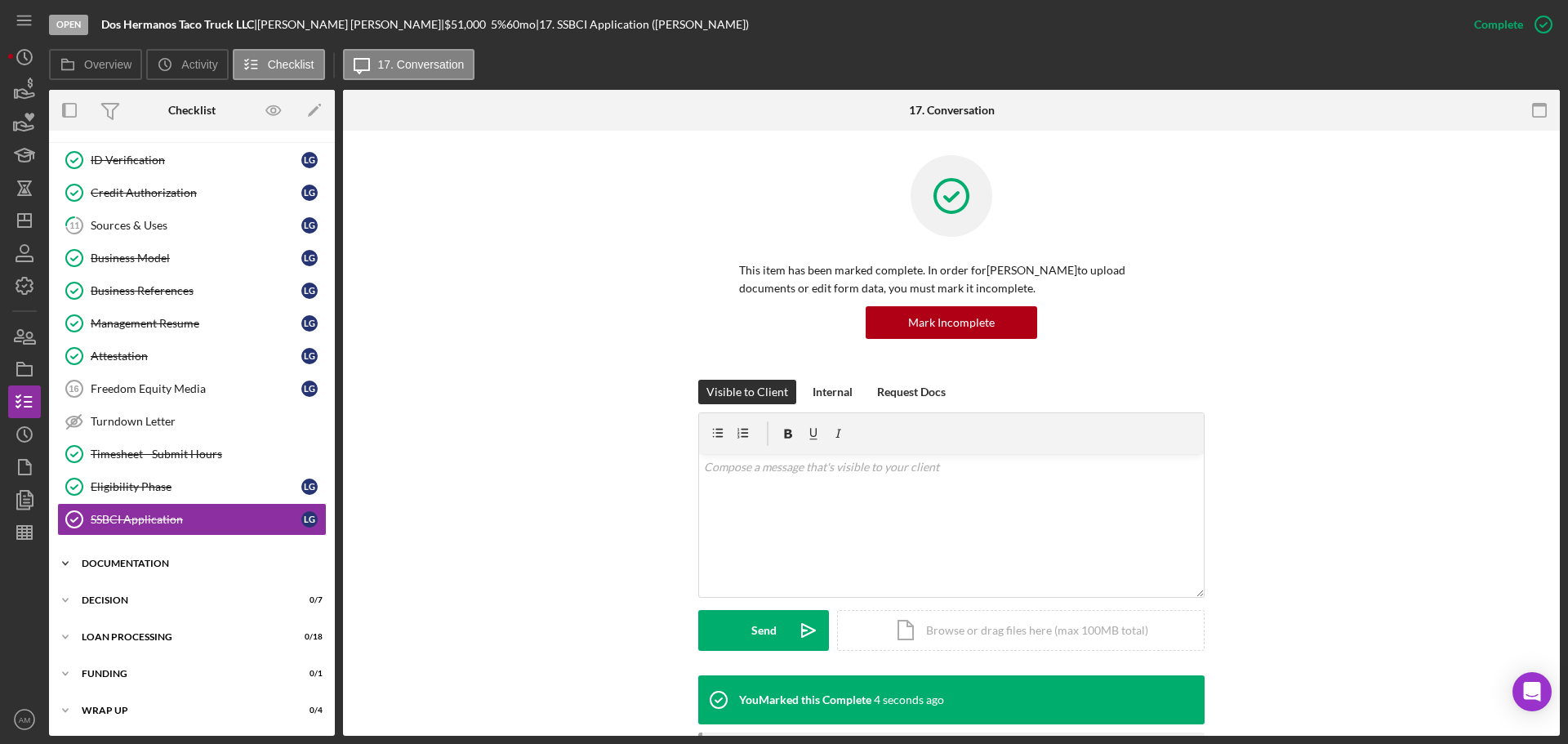
click at [141, 561] on div "Documentation" at bounding box center [198, 564] width 232 height 10
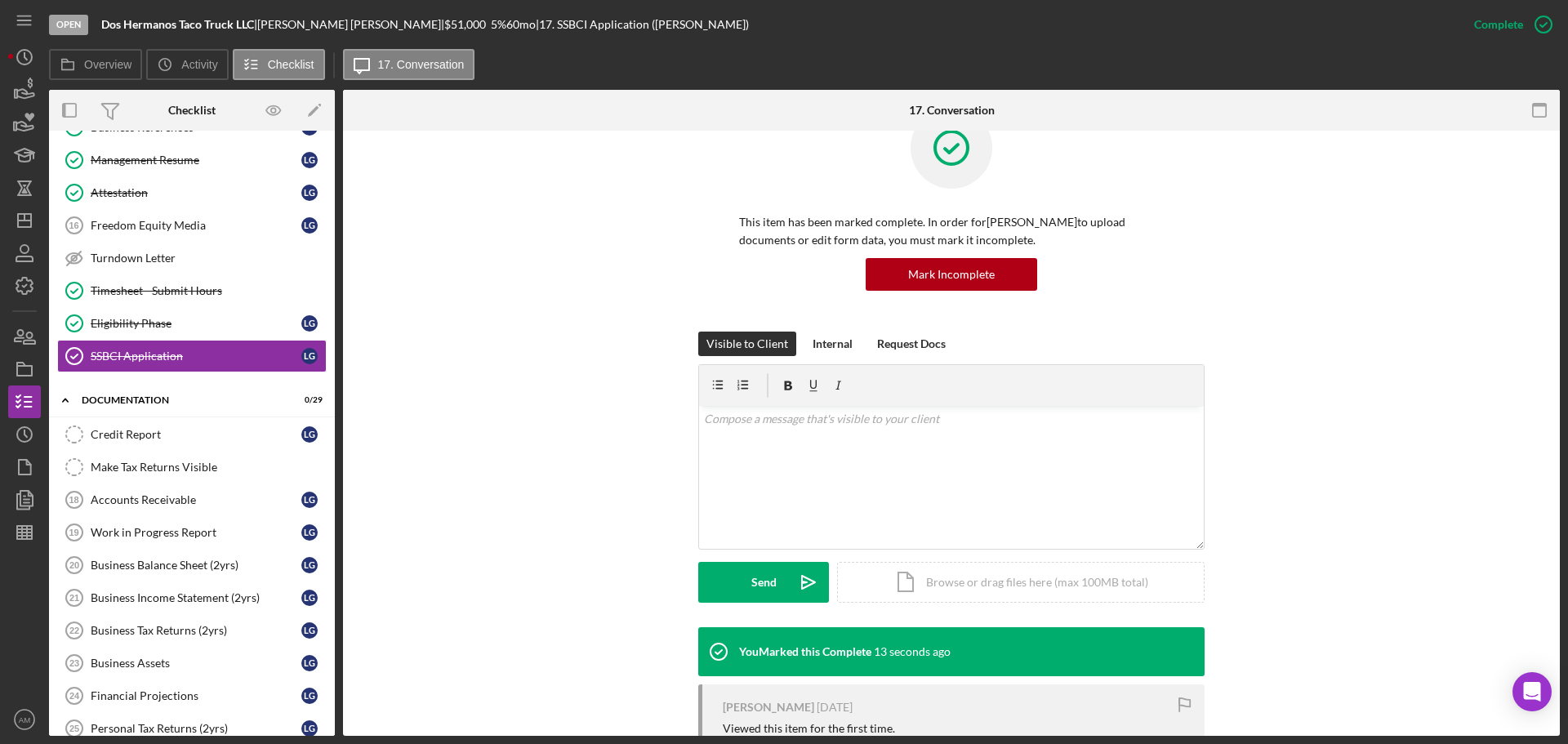
scroll to position [100, 0]
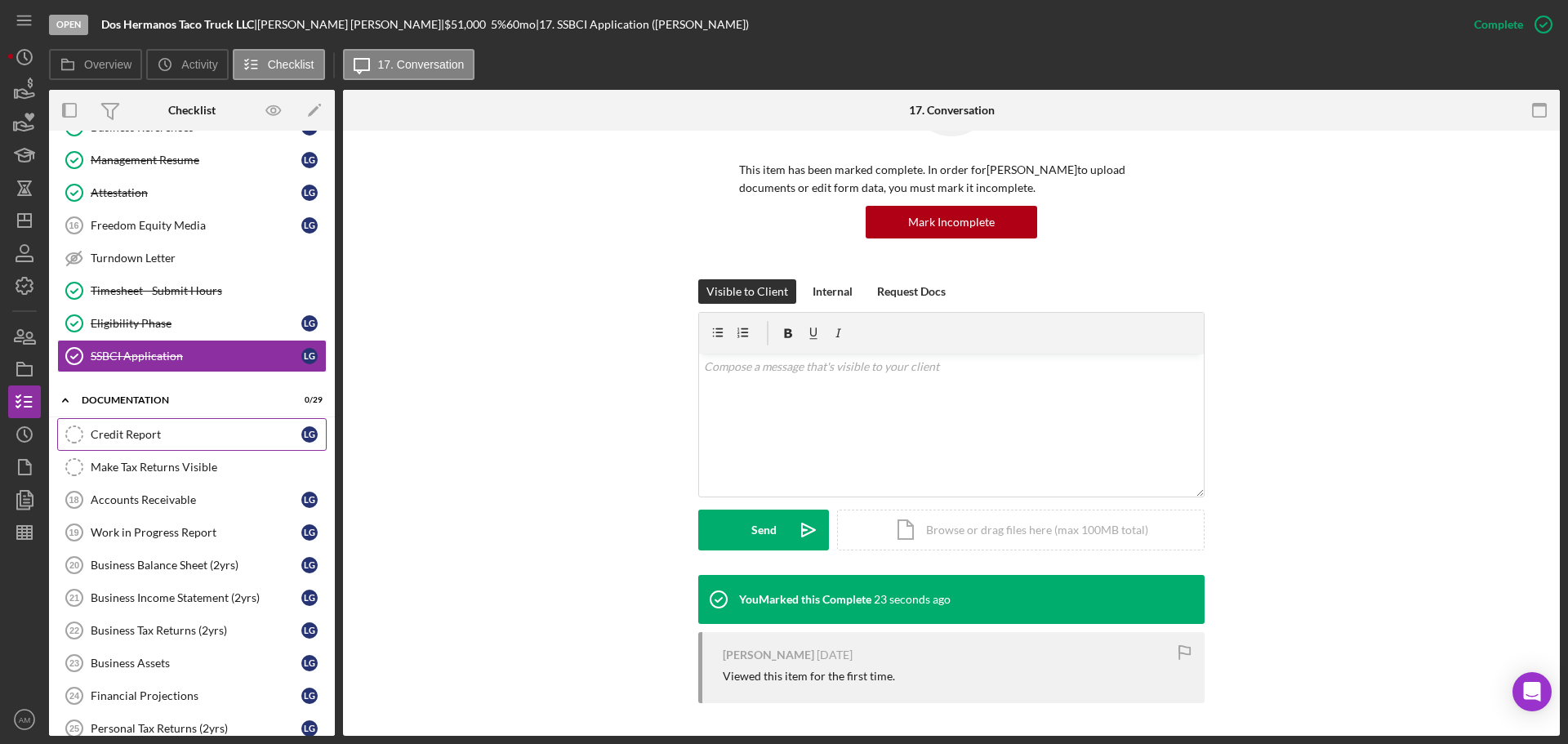
click at [158, 434] on div "Credit Report" at bounding box center [196, 434] width 211 height 13
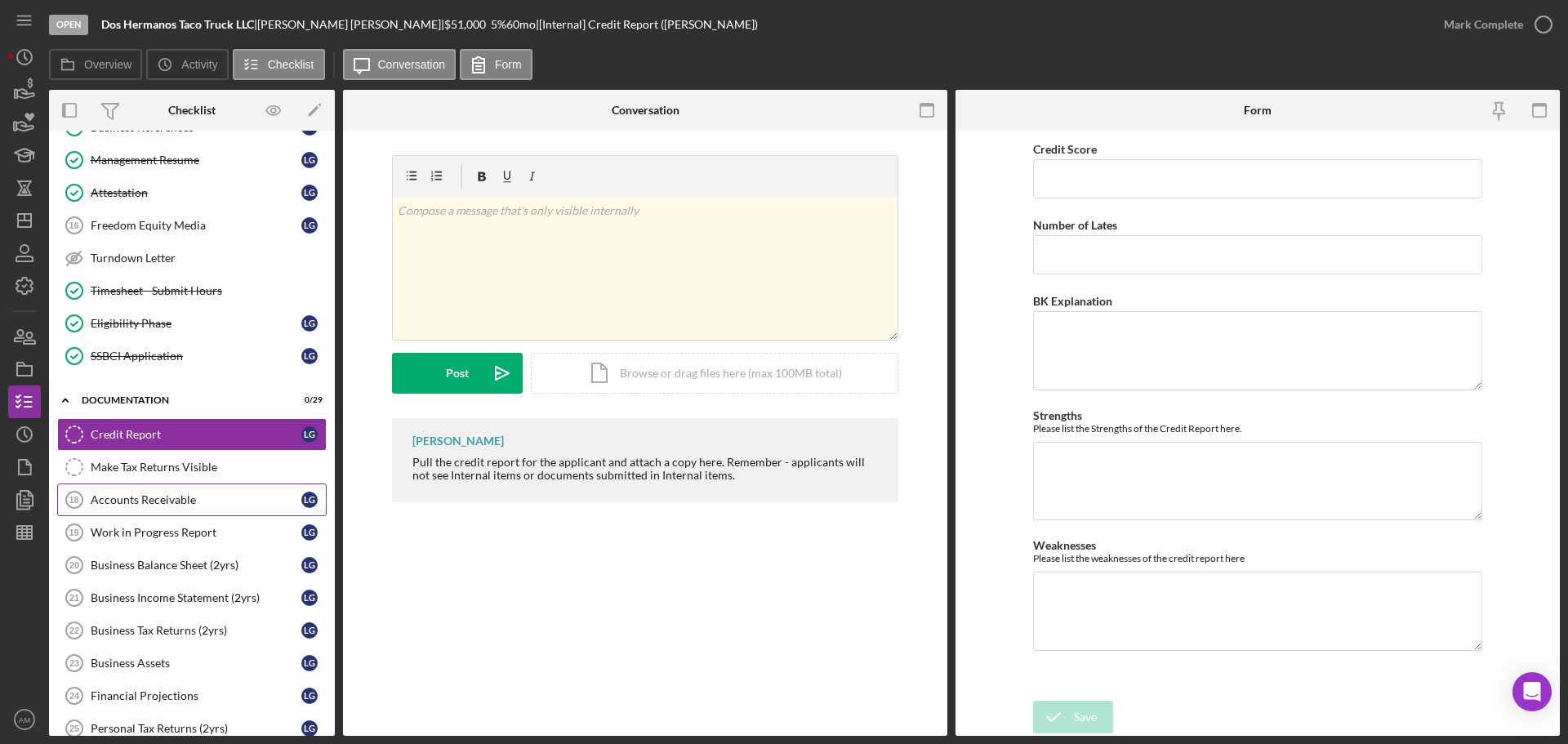
click at [168, 498] on div "Accounts Receivable" at bounding box center [196, 500] width 211 height 13
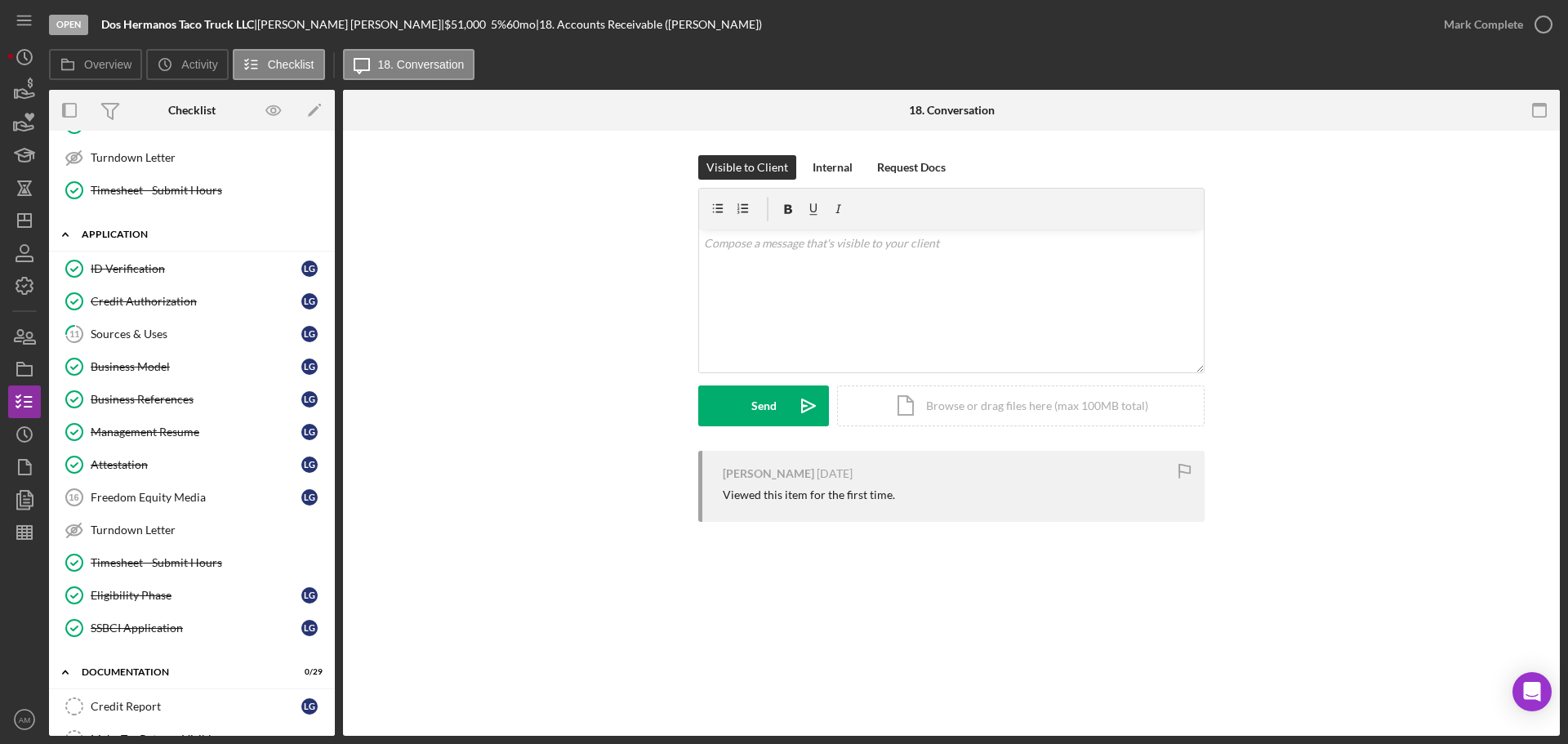
scroll to position [327, 0]
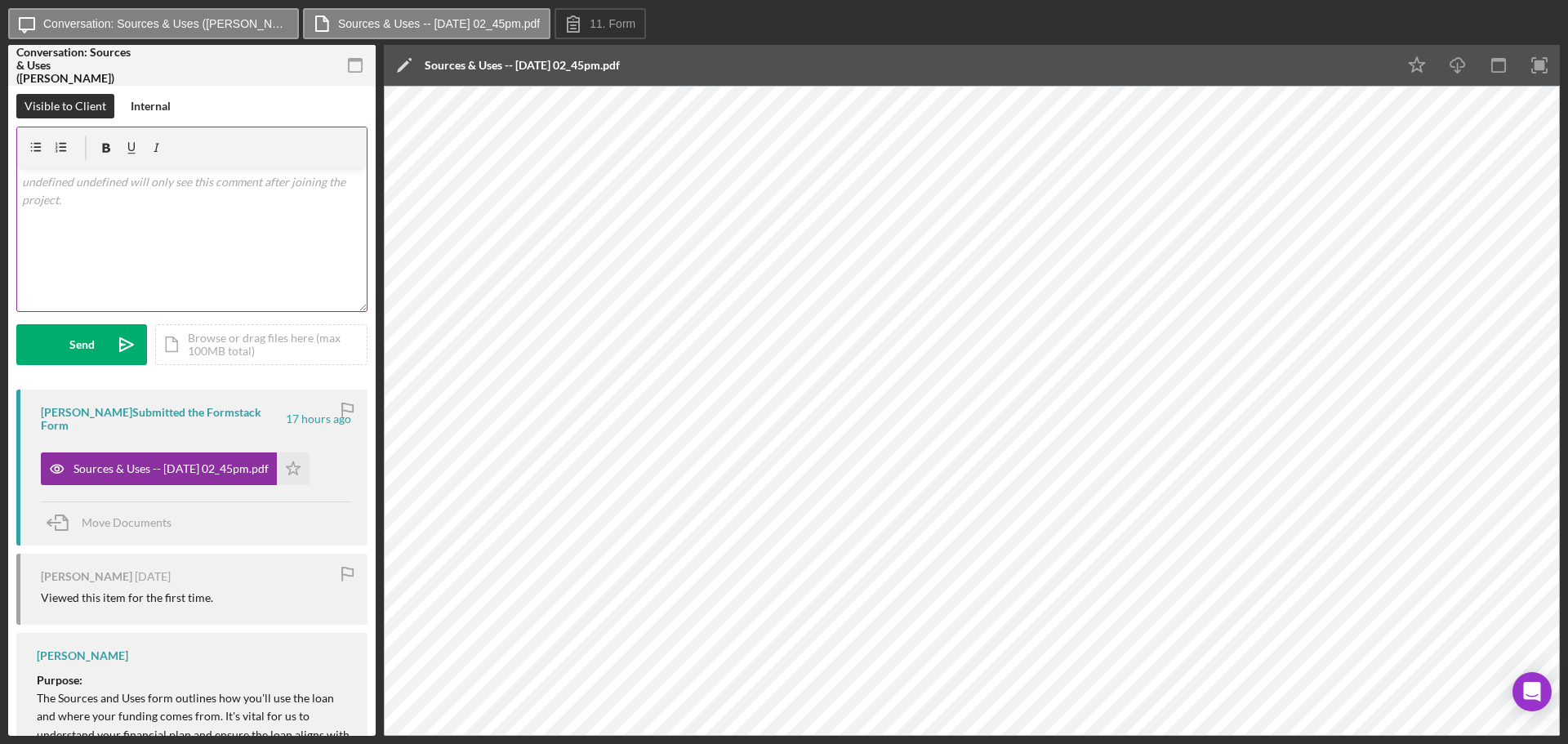
click at [116, 217] on div "v Color teal Color pink Remove color Add row above Add row below Add column bef…" at bounding box center [192, 239] width 350 height 143
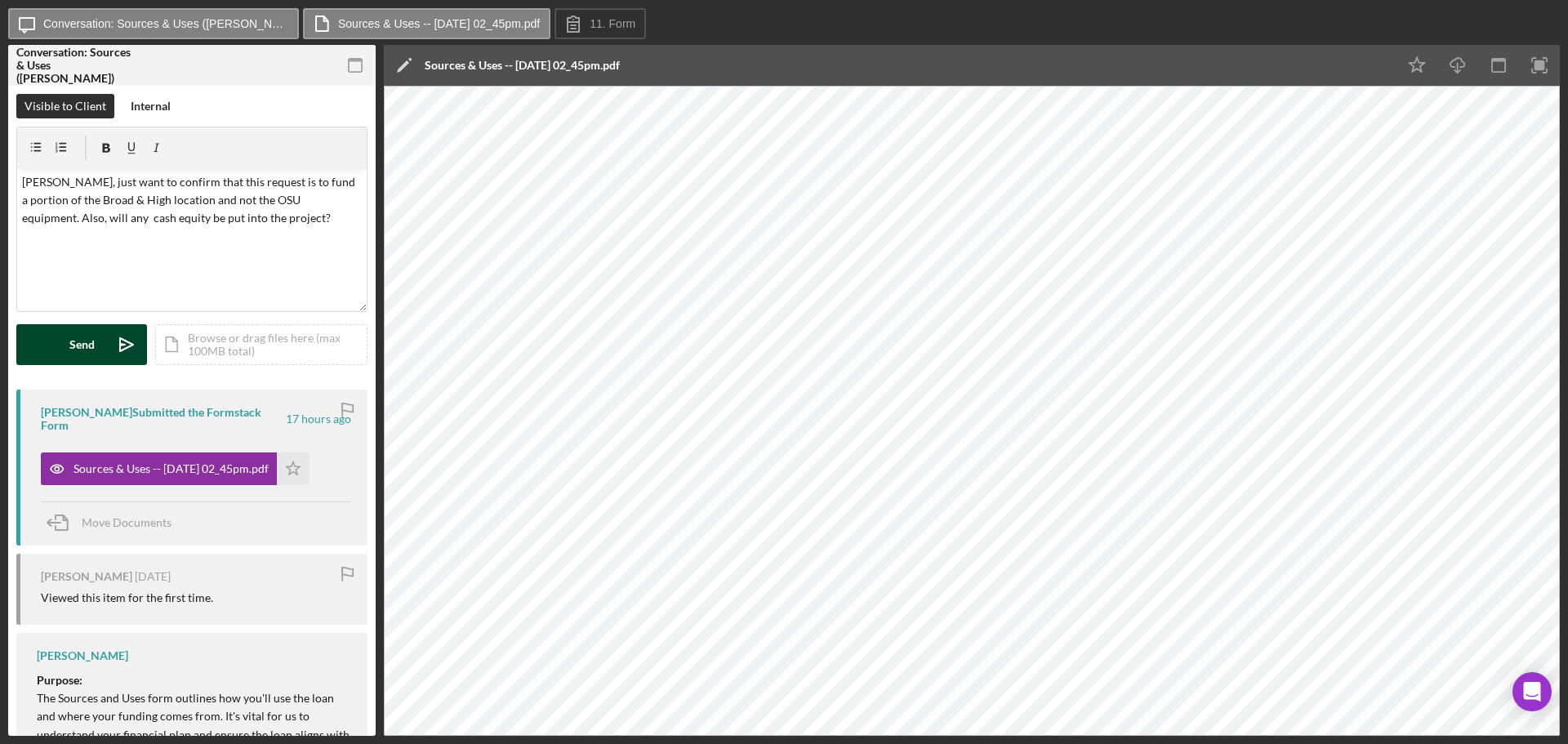
click at [91, 339] on div "Send" at bounding box center [82, 345] width 26 height 41
